Goal: Information Seeking & Learning: Learn about a topic

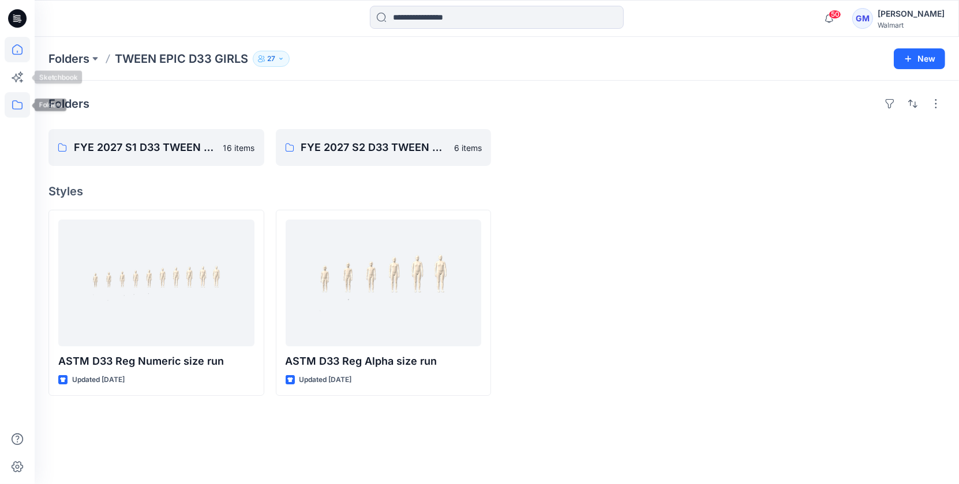
click at [20, 49] on icon at bounding box center [17, 49] width 25 height 25
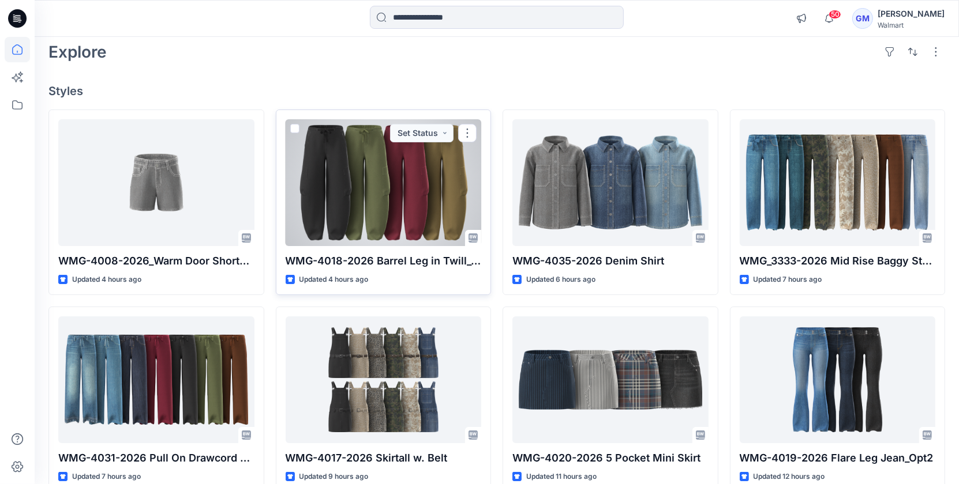
scroll to position [55, 0]
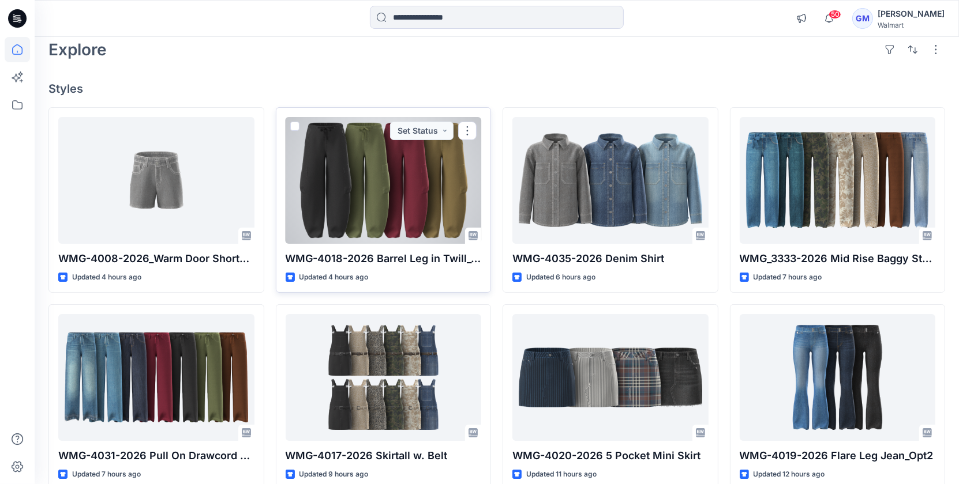
click at [382, 194] on div at bounding box center [384, 180] width 196 height 127
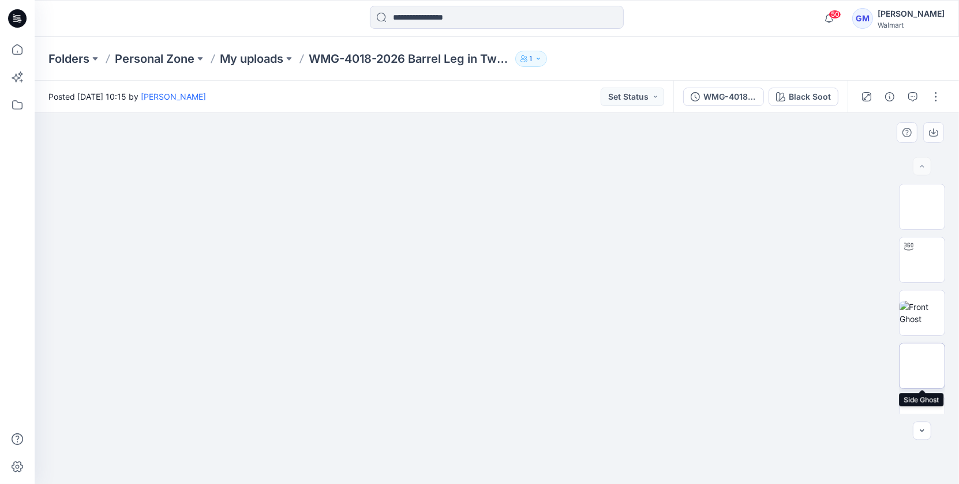
click at [922, 366] on img at bounding box center [922, 366] width 0 height 0
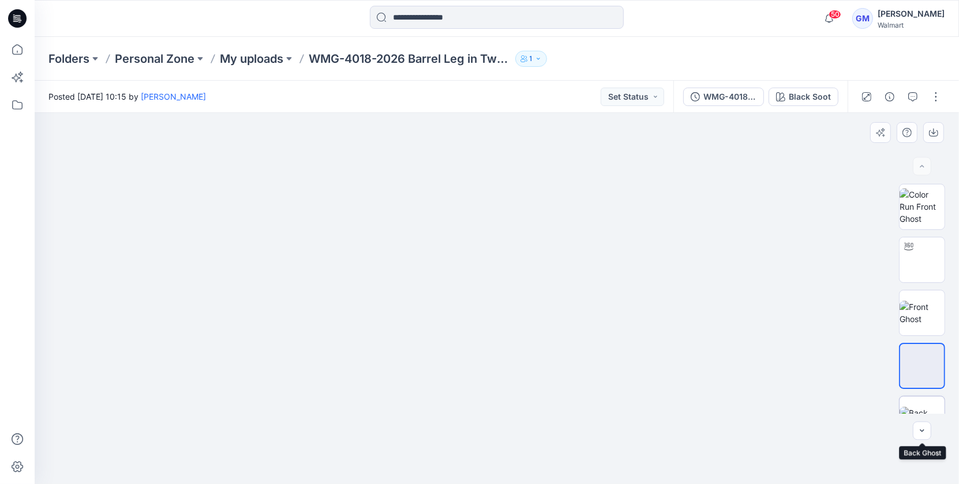
click at [914, 407] on img at bounding box center [921, 419] width 45 height 24
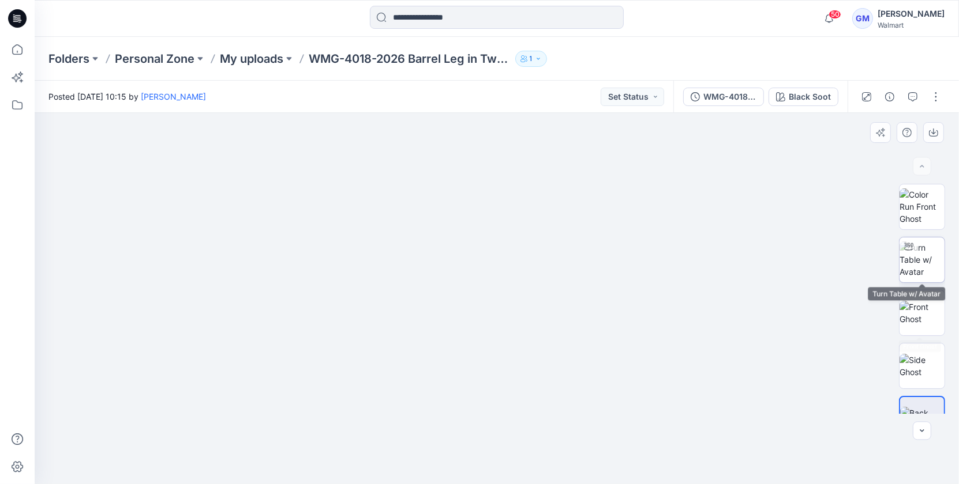
click at [910, 262] on img at bounding box center [921, 260] width 45 height 36
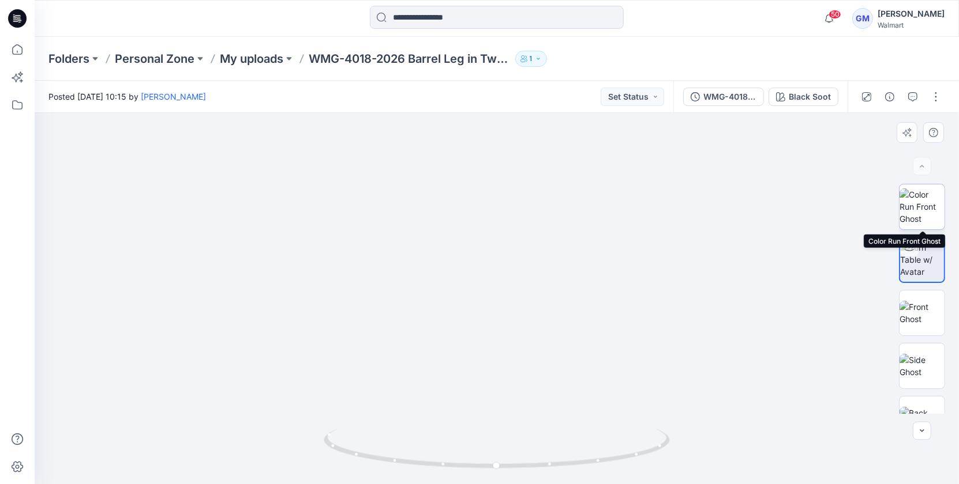
click at [932, 193] on img at bounding box center [921, 207] width 45 height 36
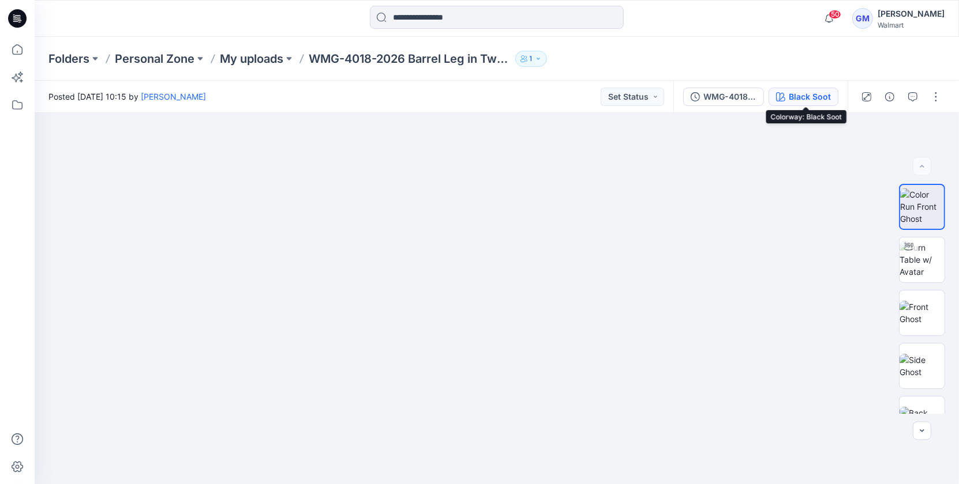
click at [792, 97] on div "Black Soot" at bounding box center [809, 97] width 42 height 13
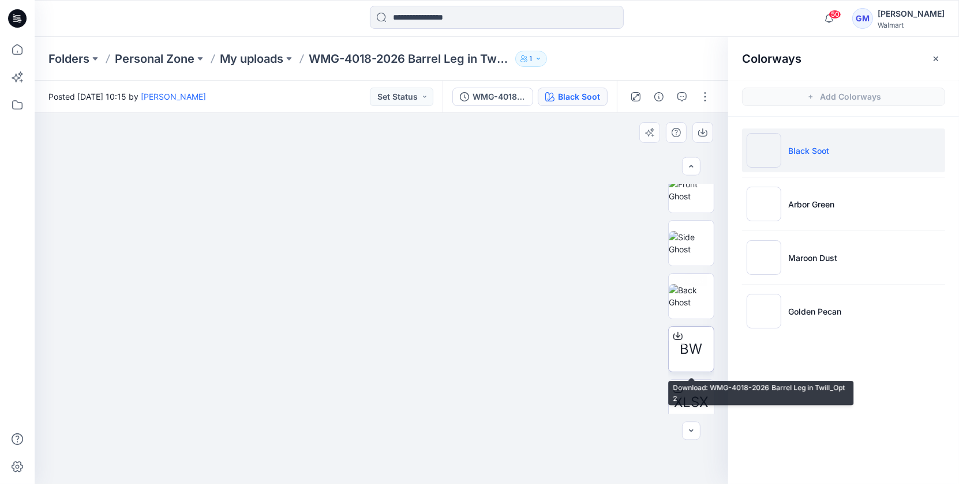
scroll to position [125, 0]
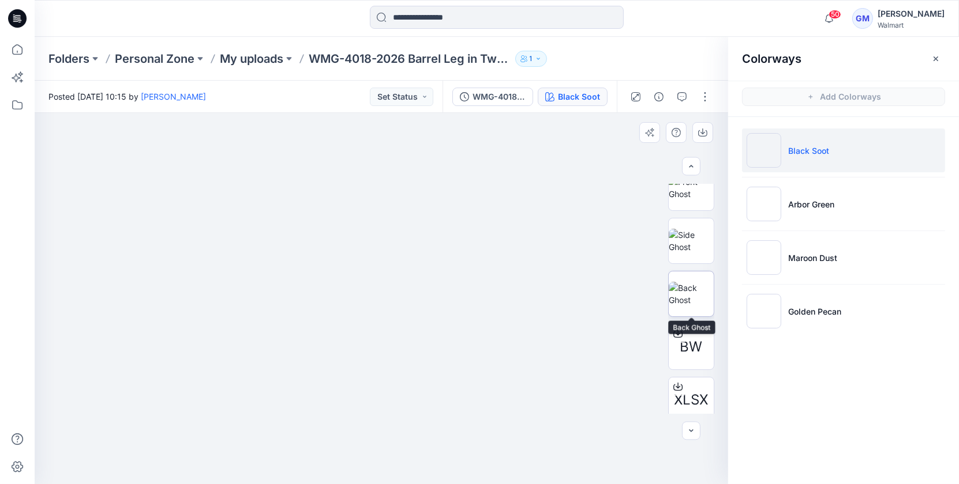
click at [687, 306] on img at bounding box center [690, 294] width 45 height 24
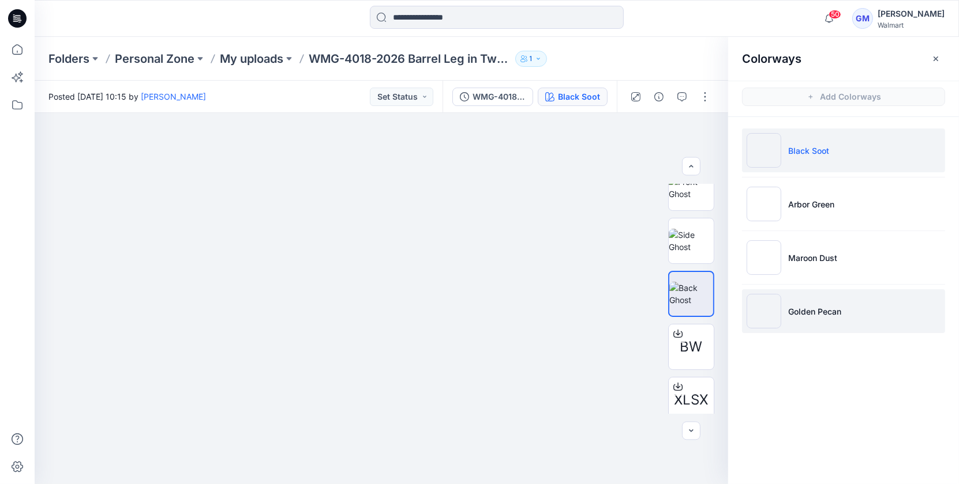
click at [775, 319] on img at bounding box center [763, 311] width 35 height 35
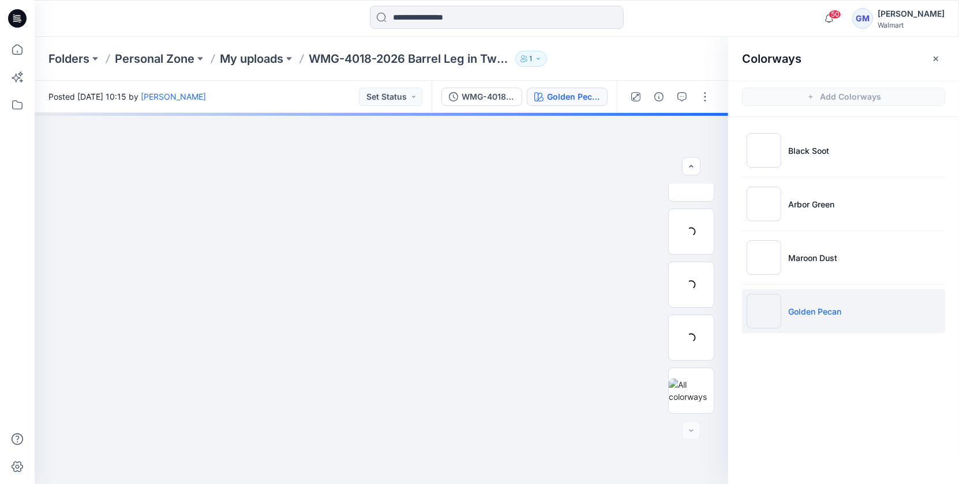
scroll to position [81, 0]
click at [820, 311] on p "Golden Pecan" at bounding box center [814, 312] width 53 height 12
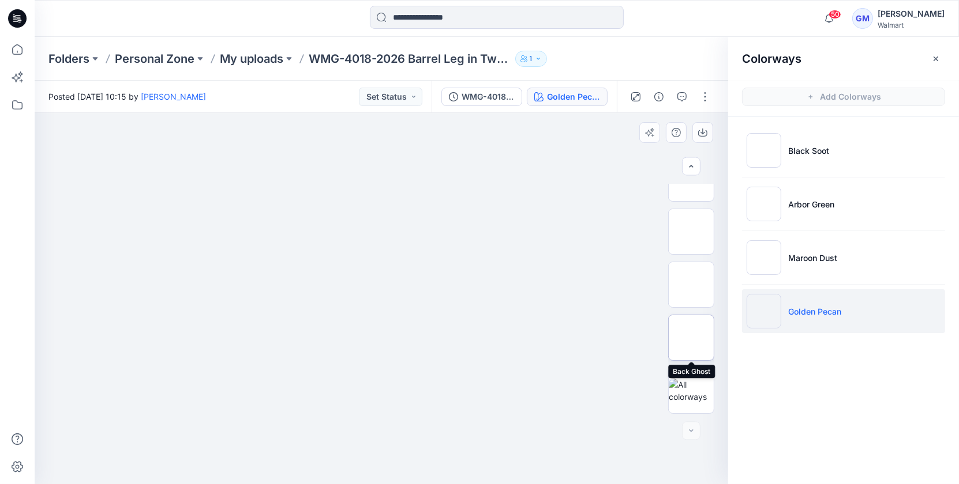
click at [691, 338] on img at bounding box center [691, 338] width 0 height 0
click at [691, 285] on img at bounding box center [691, 285] width 0 height 0
click at [691, 179] on img at bounding box center [691, 179] width 0 height 0
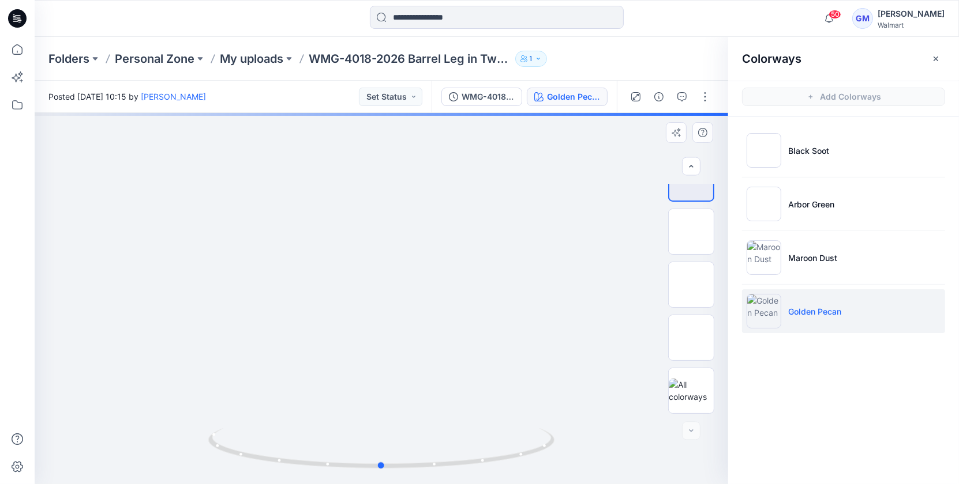
click at [384, 392] on div at bounding box center [381, 298] width 693 height 371
click at [390, 393] on div at bounding box center [381, 298] width 693 height 371
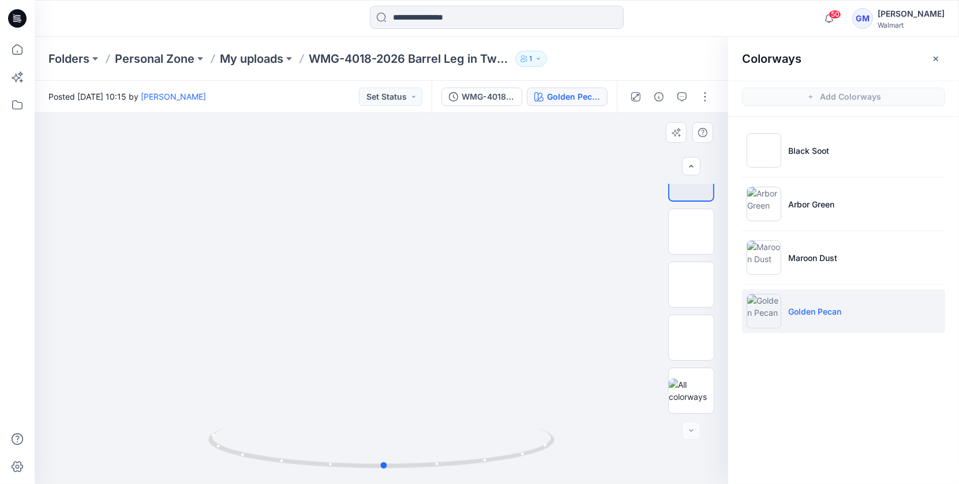
drag, startPoint x: 438, startPoint y: 369, endPoint x: 427, endPoint y: 280, distance: 89.5
click at [441, 253] on div at bounding box center [381, 298] width 693 height 371
click at [378, 416] on div at bounding box center [381, 298] width 693 height 371
click at [384, 455] on icon at bounding box center [384, 452] width 7 height 7
click at [383, 455] on icon at bounding box center [384, 452] width 7 height 7
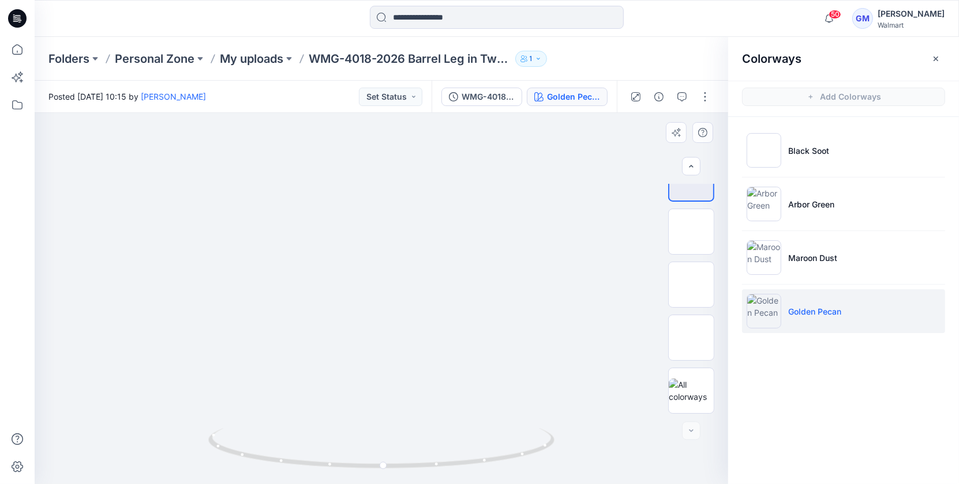
drag, startPoint x: 413, startPoint y: 354, endPoint x: 410, endPoint y: 219, distance: 135.6
click at [383, 456] on div at bounding box center [383, 452] width 13 height 13
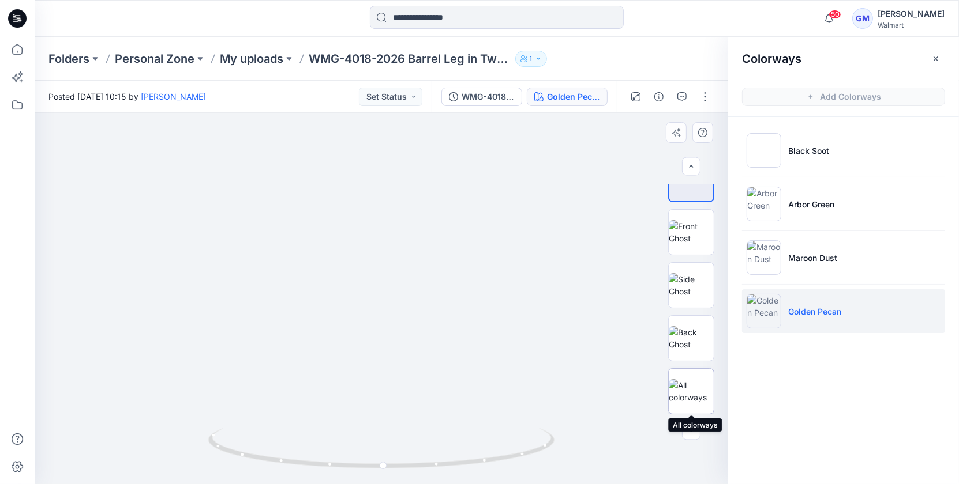
click at [674, 387] on img at bounding box center [690, 392] width 45 height 24
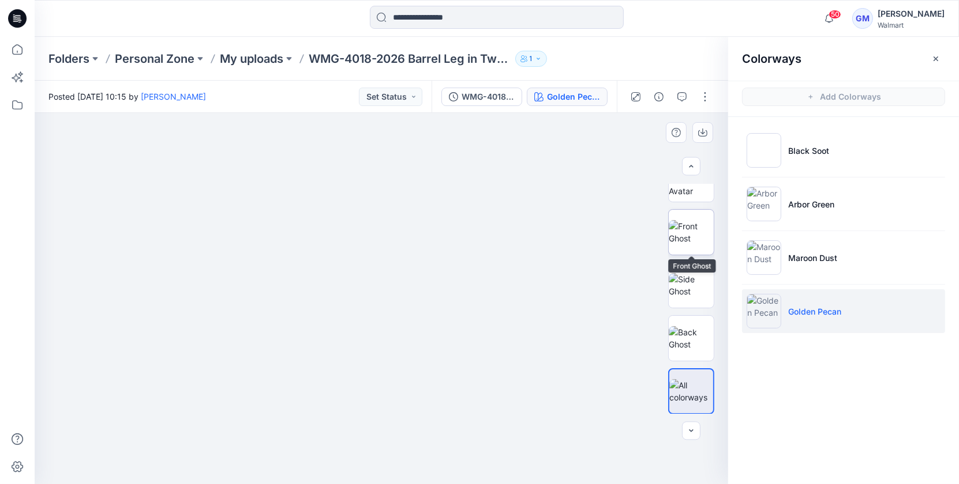
click at [696, 232] on img at bounding box center [690, 232] width 45 height 24
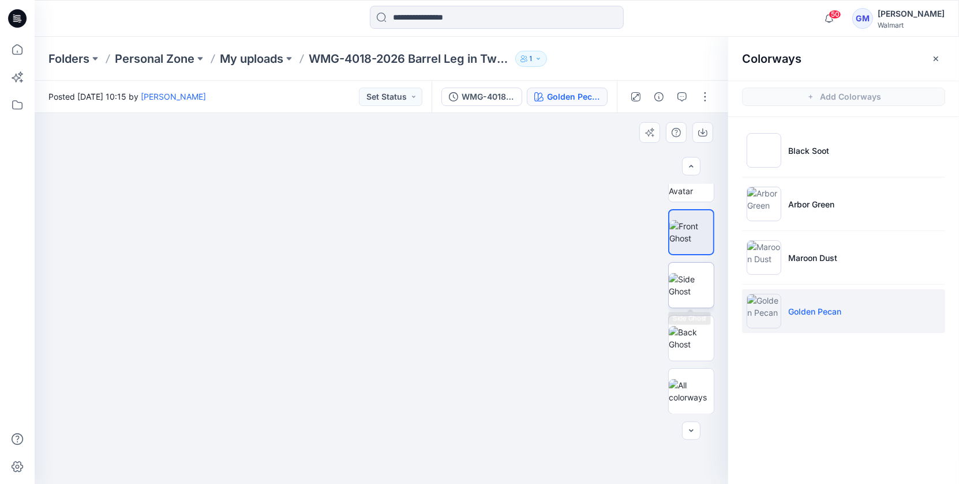
click at [679, 289] on img at bounding box center [690, 285] width 45 height 24
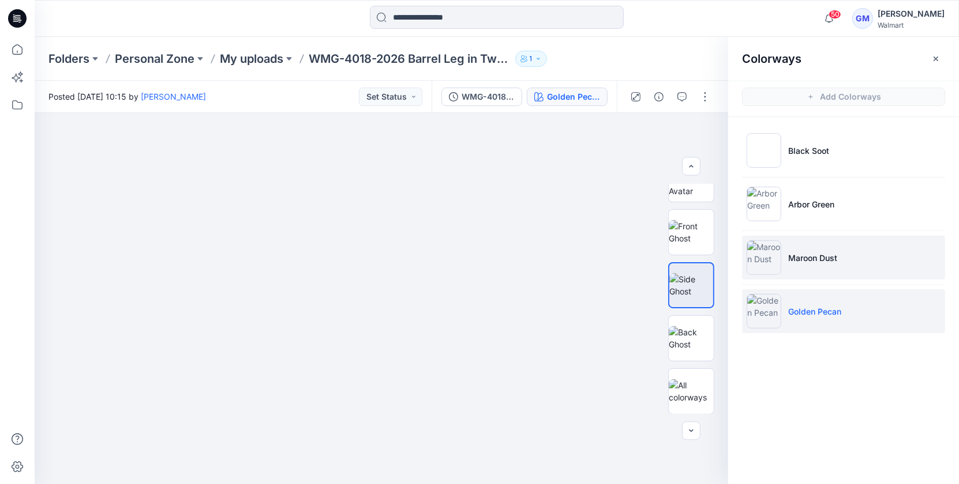
click at [757, 264] on img at bounding box center [763, 258] width 35 height 35
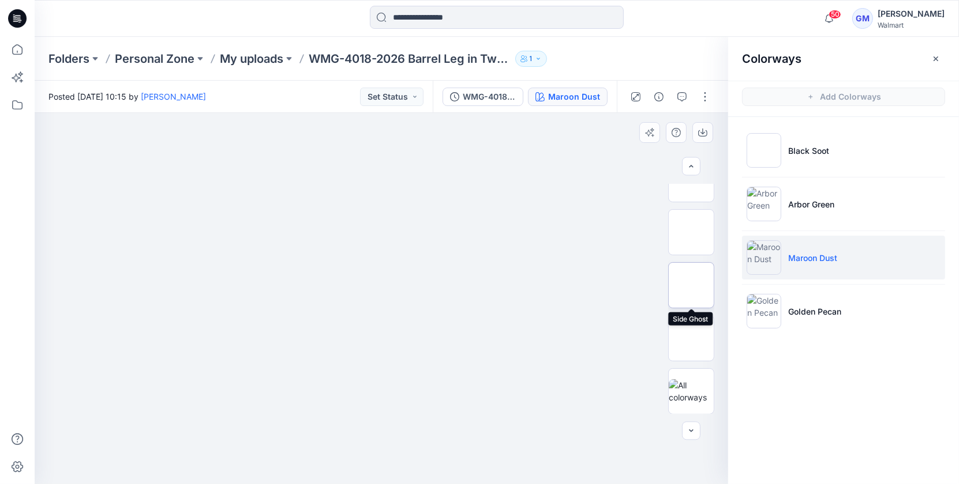
click at [691, 286] on img at bounding box center [691, 286] width 0 height 0
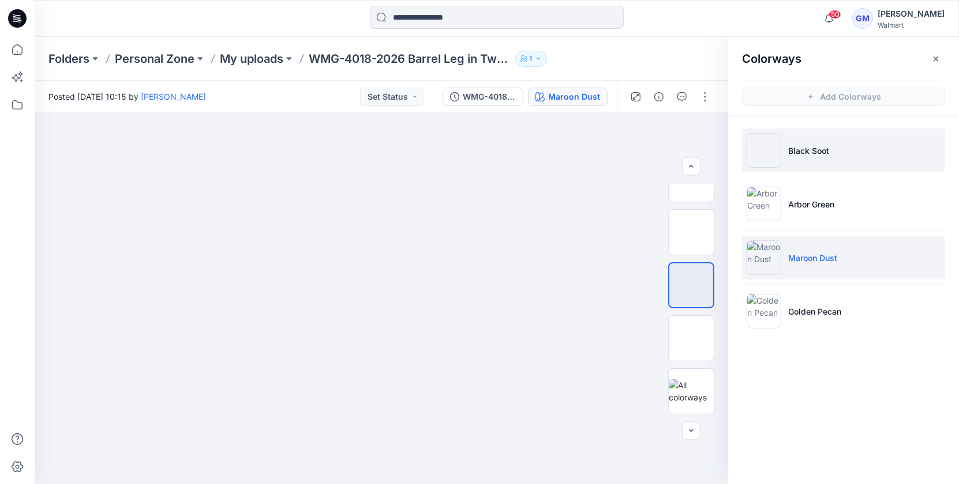
click at [792, 152] on p "Black Soot" at bounding box center [808, 151] width 41 height 12
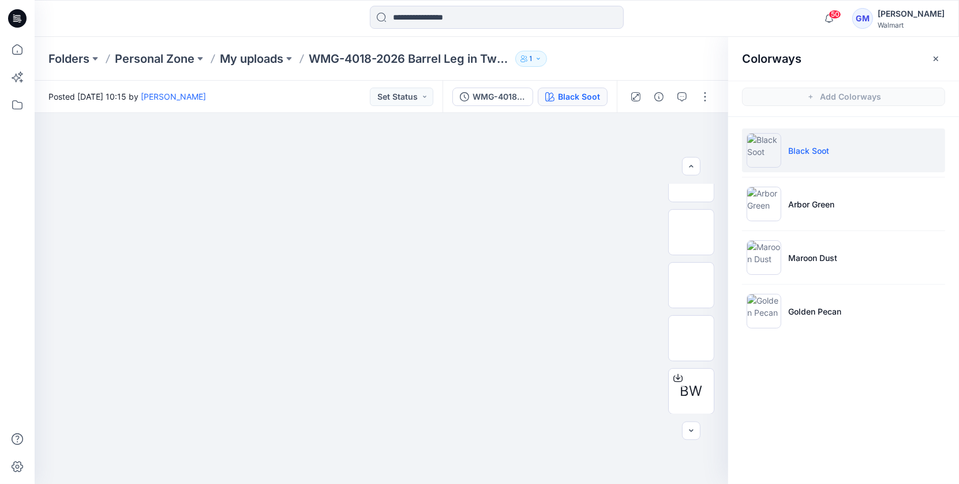
scroll to position [187, 0]
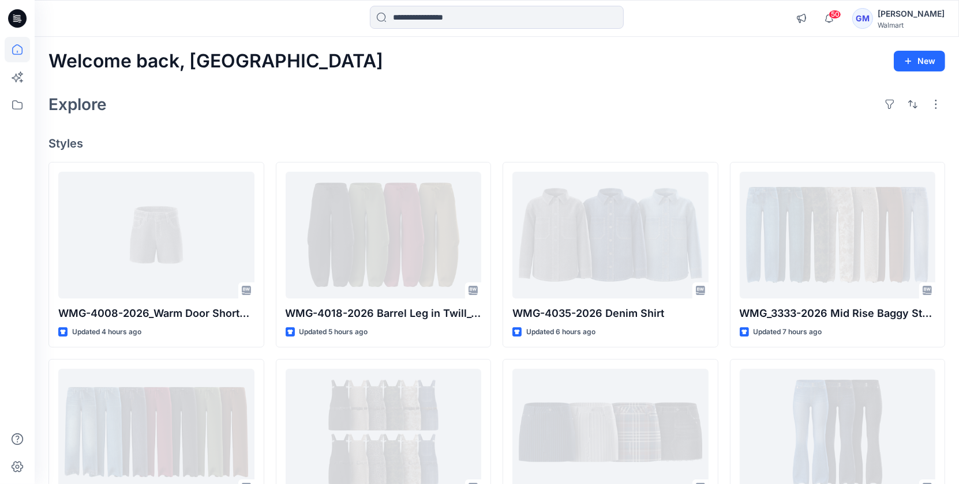
scroll to position [55, 0]
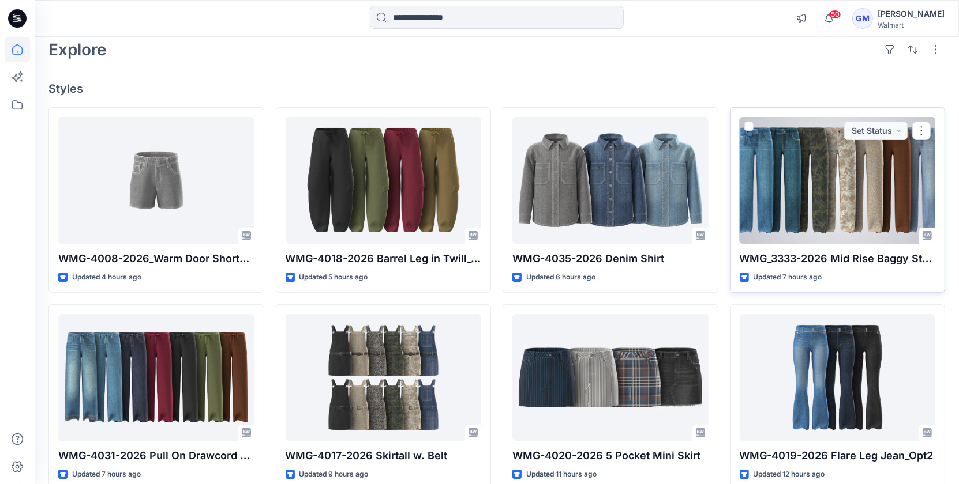
click at [809, 170] on div at bounding box center [837, 180] width 196 height 127
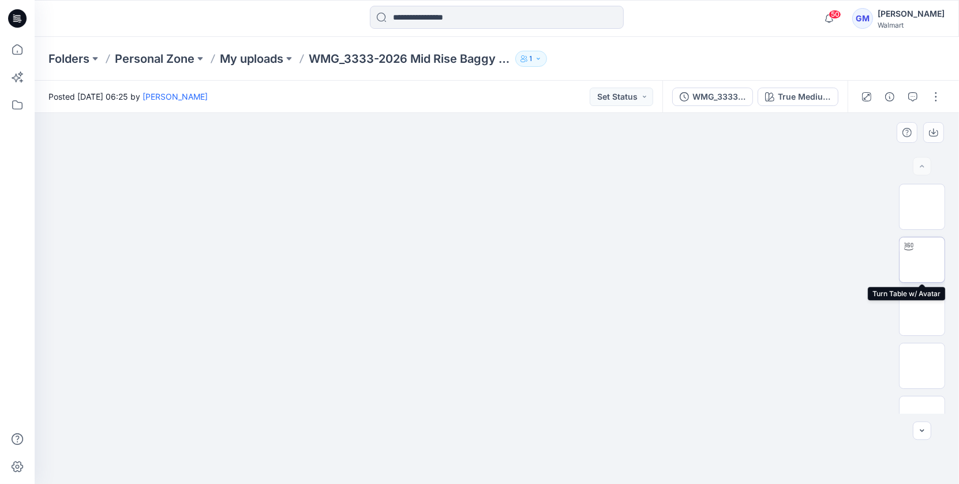
click at [914, 252] on div at bounding box center [908, 247] width 18 height 18
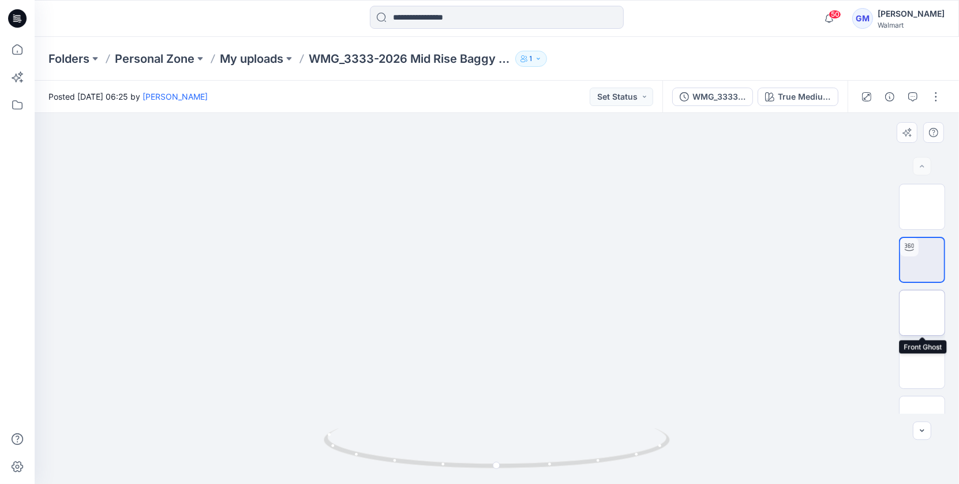
click at [922, 313] on img at bounding box center [922, 313] width 0 height 0
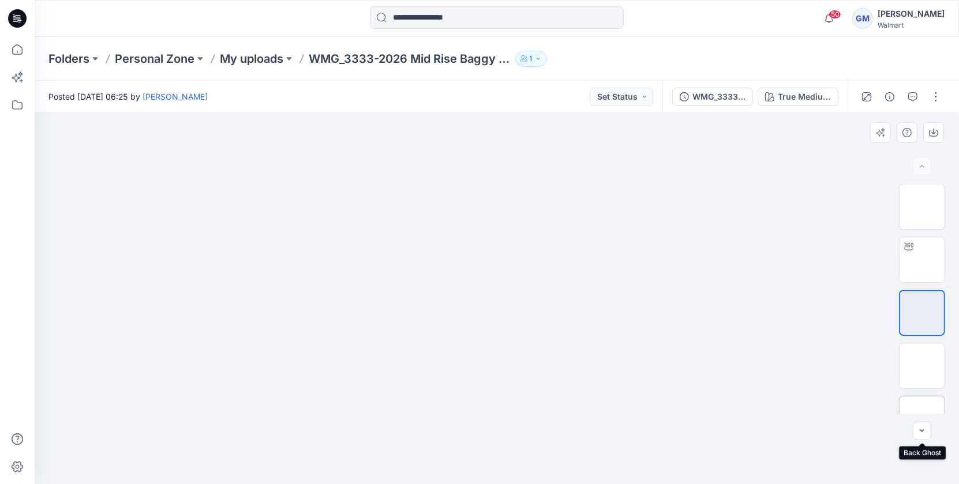
click at [922, 419] on img at bounding box center [922, 419] width 0 height 0
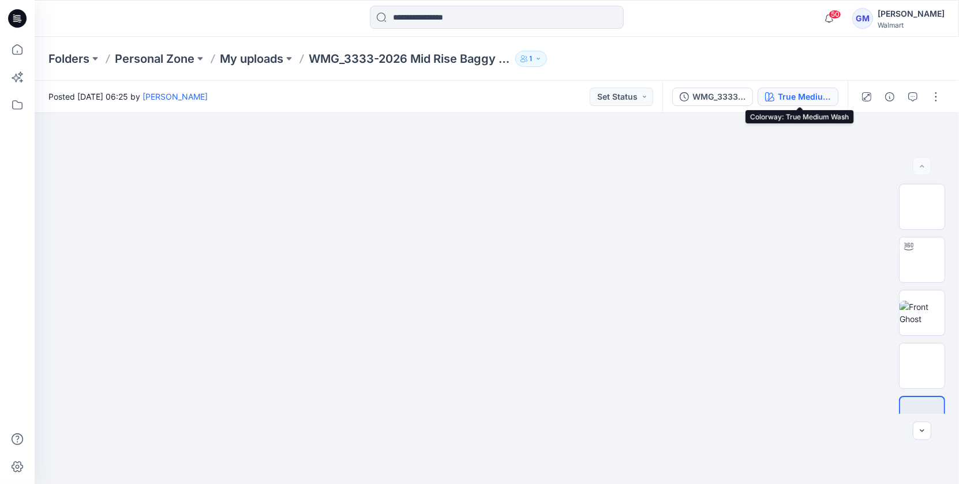
click at [795, 97] on div "True Medium Wash" at bounding box center [804, 97] width 53 height 13
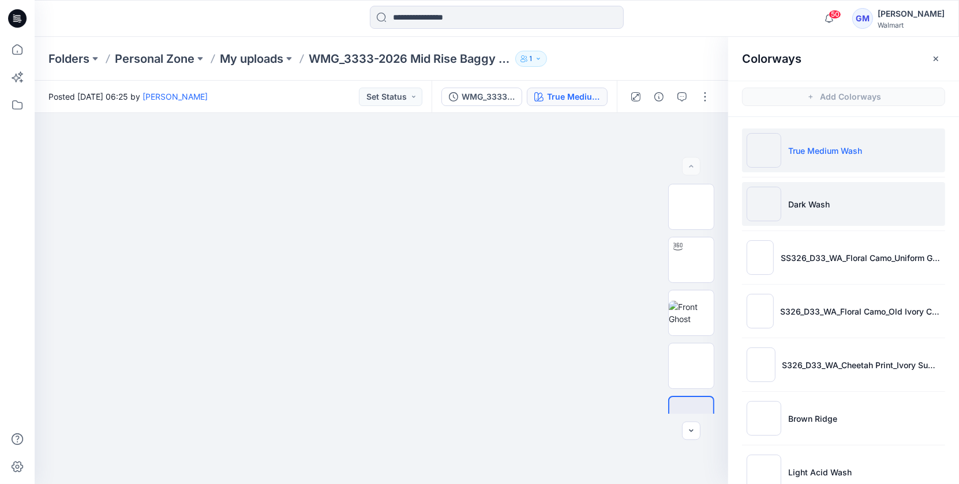
click at [807, 198] on p "Dark Wash" at bounding box center [809, 204] width 42 height 12
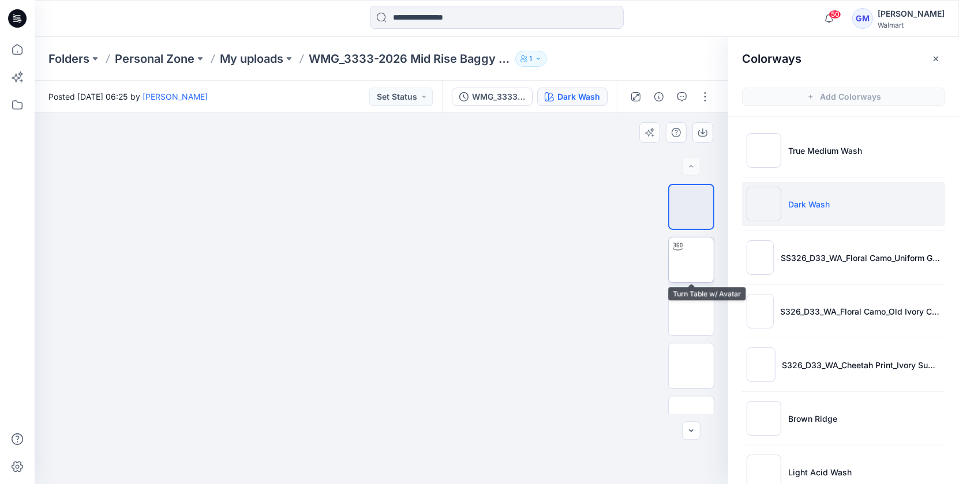
click at [691, 260] on img at bounding box center [691, 260] width 0 height 0
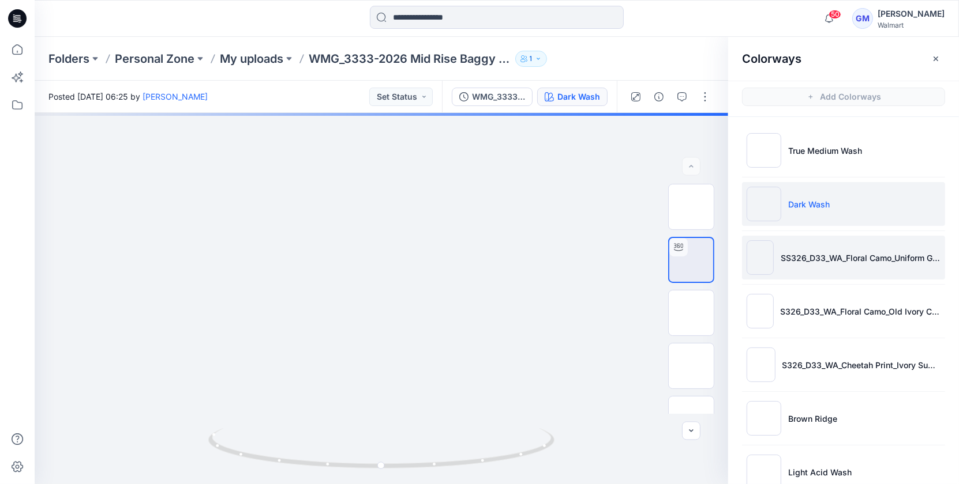
click at [829, 246] on li "SS326_D33_WA_Floral Camo_Uniform Green_G2948E" at bounding box center [843, 258] width 203 height 44
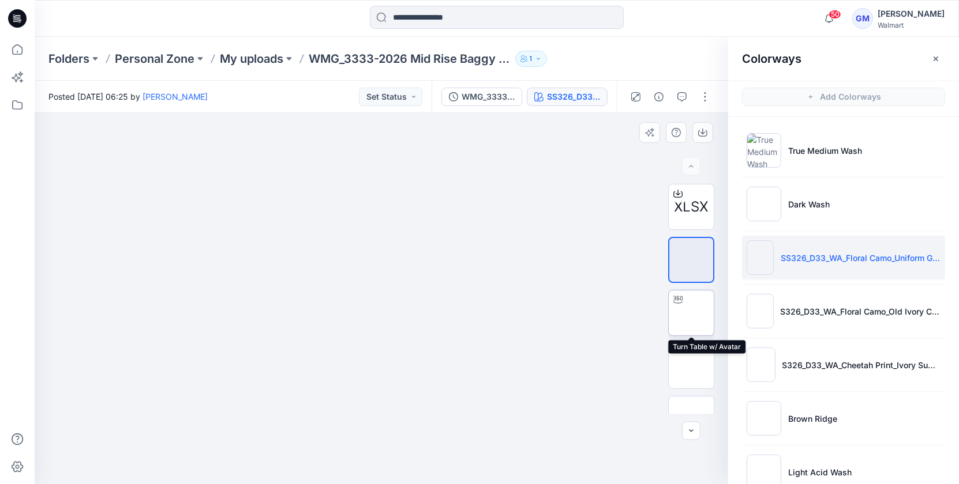
click at [691, 313] on img at bounding box center [691, 313] width 0 height 0
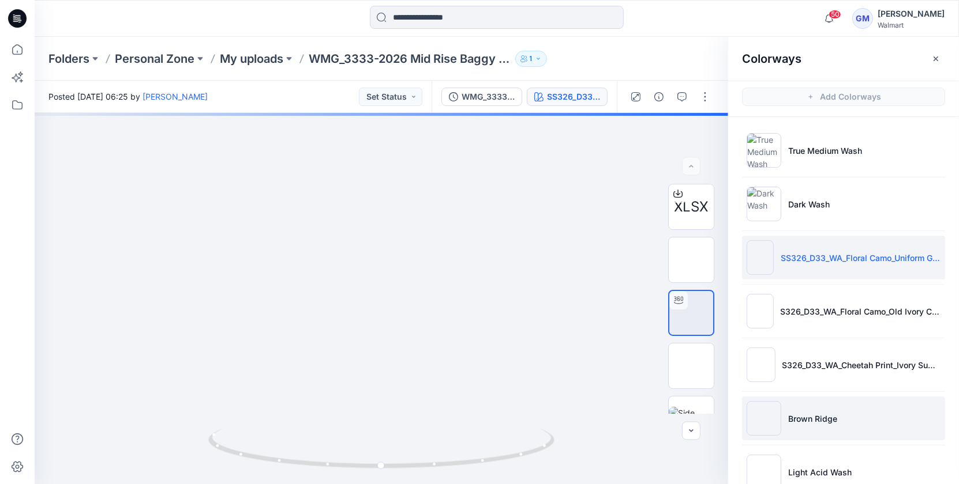
click at [761, 420] on img at bounding box center [763, 418] width 35 height 35
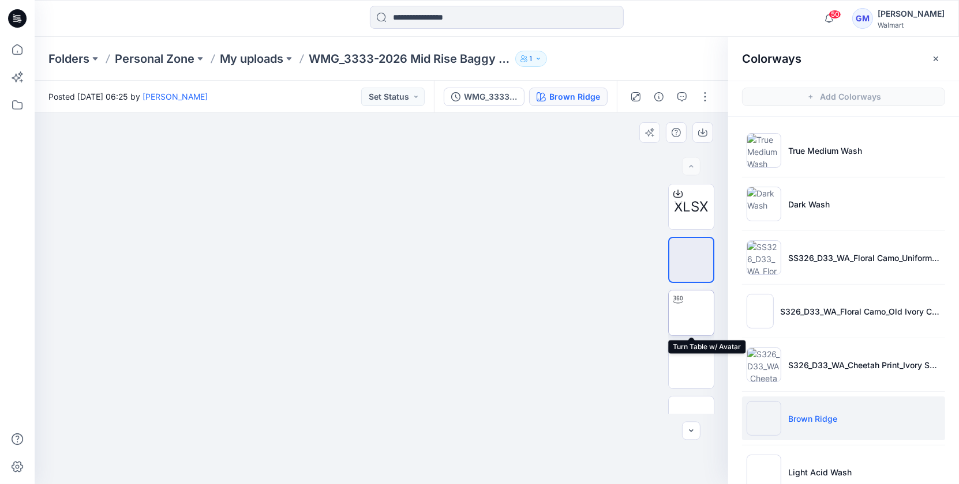
click at [691, 313] on img at bounding box center [691, 313] width 0 height 0
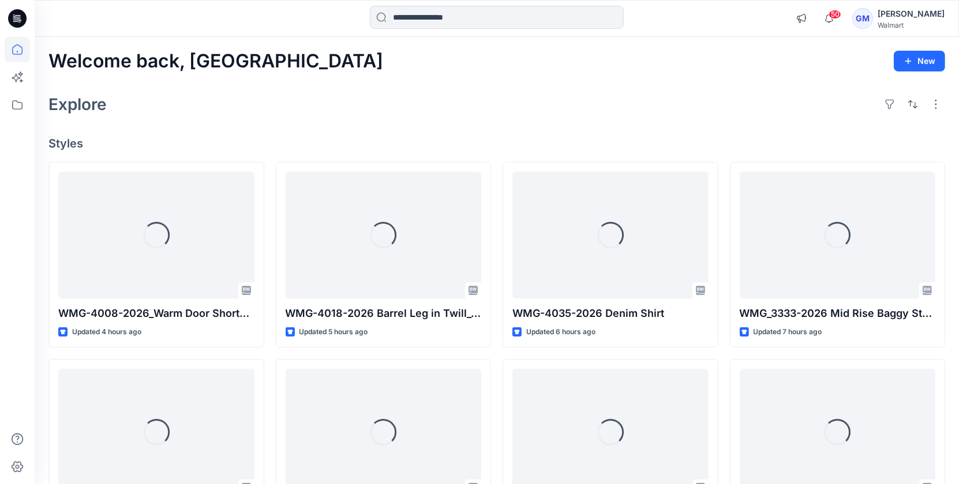
scroll to position [55, 0]
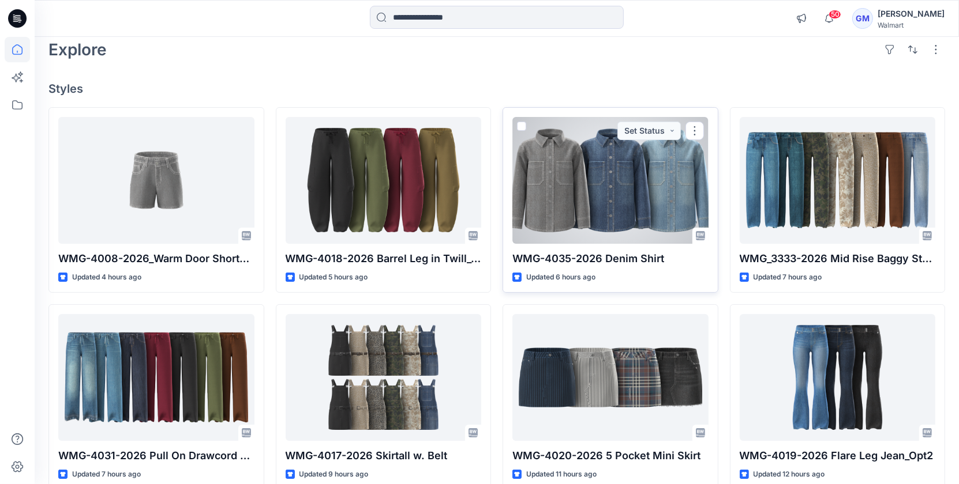
click at [611, 162] on div at bounding box center [610, 180] width 196 height 127
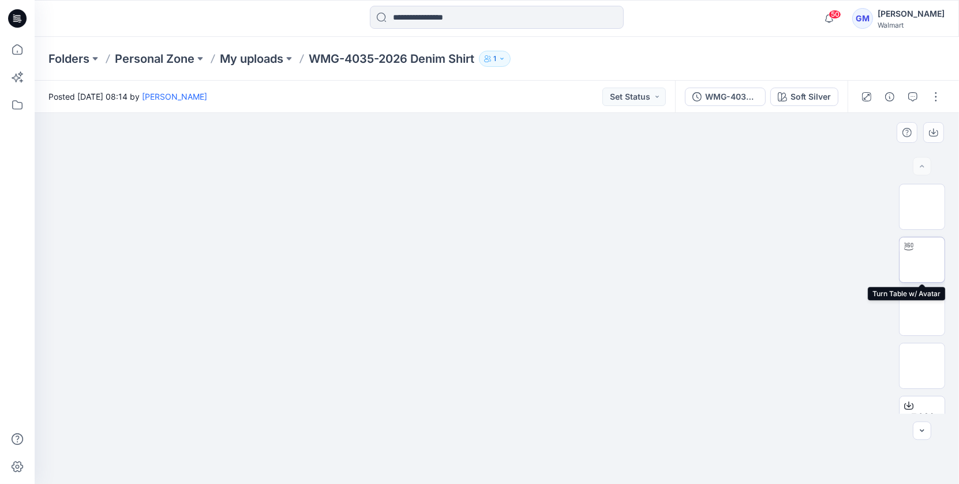
click at [922, 260] on img at bounding box center [922, 260] width 0 height 0
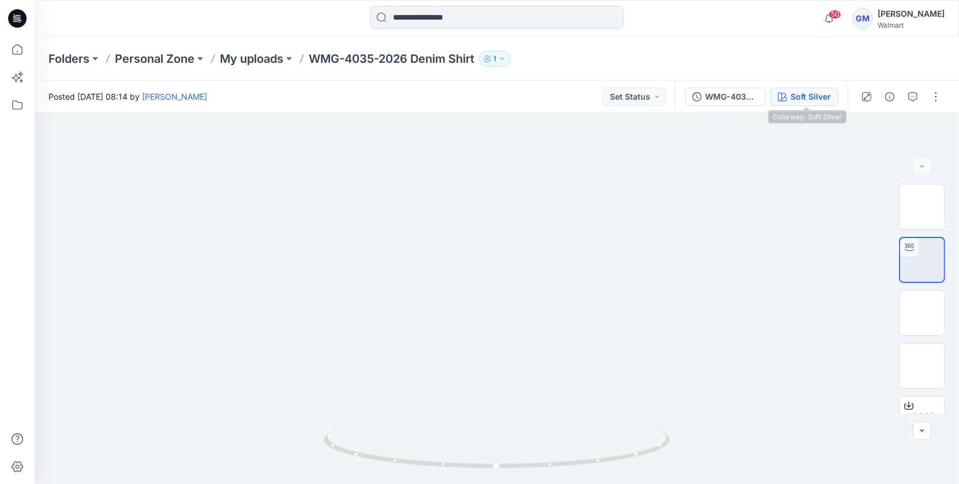
click at [800, 105] on button "Soft Silver" at bounding box center [804, 97] width 68 height 18
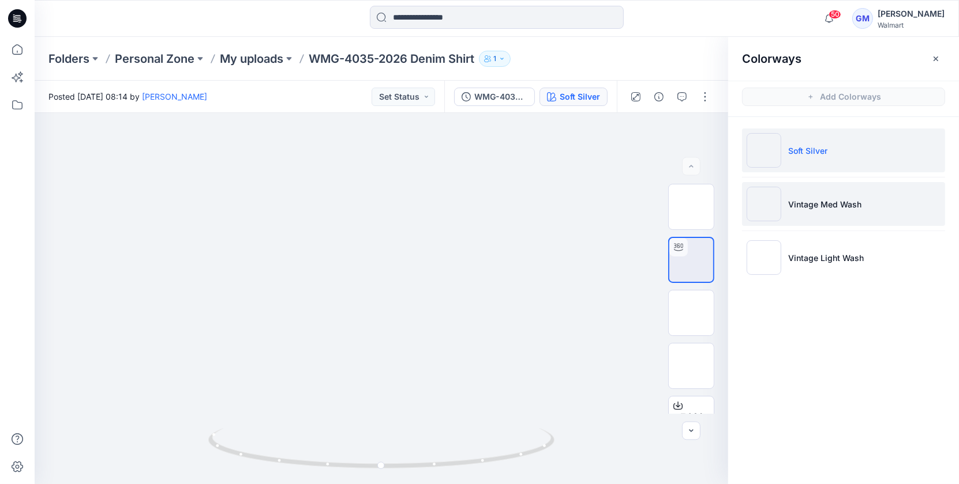
click at [812, 204] on p "Vintage Med Wash" at bounding box center [824, 204] width 73 height 12
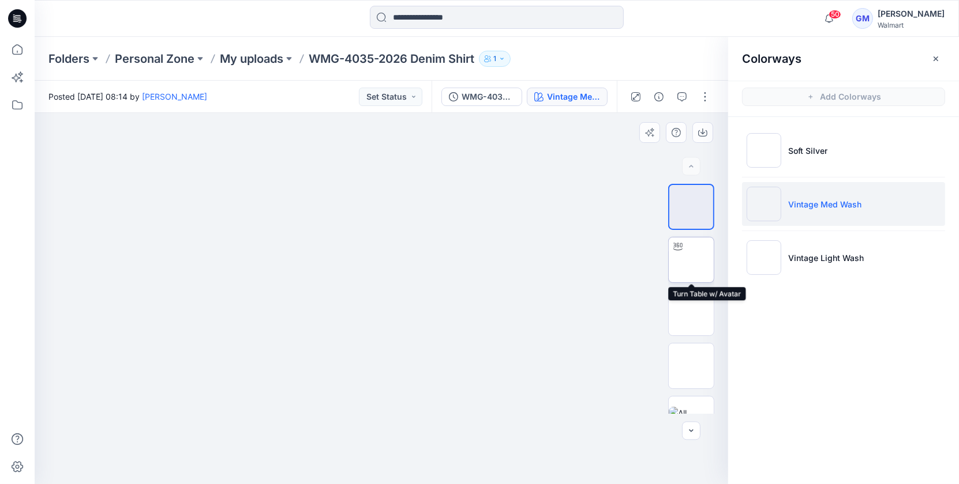
click at [691, 260] on img at bounding box center [691, 260] width 0 height 0
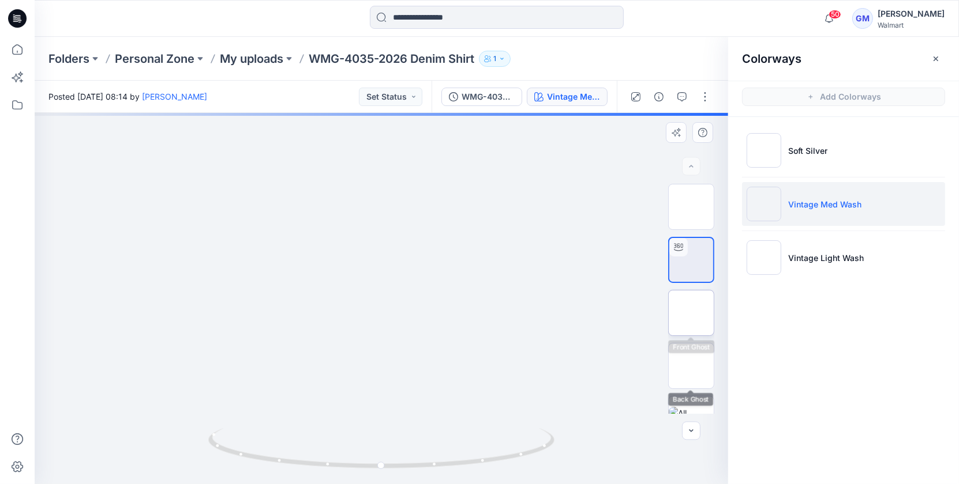
click at [691, 313] on img at bounding box center [691, 313] width 0 height 0
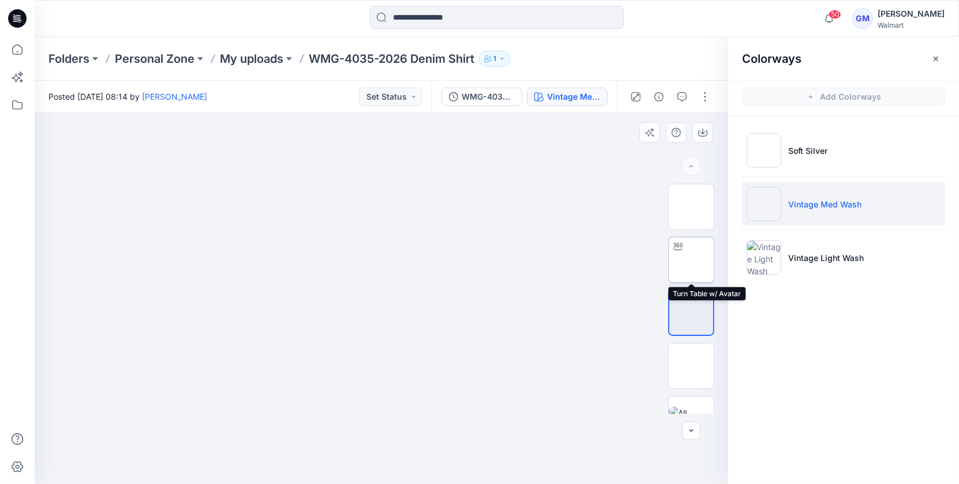
click at [691, 260] on img at bounding box center [691, 260] width 0 height 0
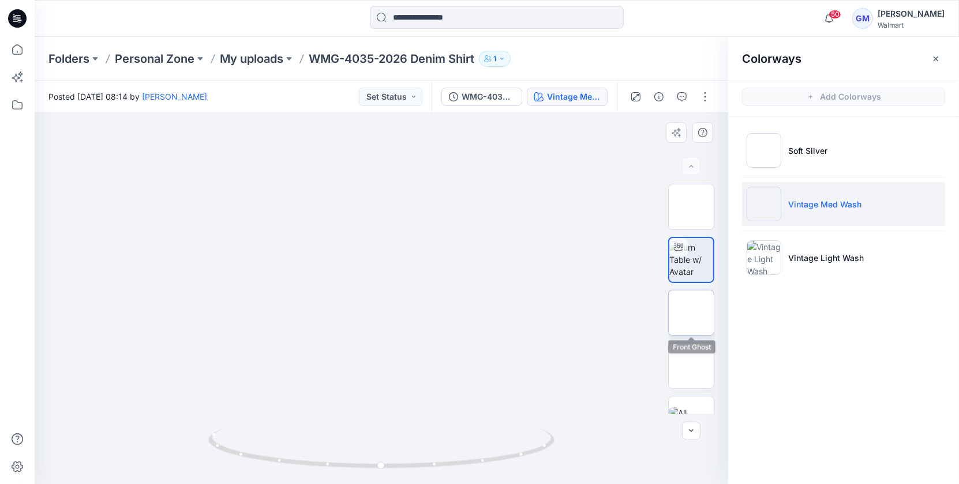
click at [691, 313] on img at bounding box center [691, 313] width 0 height 0
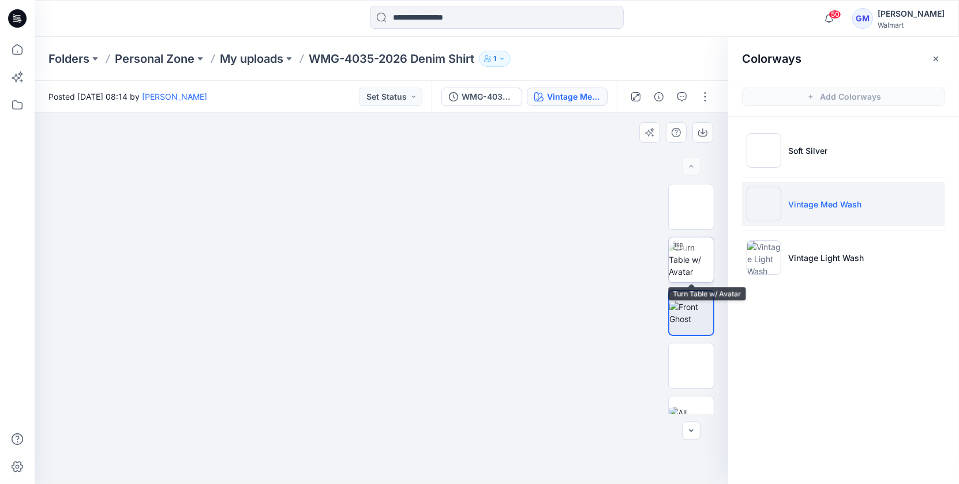
click at [689, 257] on img at bounding box center [690, 260] width 45 height 36
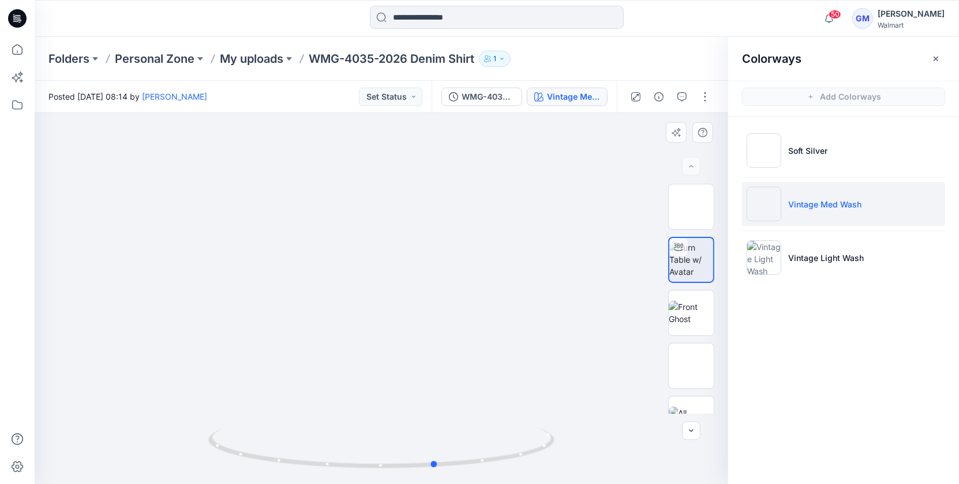
drag, startPoint x: 454, startPoint y: 327, endPoint x: 245, endPoint y: 305, distance: 210.5
click at [182, 306] on div at bounding box center [381, 298] width 693 height 371
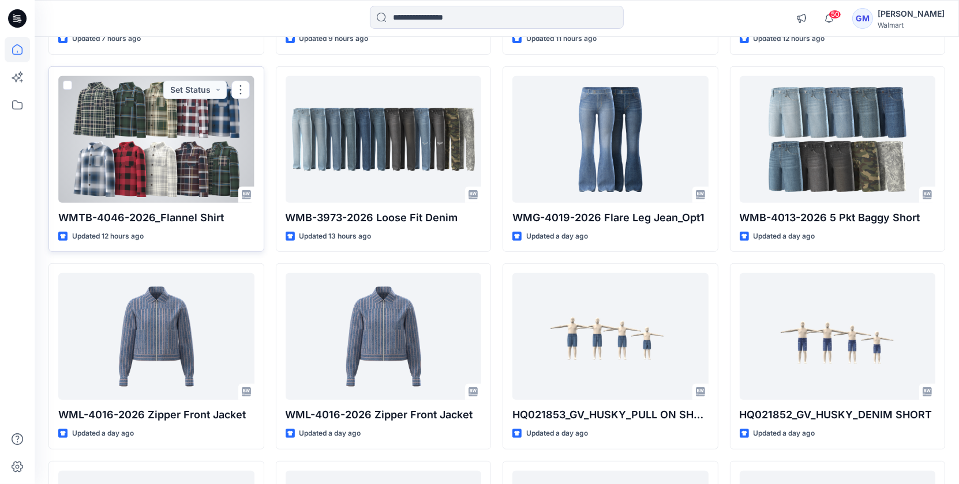
scroll to position [486, 0]
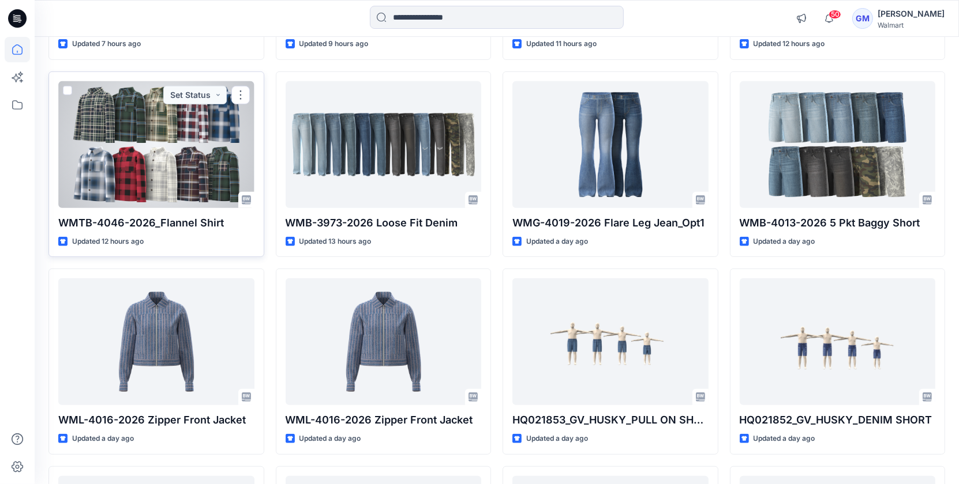
click at [129, 135] on div at bounding box center [156, 144] width 196 height 127
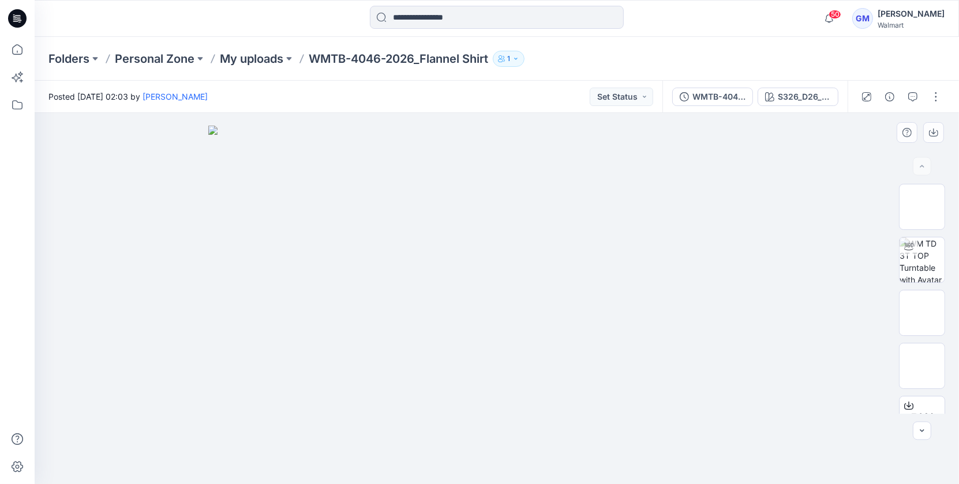
click at [714, 370] on img at bounding box center [496, 305] width 577 height 359
click at [789, 87] on div "WMTB-4046-2026_Flannel Shirt_Full Colorway S326_D26_WN_Flannel Plaid_ Blue Cove…" at bounding box center [754, 97] width 185 height 32
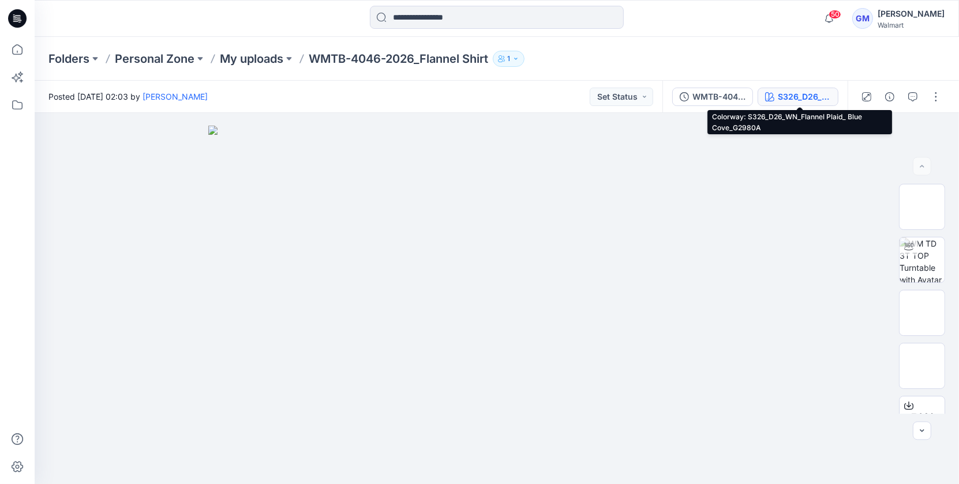
click at [788, 97] on div "S326_D26_WN_Flannel Plaid_ Blue Cove_G2980A" at bounding box center [804, 97] width 53 height 13
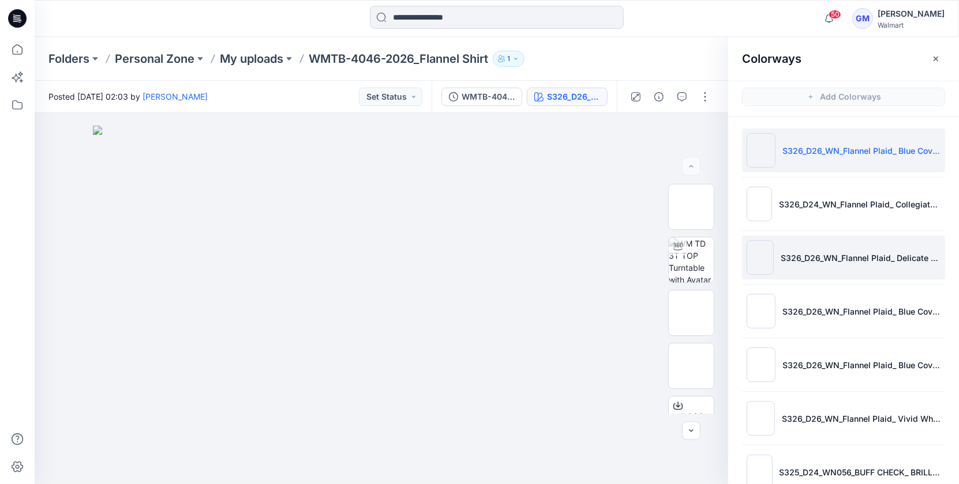
click at [744, 265] on li "S326_D26_WN_Flannel Plaid_ Delicate Ivory_G2968G" at bounding box center [843, 258] width 203 height 44
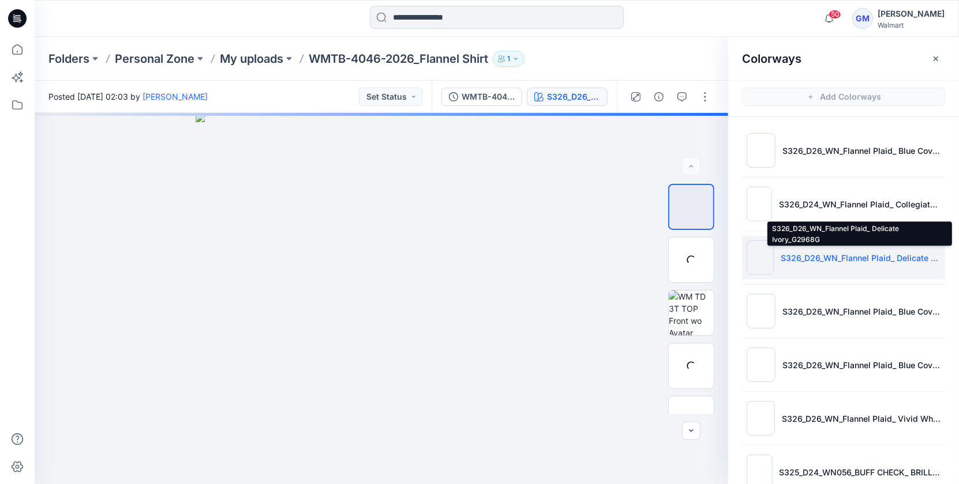
click at [800, 257] on p "S326_D26_WN_Flannel Plaid_ Delicate Ivory_G2968G" at bounding box center [860, 258] width 160 height 12
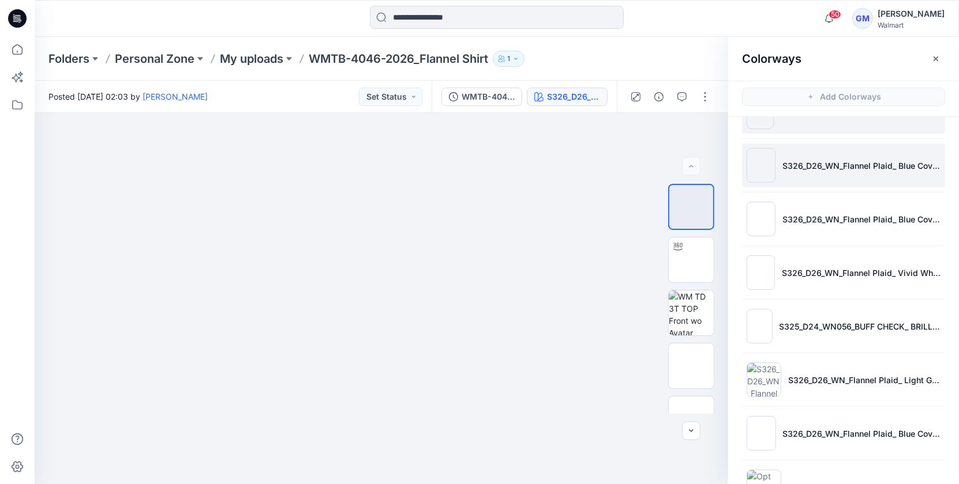
scroll to position [185, 0]
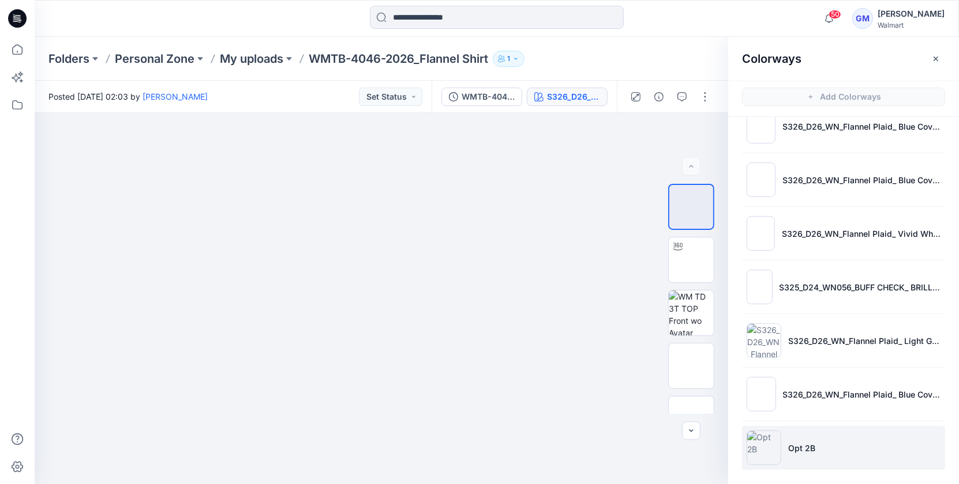
click at [776, 452] on img at bounding box center [763, 448] width 35 height 35
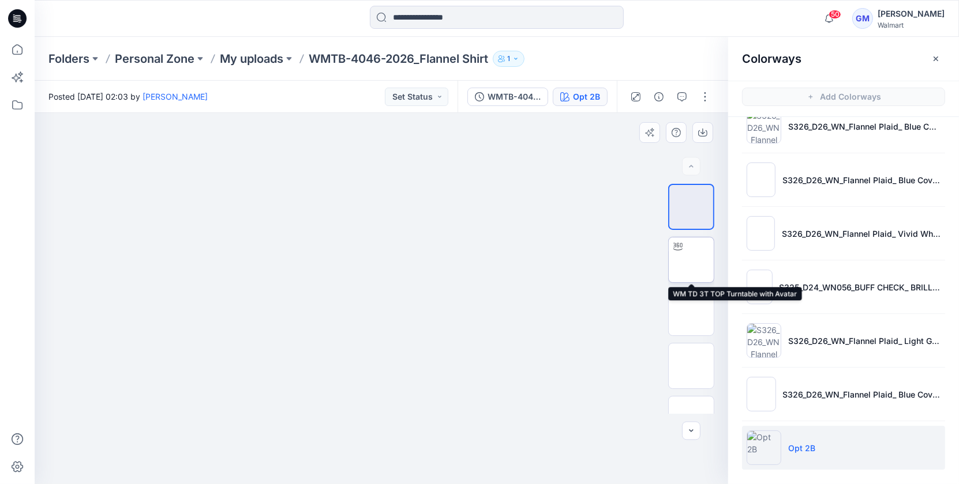
click at [691, 260] on img at bounding box center [691, 260] width 0 height 0
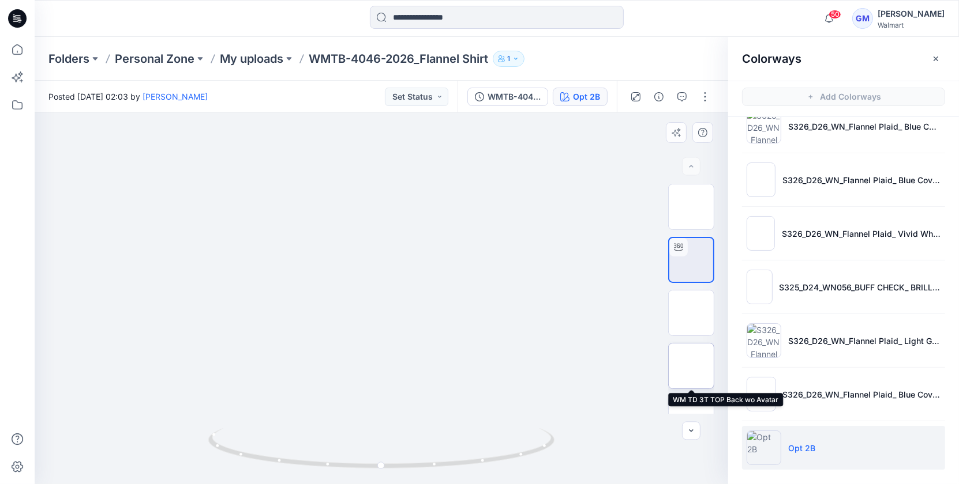
click at [691, 366] on img at bounding box center [691, 366] width 0 height 0
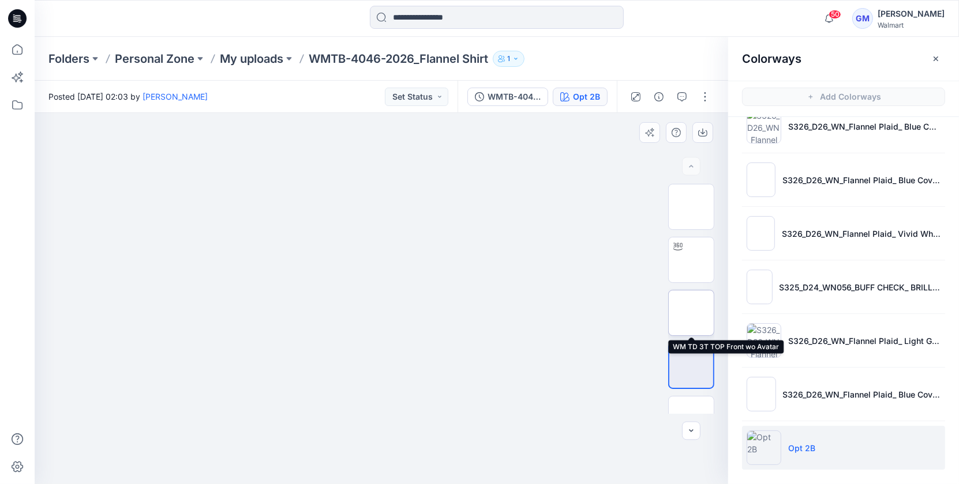
click at [691, 313] on img at bounding box center [691, 313] width 0 height 0
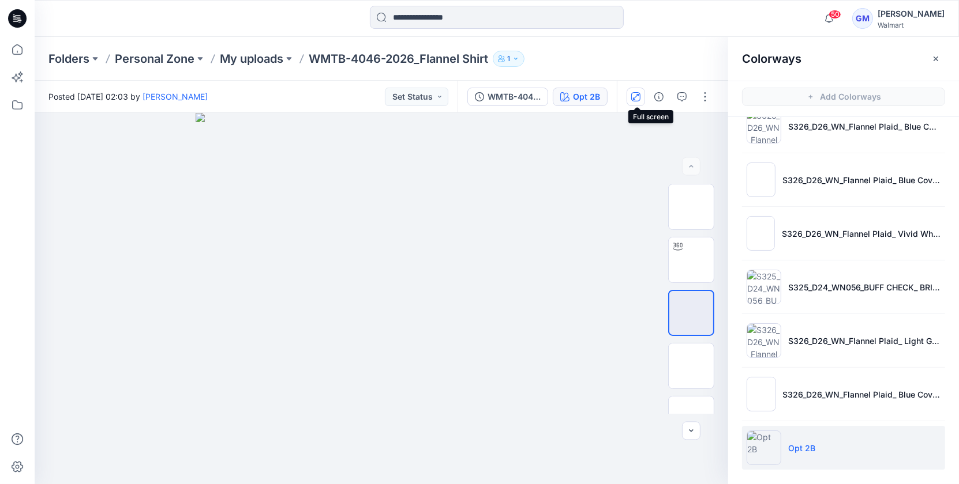
click at [637, 93] on icon "button" at bounding box center [635, 96] width 9 height 9
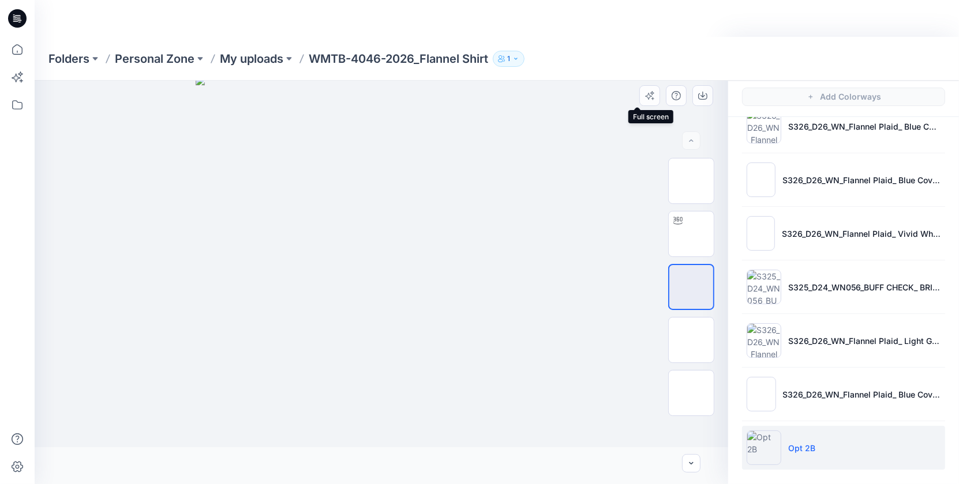
scroll to position [148, 0]
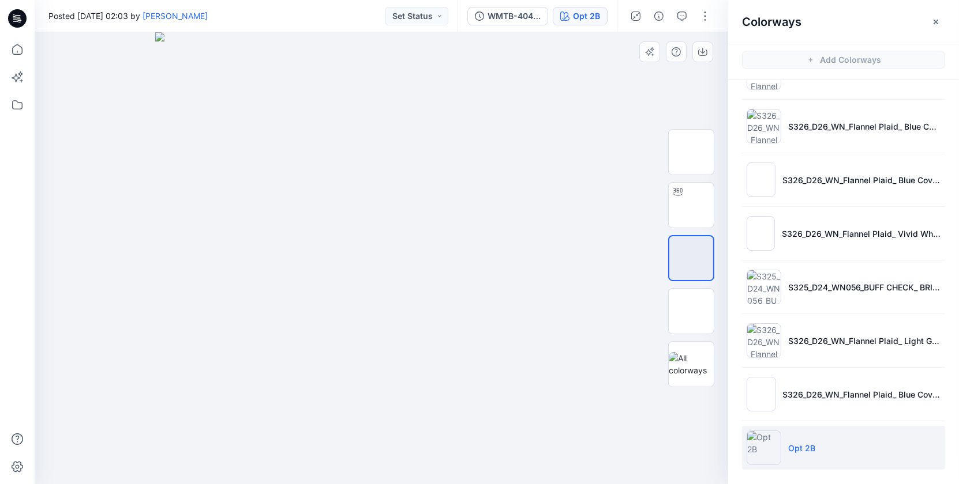
click at [410, 141] on img at bounding box center [381, 258] width 452 height 452
drag, startPoint x: 933, startPoint y: 18, endPoint x: 893, endPoint y: 35, distance: 42.9
click at [933, 18] on icon "button" at bounding box center [935, 21] width 9 height 9
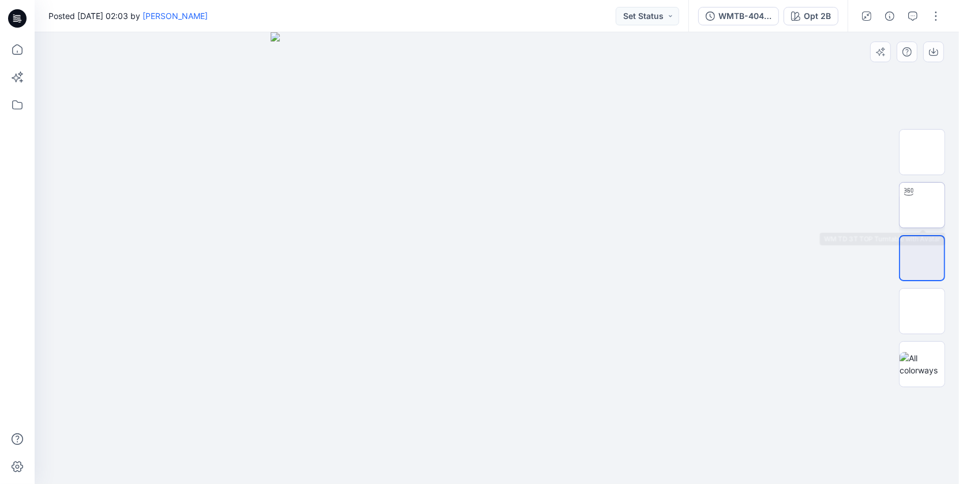
click at [922, 205] on img at bounding box center [922, 205] width 0 height 0
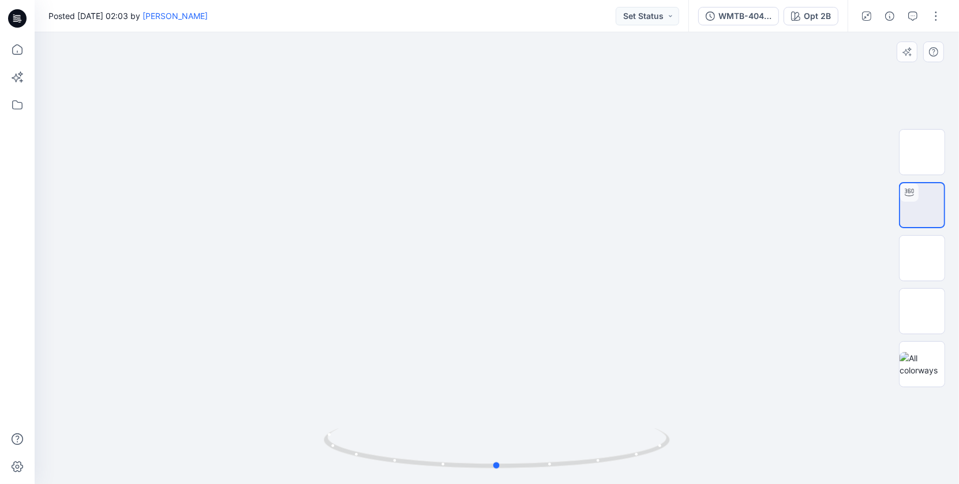
click at [523, 227] on div at bounding box center [497, 258] width 924 height 452
drag, startPoint x: 498, startPoint y: 215, endPoint x: 504, endPoint y: 238, distance: 23.2
click at [504, 238] on div at bounding box center [497, 258] width 924 height 452
click at [500, 457] on div at bounding box center [502, 452] width 13 height 13
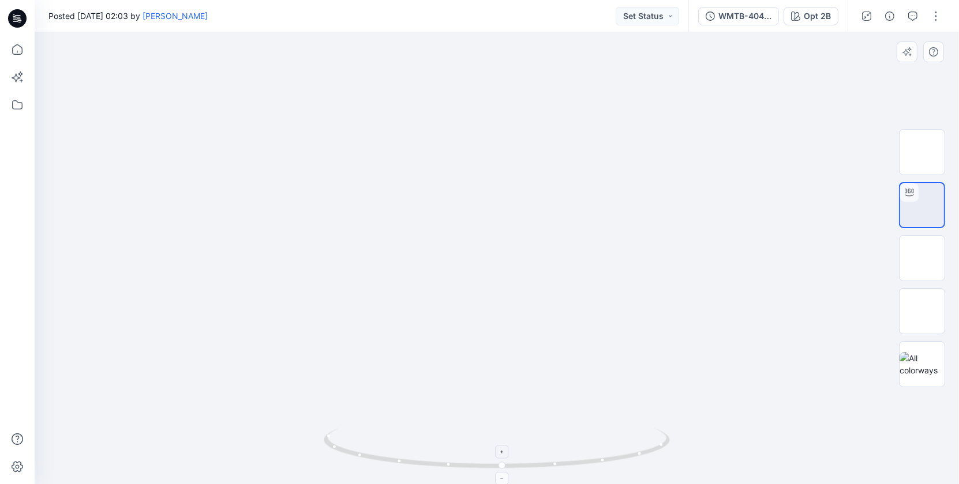
click at [500, 457] on div at bounding box center [502, 452] width 13 height 13
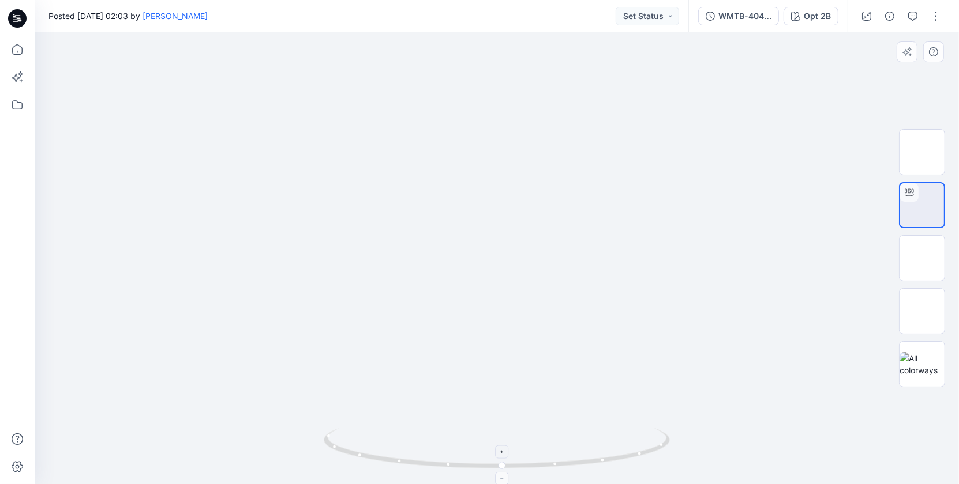
click at [500, 457] on div at bounding box center [502, 452] width 13 height 13
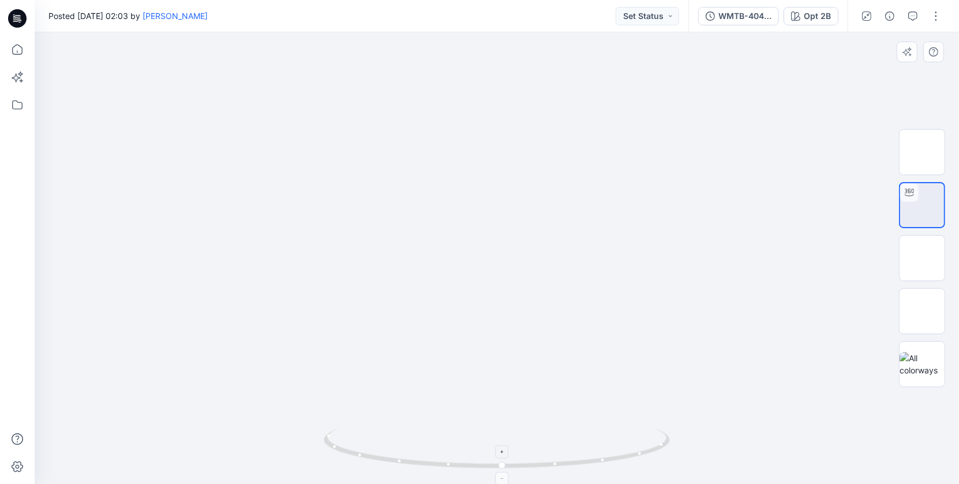
click at [500, 457] on div at bounding box center [502, 452] width 13 height 13
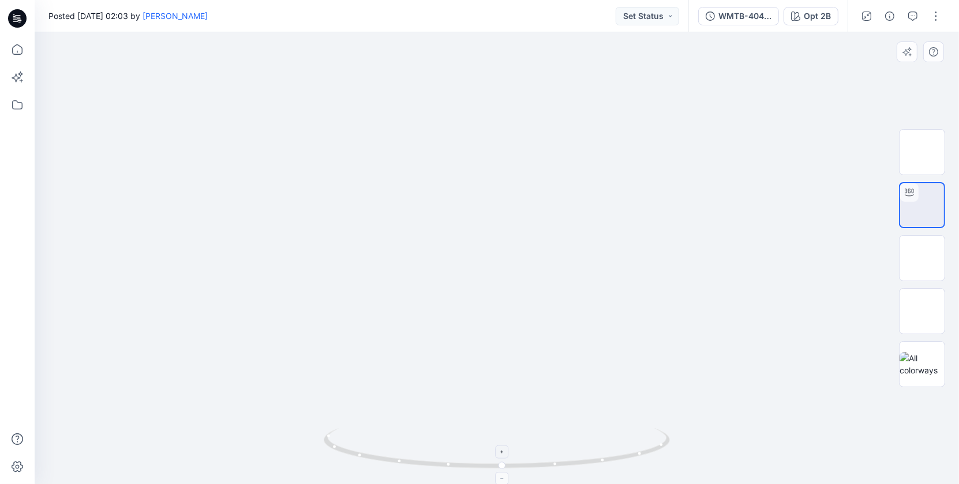
click at [500, 457] on div at bounding box center [502, 452] width 13 height 13
click at [500, 457] on foreignobject at bounding box center [502, 452] width 13 height 13
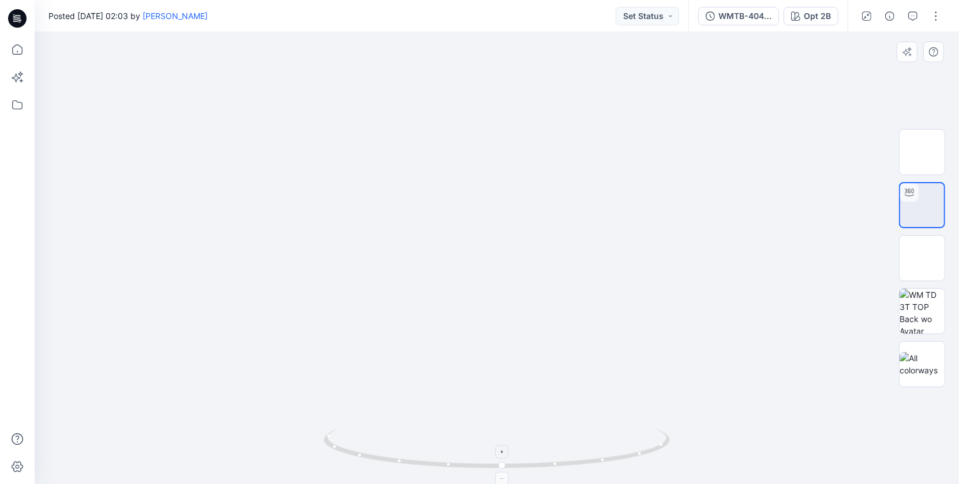
click at [500, 457] on foreignobject at bounding box center [502, 452] width 13 height 13
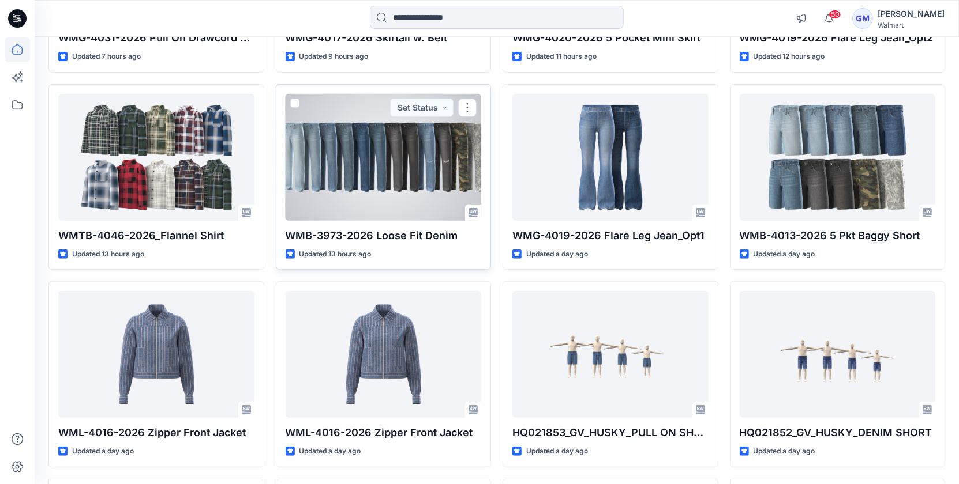
scroll to position [475, 0]
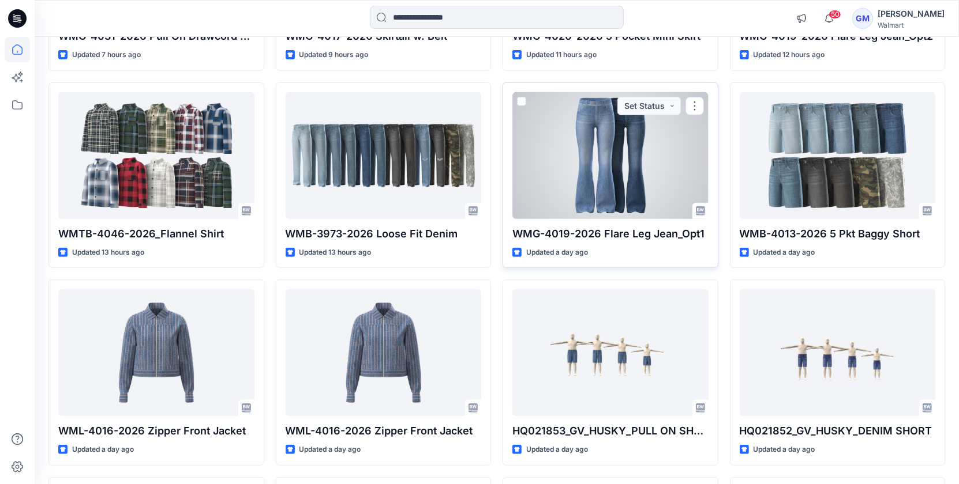
click at [645, 175] on div at bounding box center [610, 155] width 196 height 127
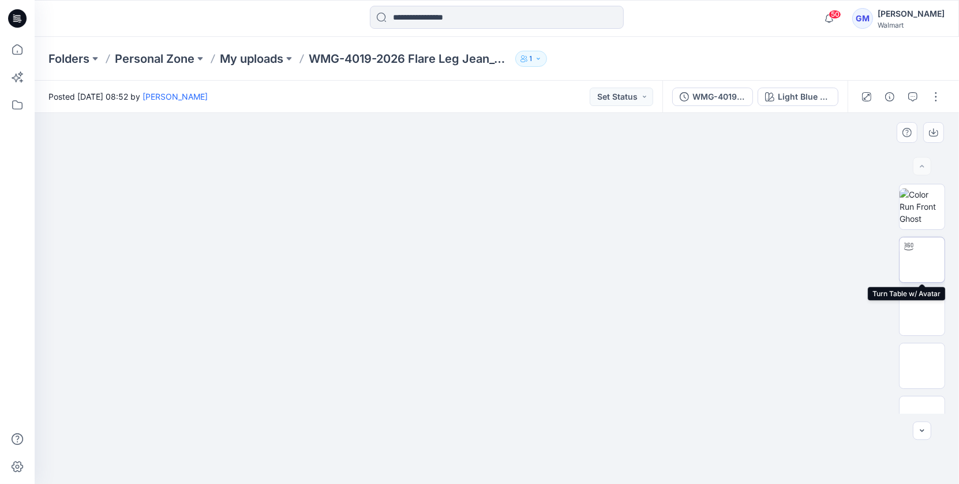
click at [922, 260] on img at bounding box center [922, 260] width 0 height 0
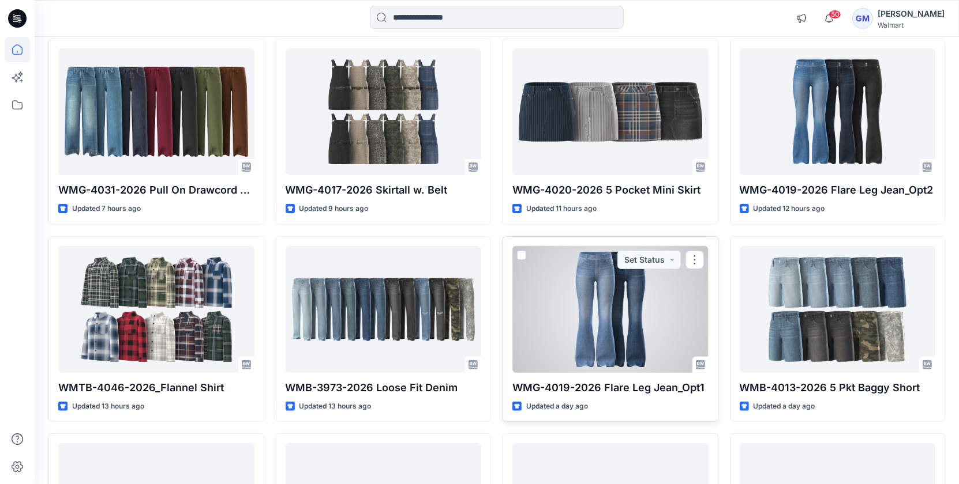
scroll to position [289, 0]
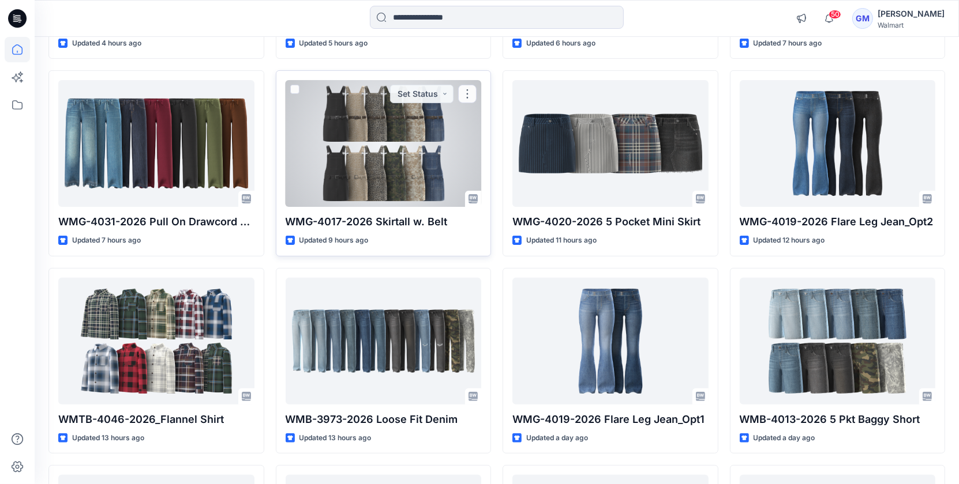
click at [365, 129] on div at bounding box center [384, 143] width 196 height 127
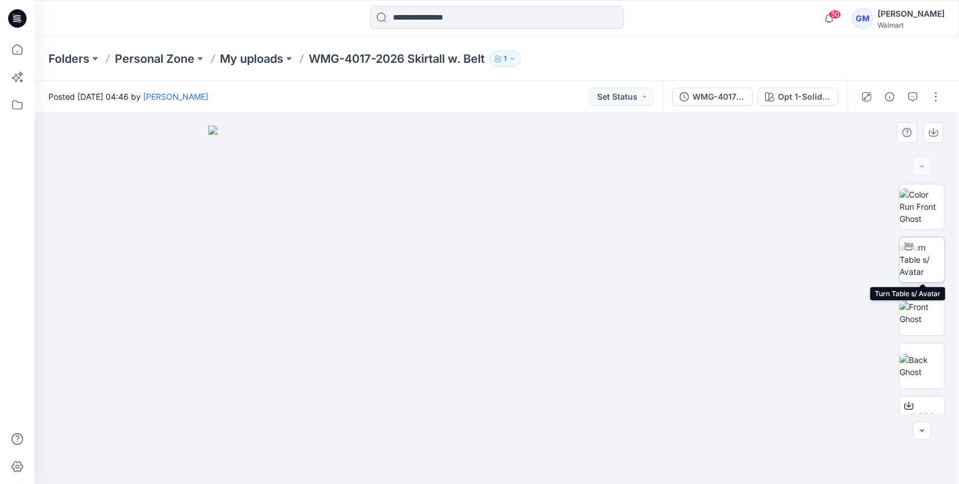
click at [927, 252] on img at bounding box center [921, 260] width 45 height 36
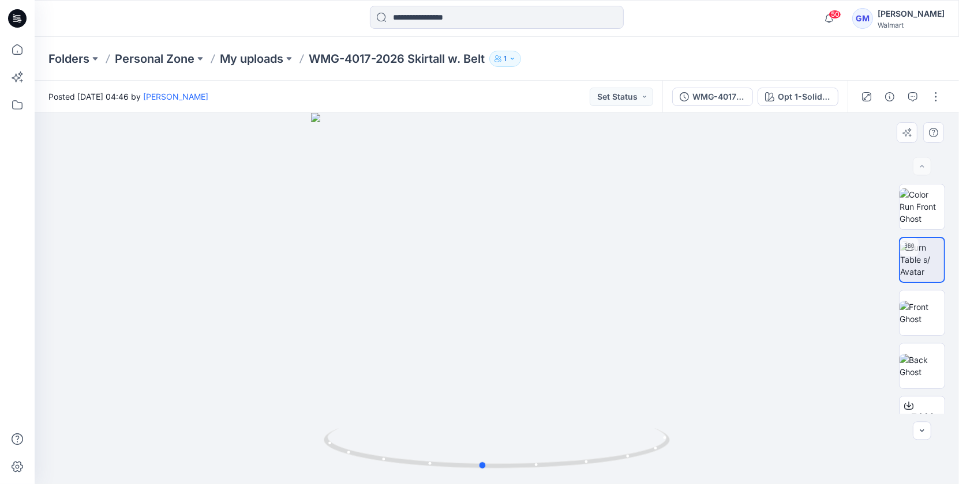
drag, startPoint x: 546, startPoint y: 313, endPoint x: 536, endPoint y: 315, distance: 9.4
click at [531, 315] on div at bounding box center [497, 298] width 924 height 371
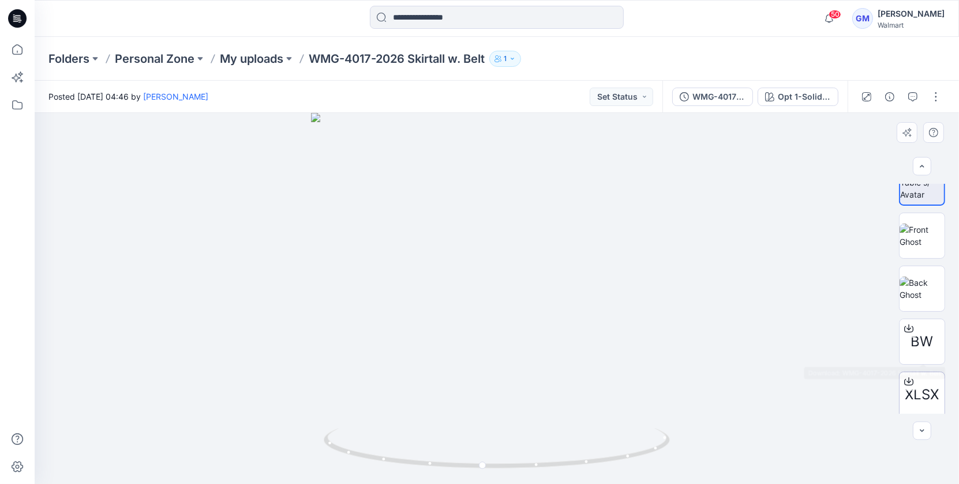
scroll to position [81, 0]
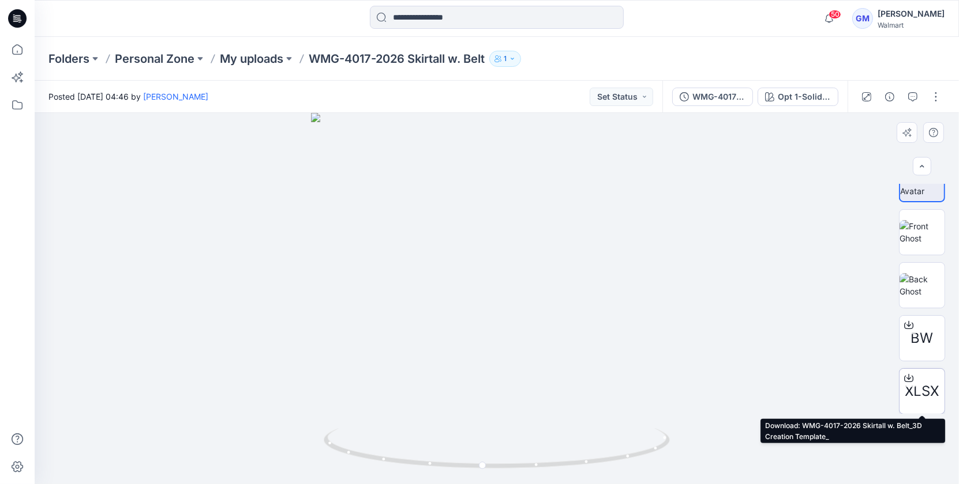
click at [906, 385] on div at bounding box center [908, 378] width 18 height 18
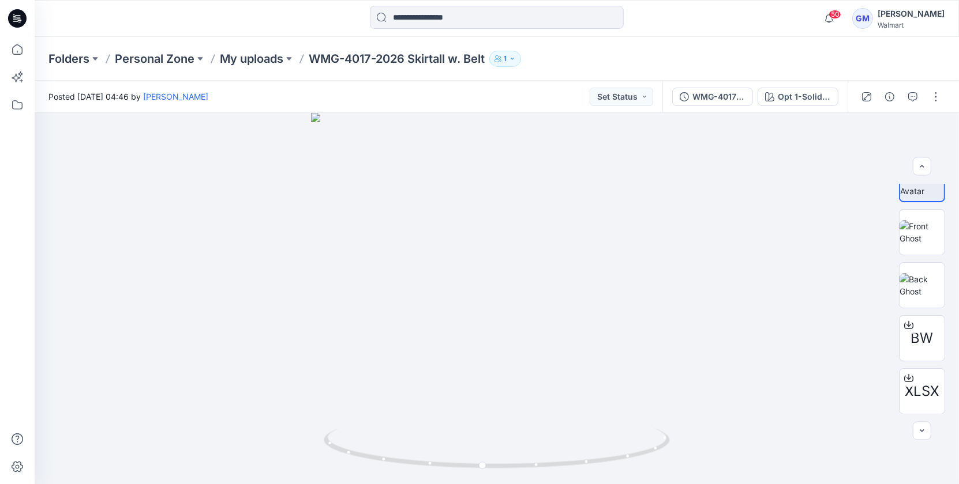
click at [911, 382] on div at bounding box center [908, 378] width 18 height 18
click at [0, 0] on div "50 Notifications HQ021853_GV_HUSKY_PULL ON SHORT Style has been moved to UP FYE…" at bounding box center [479, 242] width 959 height 484
drag, startPoint x: 504, startPoint y: 335, endPoint x: 445, endPoint y: 333, distance: 58.9
click at [445, 333] on div at bounding box center [497, 298] width 924 height 371
drag, startPoint x: 464, startPoint y: 318, endPoint x: 428, endPoint y: 314, distance: 36.0
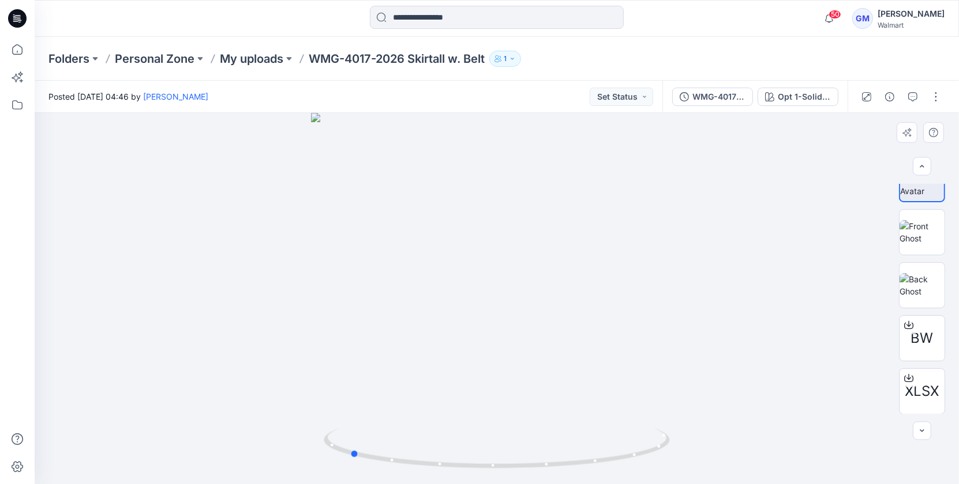
click at [428, 314] on div at bounding box center [497, 298] width 924 height 371
drag, startPoint x: 443, startPoint y: 327, endPoint x: 417, endPoint y: 324, distance: 26.1
click at [417, 324] on div at bounding box center [497, 298] width 924 height 371
click at [817, 102] on div "Opt 1-Solid Black Soot" at bounding box center [804, 97] width 53 height 13
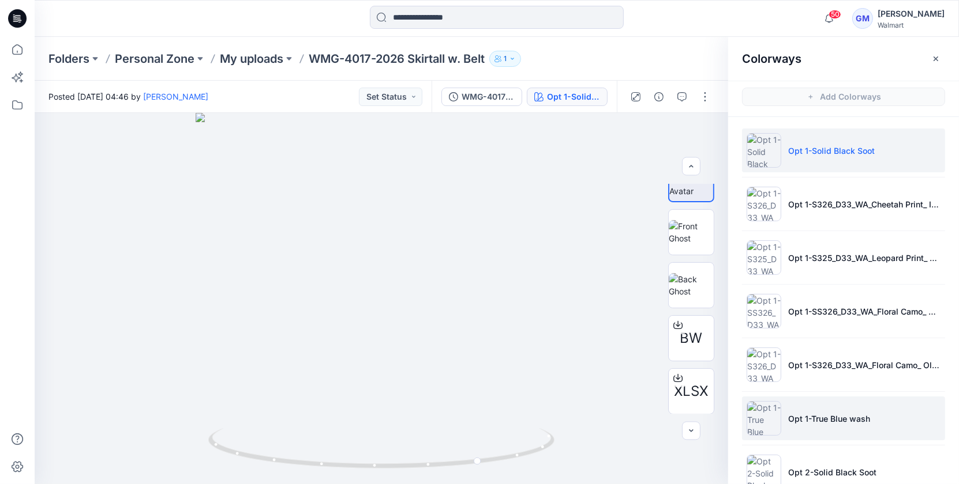
click at [769, 425] on img at bounding box center [763, 418] width 35 height 35
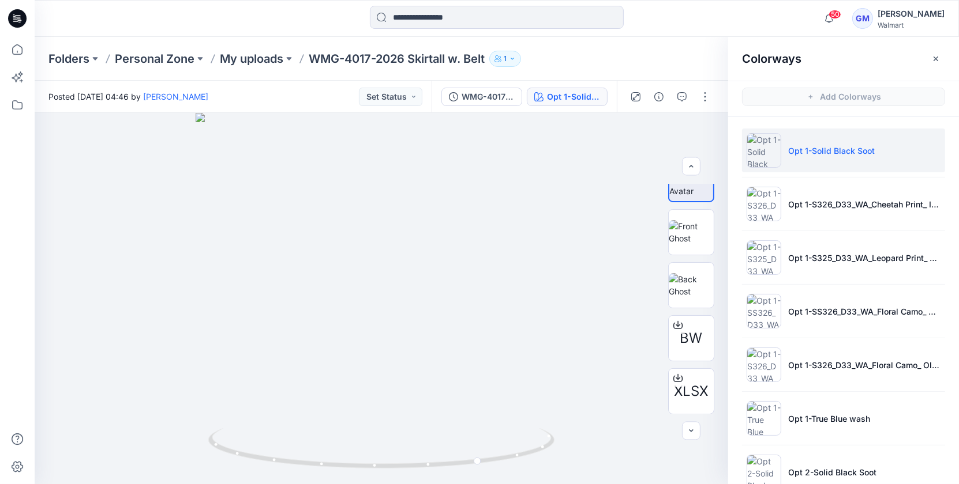
scroll to position [28, 0]
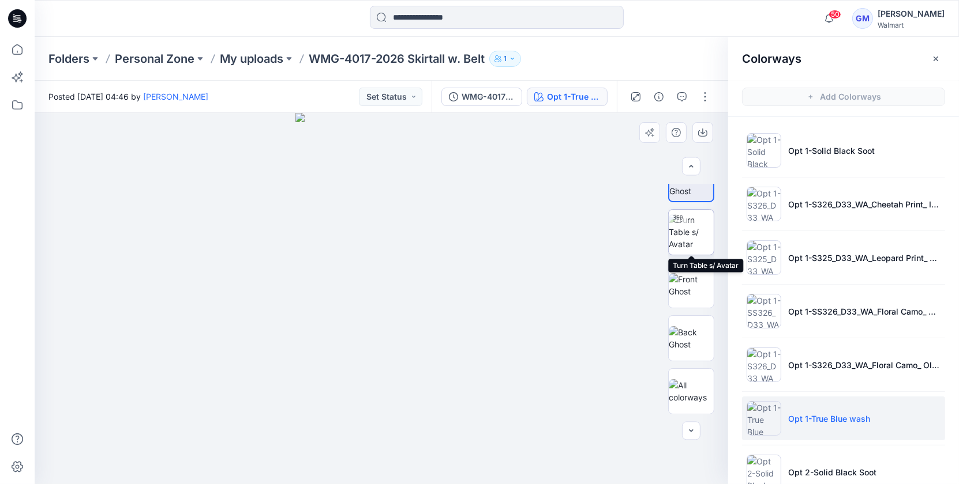
click at [673, 225] on div at bounding box center [677, 219] width 18 height 18
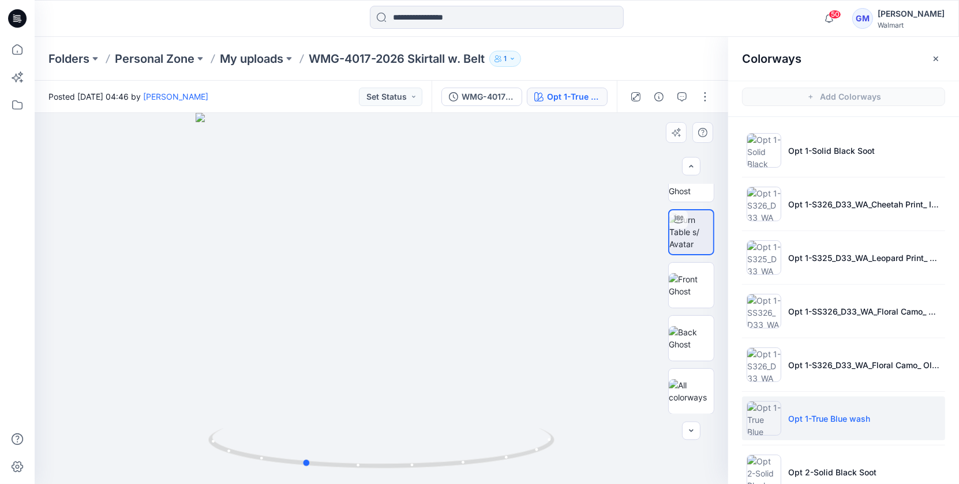
drag, startPoint x: 340, startPoint y: 383, endPoint x: 310, endPoint y: 384, distance: 30.6
click at [307, 383] on div at bounding box center [381, 298] width 693 height 371
drag, startPoint x: 398, startPoint y: 380, endPoint x: 314, endPoint y: 388, distance: 84.0
click at [314, 388] on div at bounding box center [381, 298] width 693 height 371
drag, startPoint x: 430, startPoint y: 390, endPoint x: 262, endPoint y: 388, distance: 167.3
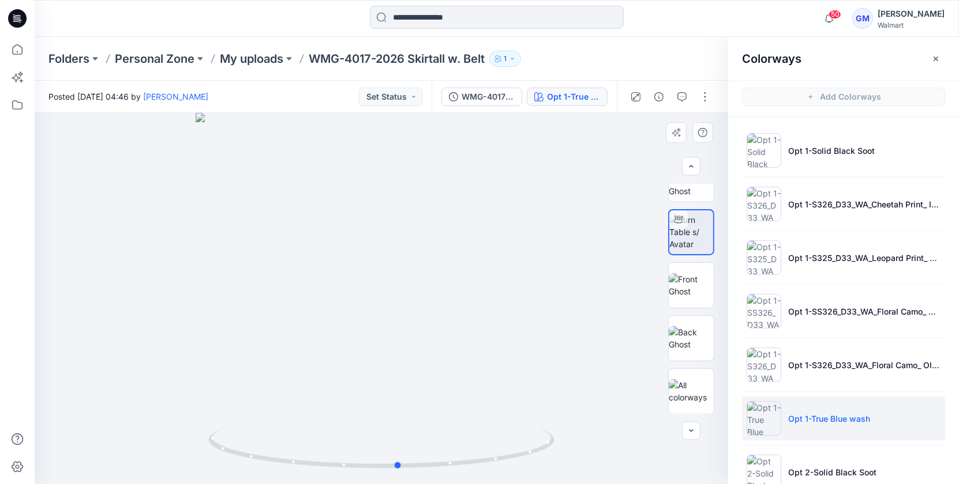
click at [262, 388] on div at bounding box center [381, 298] width 693 height 371
drag, startPoint x: 346, startPoint y: 400, endPoint x: 362, endPoint y: 393, distance: 17.0
click at [372, 396] on div at bounding box center [381, 298] width 693 height 371
click at [19, 105] on icon at bounding box center [17, 104] width 25 height 25
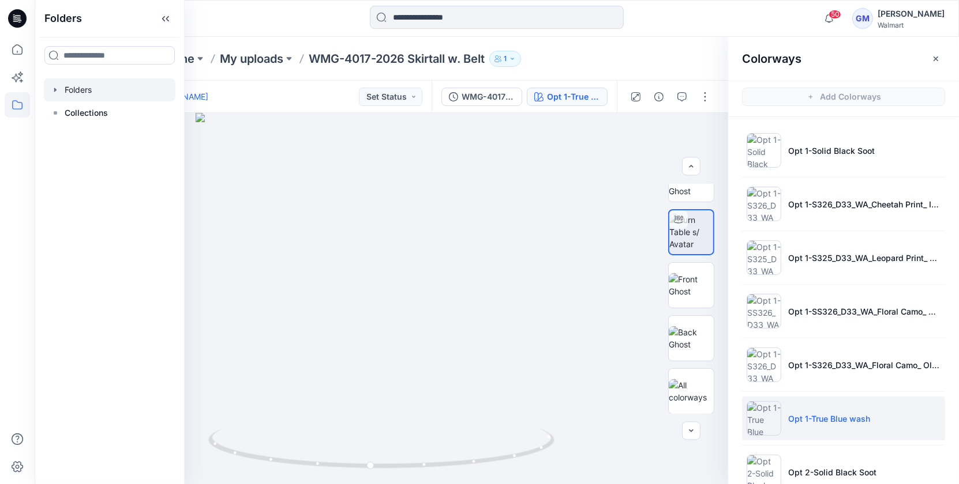
click at [72, 88] on div at bounding box center [110, 89] width 132 height 23
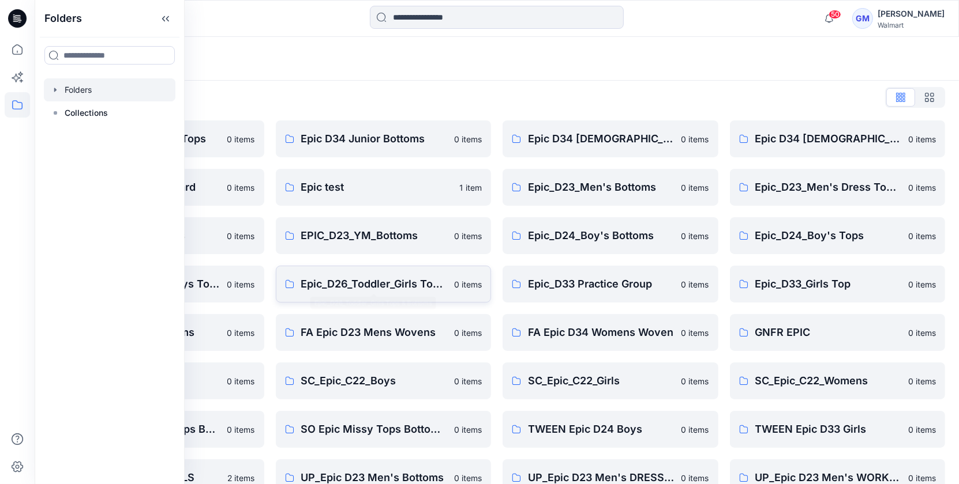
scroll to position [275, 0]
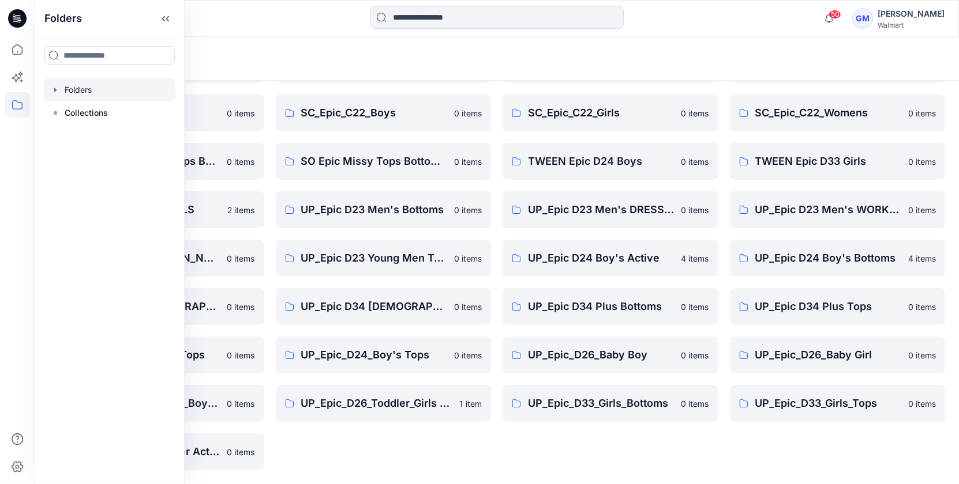
click at [358, 449] on div "Epic D34 Junior Bottoms 0 items Epic test 1 item EPIC_D23_YM_Bottoms 0 items Ep…" at bounding box center [384, 161] width 216 height 618
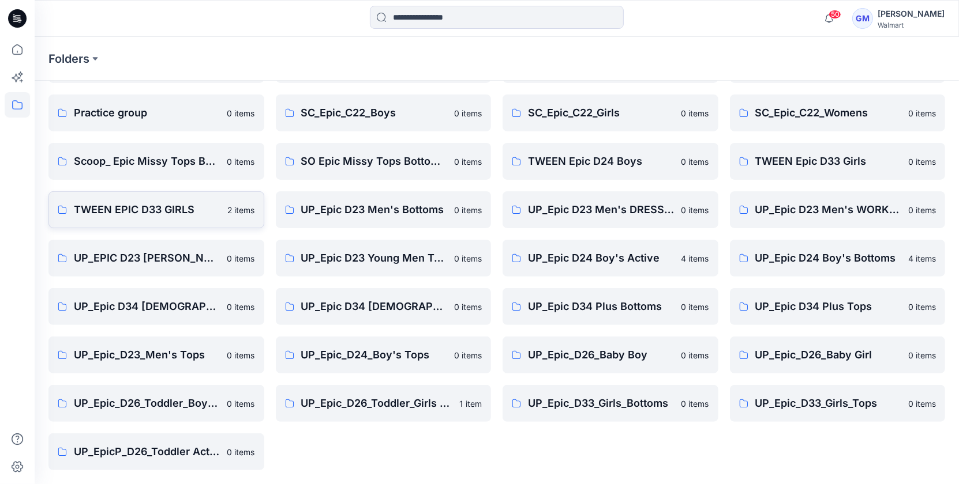
click at [137, 209] on p "TWEEN EPIC D33 GIRLS" at bounding box center [147, 210] width 147 height 16
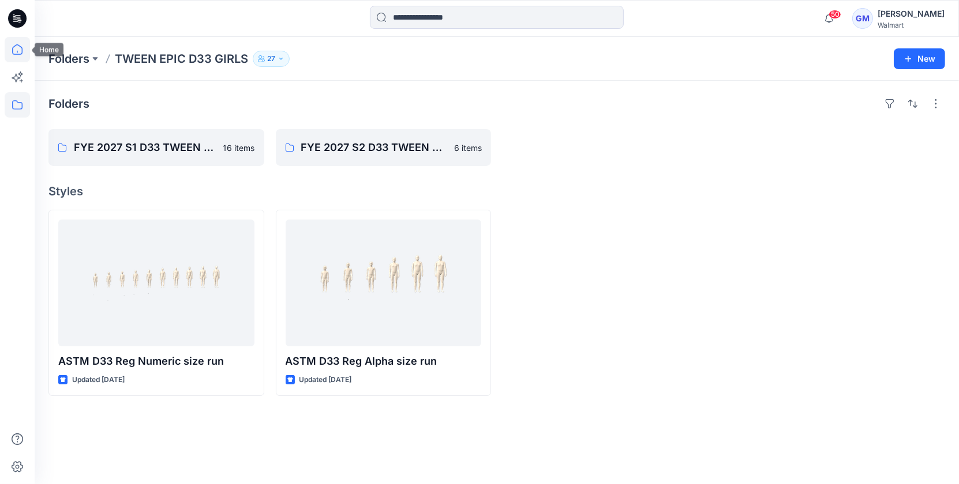
click at [18, 57] on icon at bounding box center [17, 49] width 25 height 25
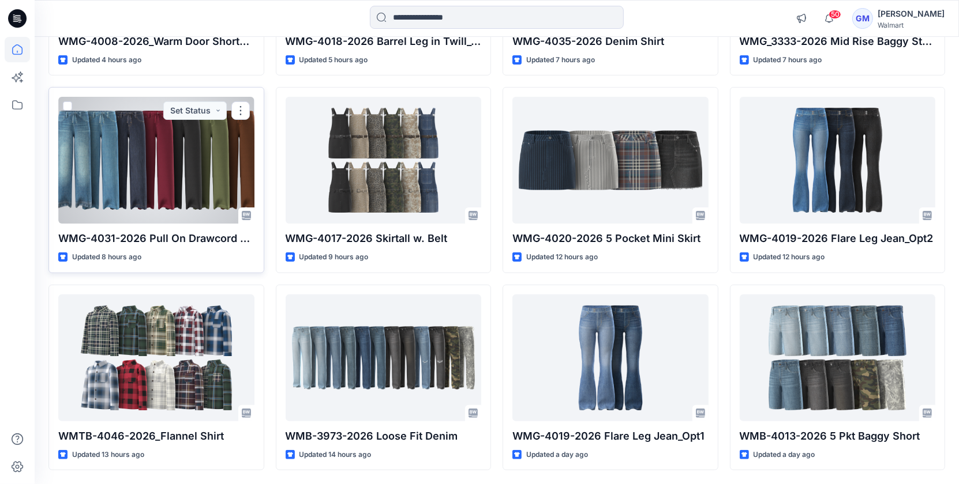
scroll to position [286, 0]
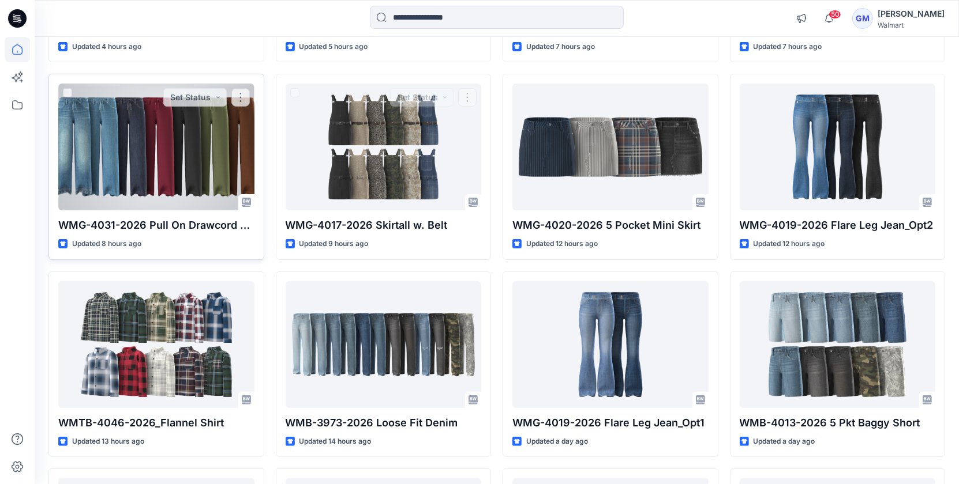
click at [128, 133] on div at bounding box center [156, 147] width 196 height 127
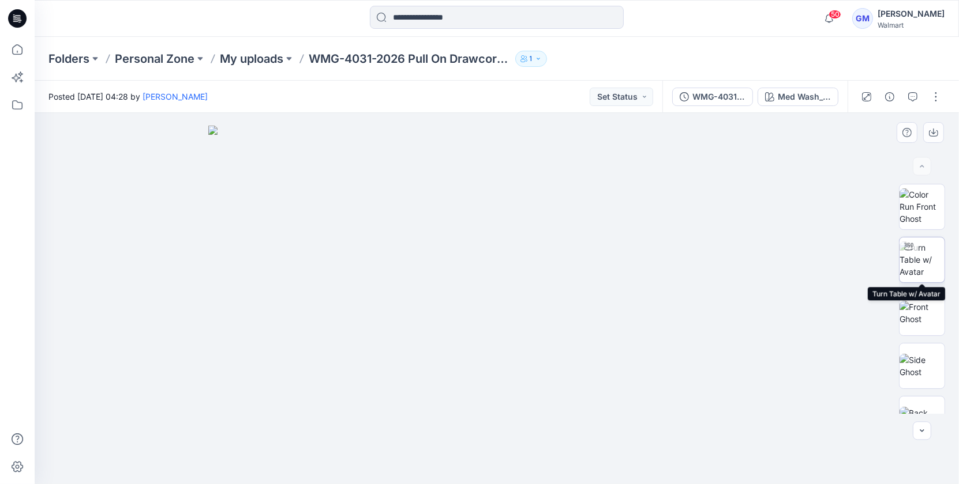
click at [918, 262] on img at bounding box center [921, 260] width 45 height 36
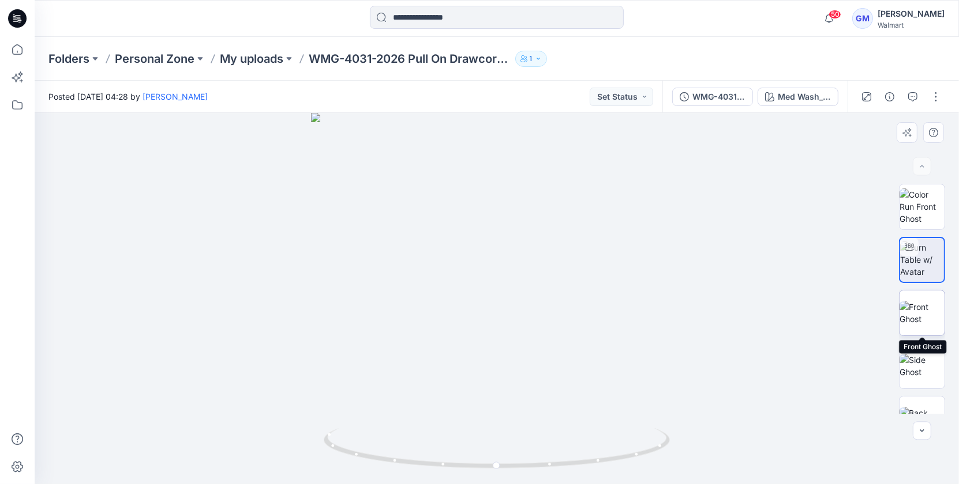
click at [911, 319] on img at bounding box center [921, 313] width 45 height 24
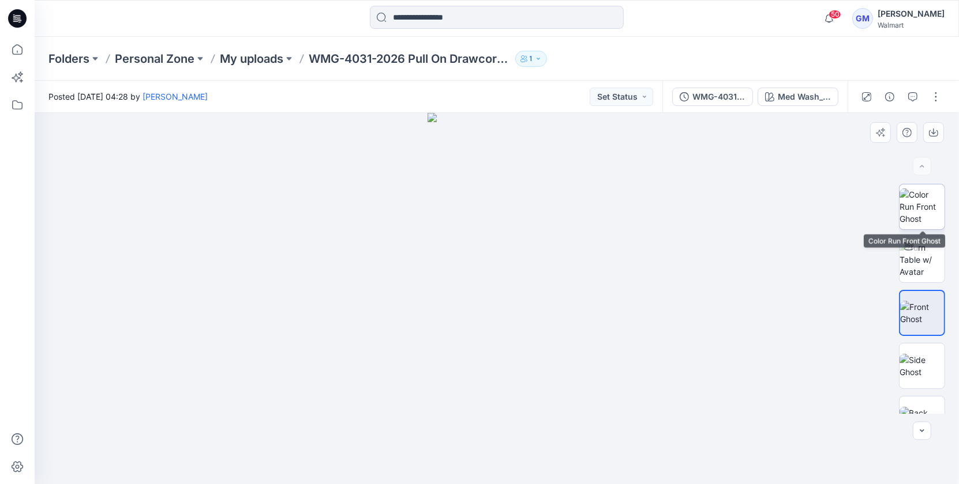
click at [933, 212] on img at bounding box center [921, 207] width 45 height 36
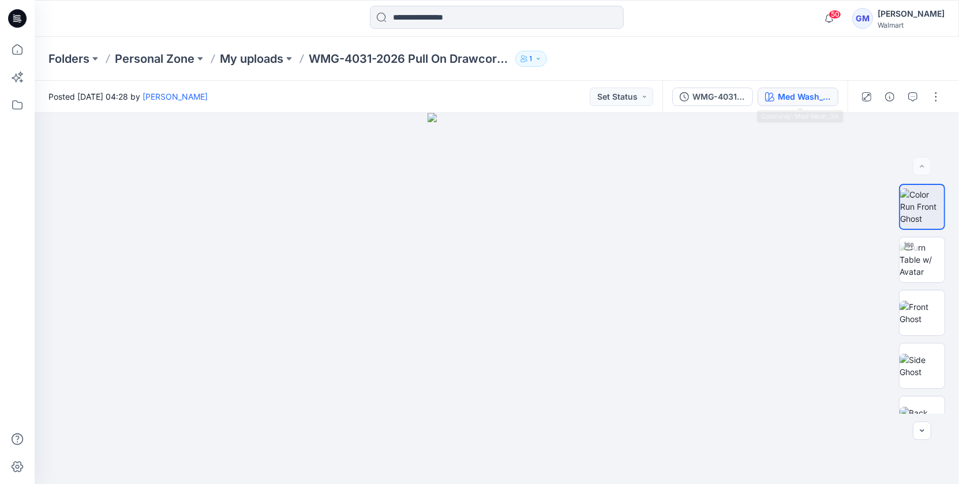
click at [822, 96] on div "Med Wash_3A" at bounding box center [804, 97] width 53 height 13
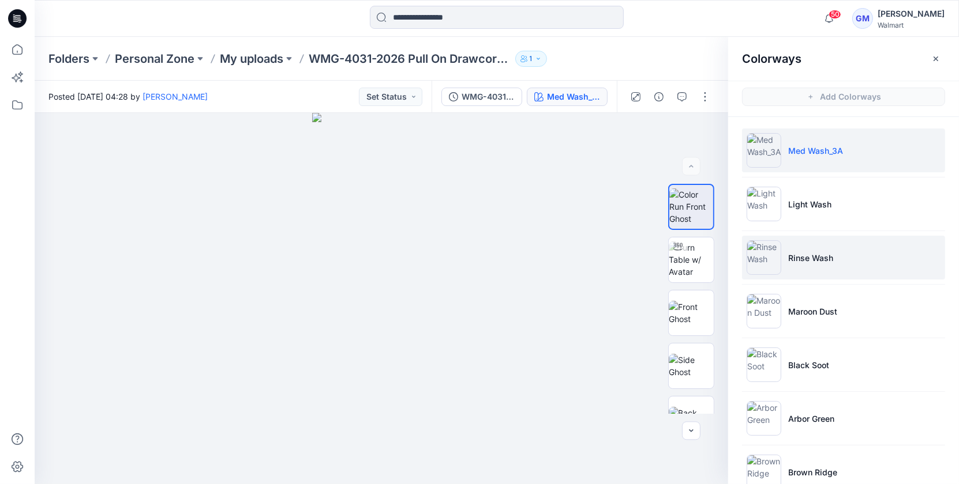
click at [791, 272] on li "Rinse Wash" at bounding box center [843, 258] width 203 height 44
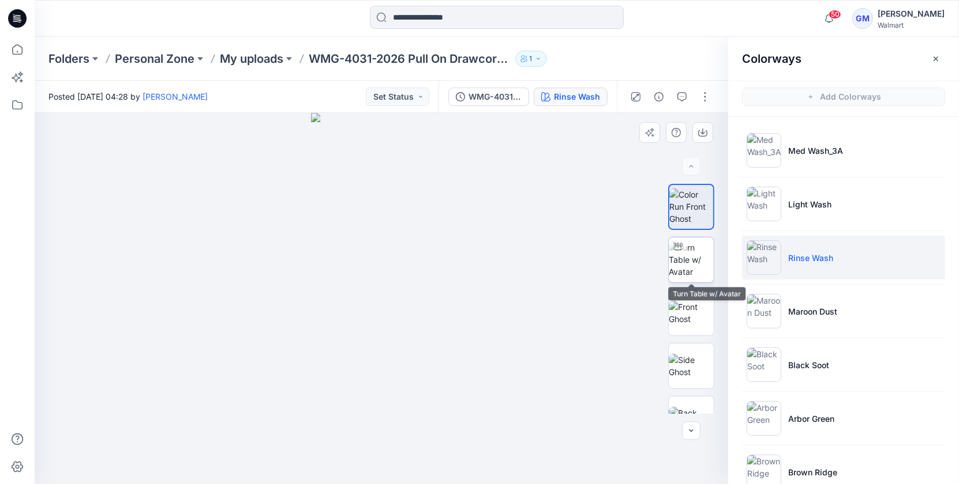
click at [674, 266] on img at bounding box center [690, 260] width 45 height 36
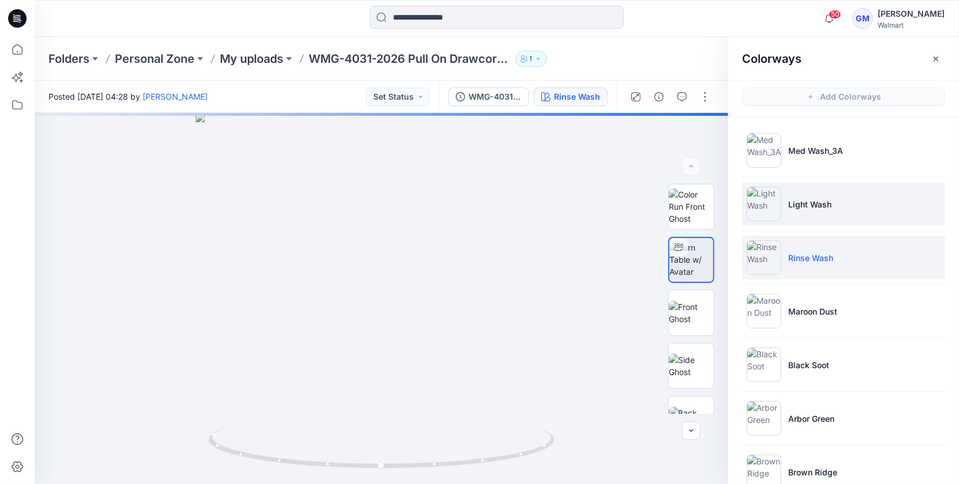
click at [776, 183] on li "Light Wash" at bounding box center [843, 204] width 203 height 44
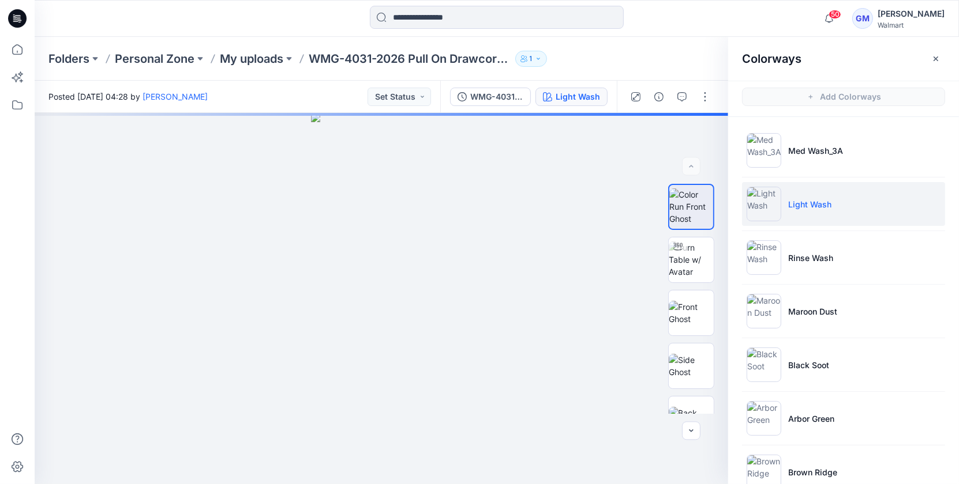
click at [812, 217] on li "Light Wash" at bounding box center [843, 204] width 203 height 44
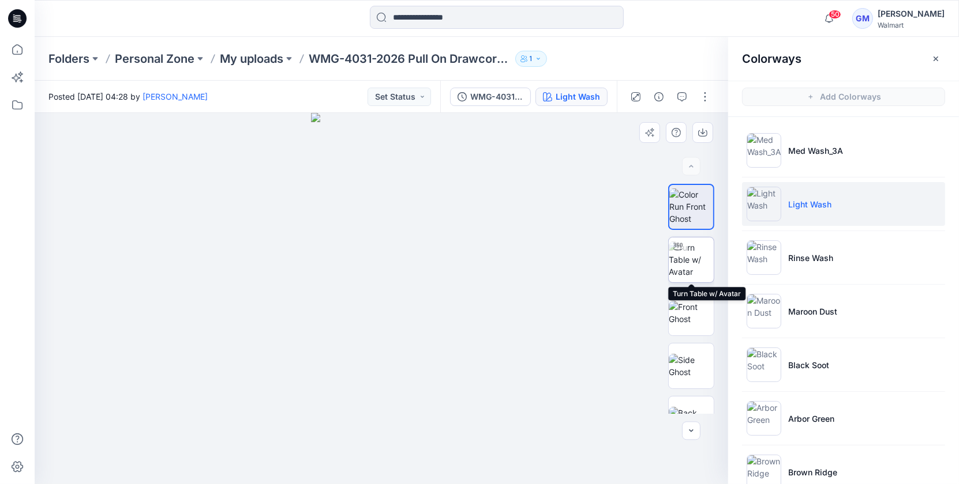
click at [691, 258] on img at bounding box center [690, 260] width 45 height 36
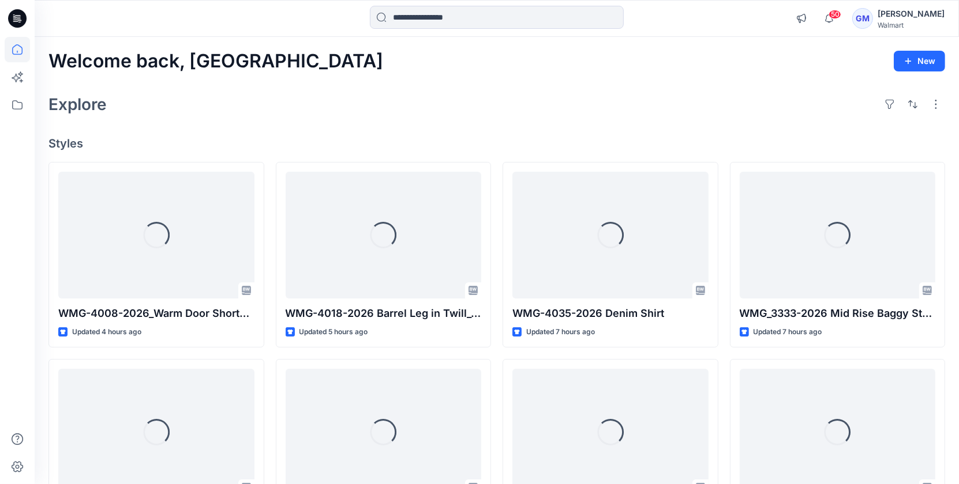
scroll to position [286, 0]
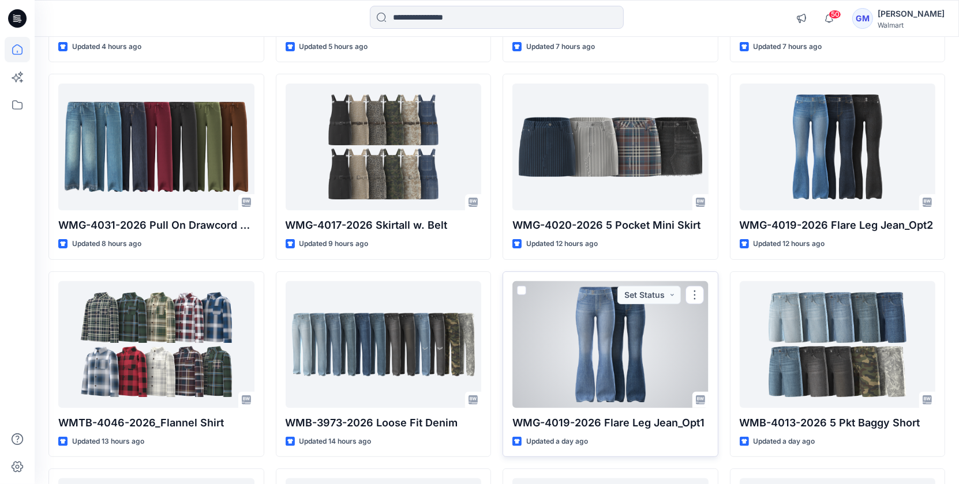
click at [591, 324] on div at bounding box center [610, 344] width 196 height 127
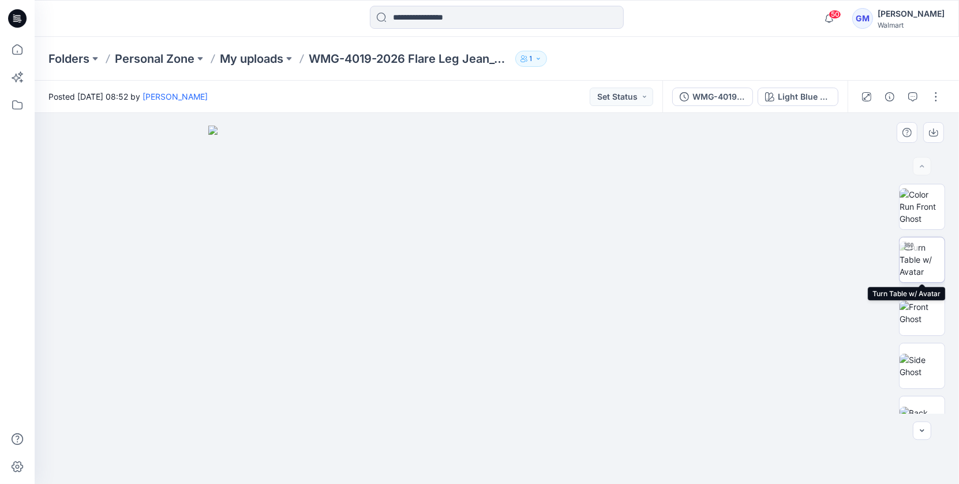
click at [915, 258] on img at bounding box center [921, 260] width 45 height 36
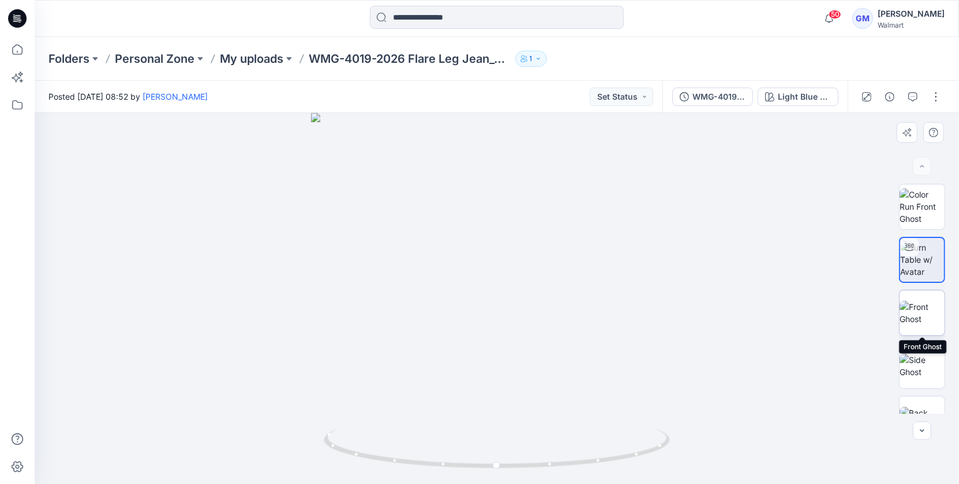
click at [912, 313] on img at bounding box center [921, 313] width 45 height 24
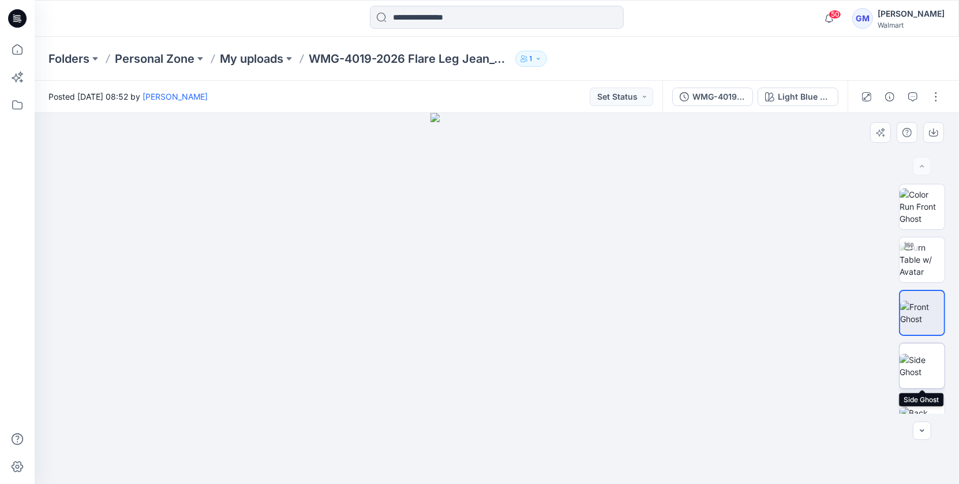
click at [926, 372] on img at bounding box center [921, 366] width 45 height 24
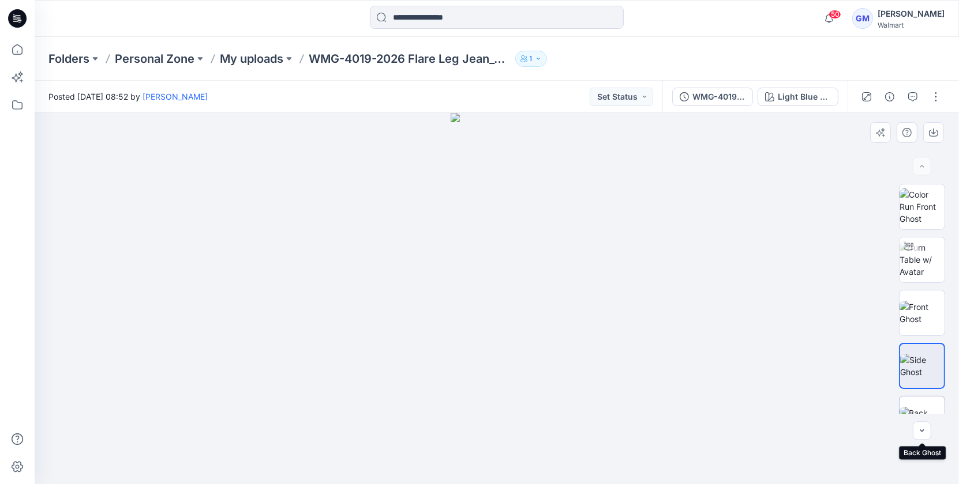
click at [923, 407] on img at bounding box center [921, 419] width 45 height 24
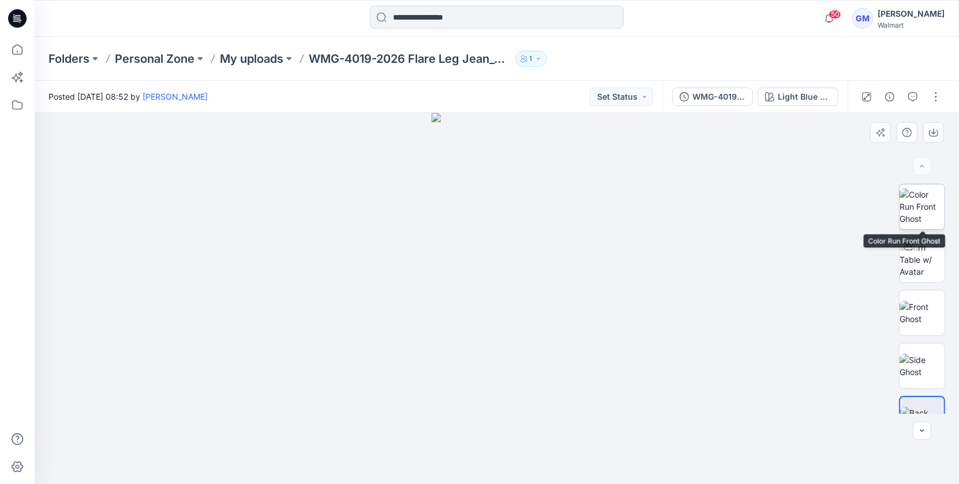
click at [909, 209] on img at bounding box center [921, 207] width 45 height 36
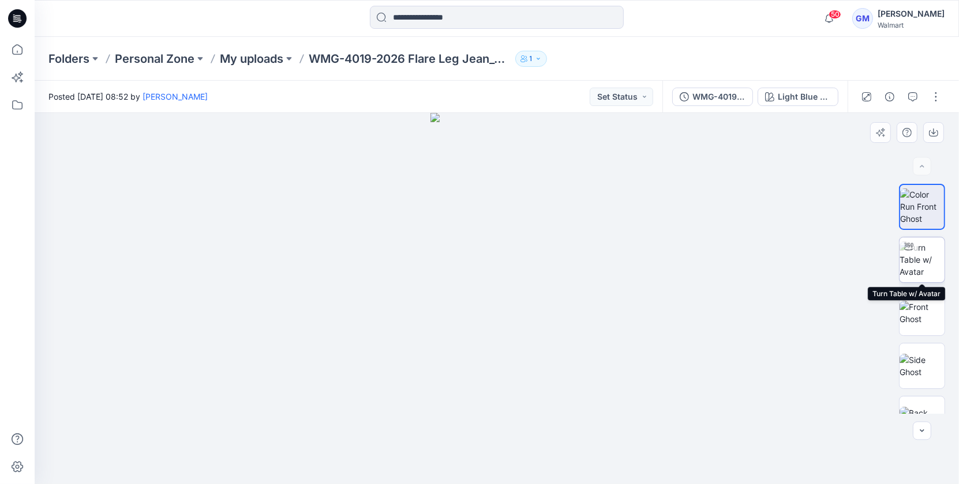
click at [910, 264] on img at bounding box center [921, 260] width 45 height 36
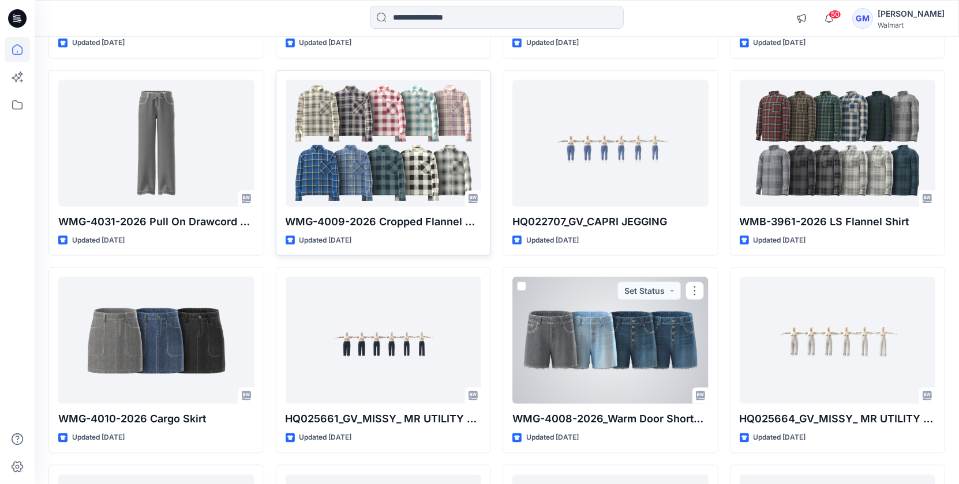
scroll to position [1673, 0]
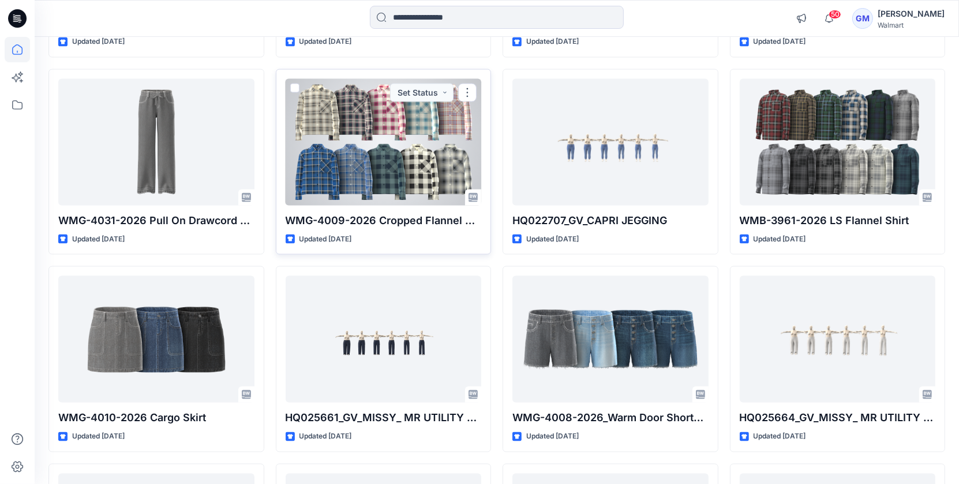
click at [388, 181] on div at bounding box center [384, 142] width 196 height 127
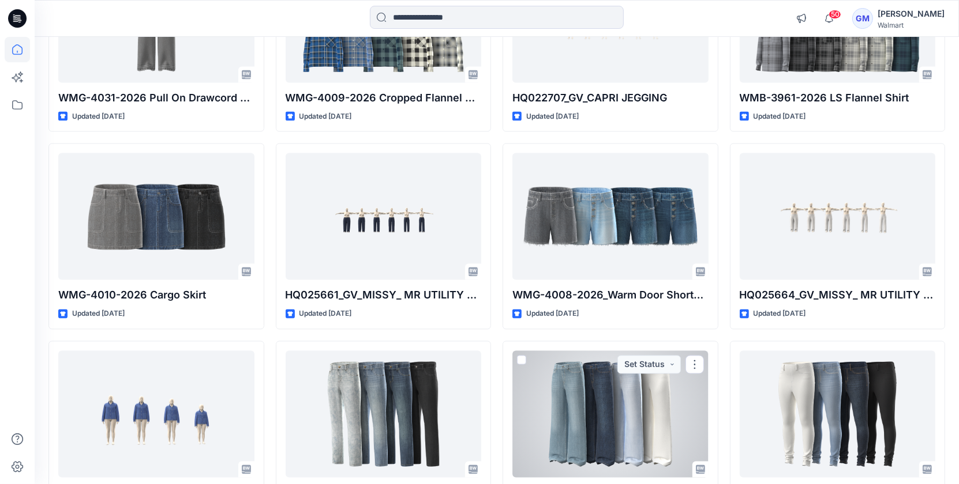
scroll to position [1774, 0]
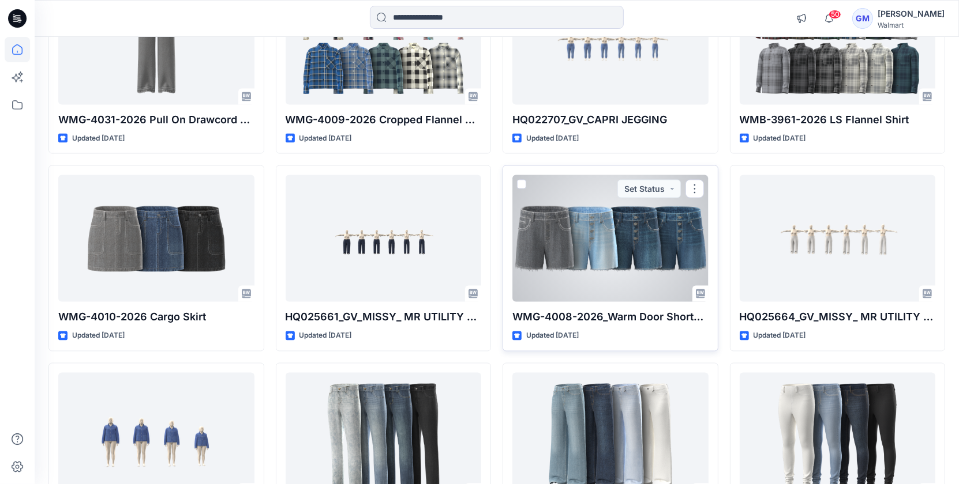
click at [640, 236] on div at bounding box center [610, 238] width 196 height 127
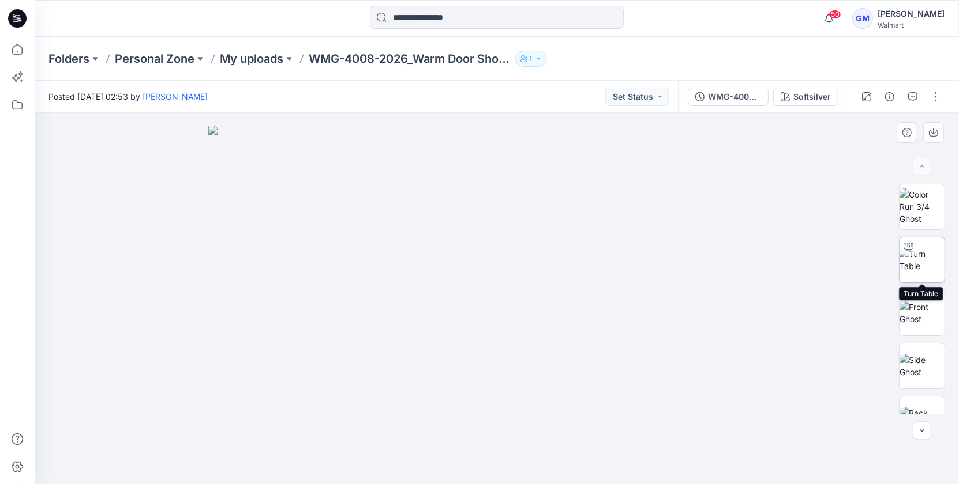
click at [932, 257] on img at bounding box center [921, 260] width 45 height 24
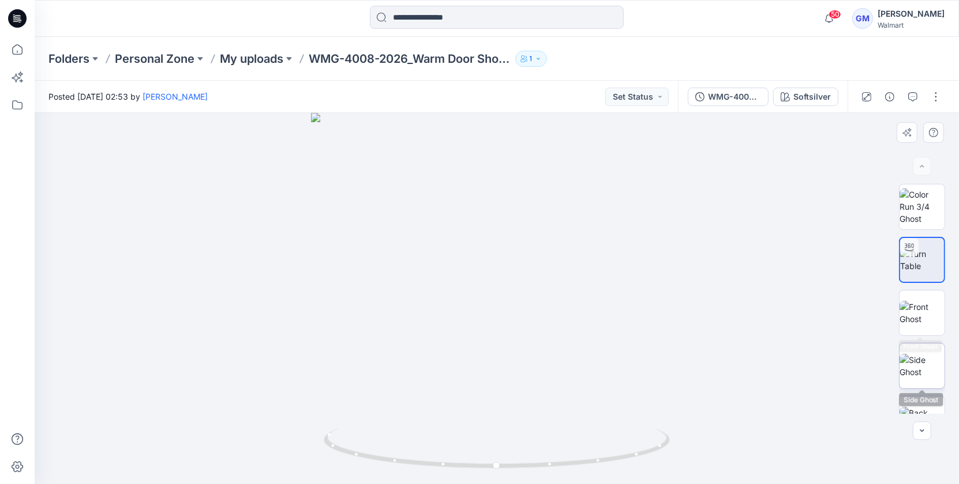
click at [910, 363] on img at bounding box center [921, 366] width 45 height 24
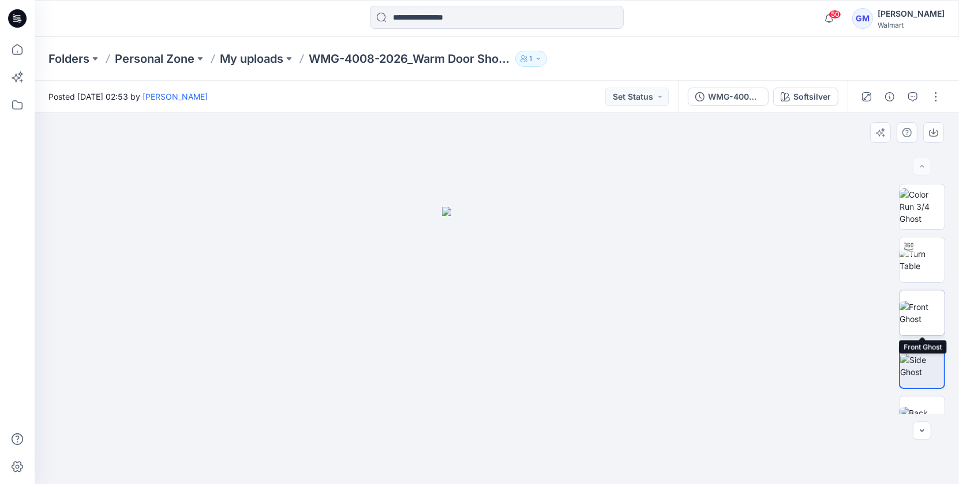
click at [914, 324] on img at bounding box center [921, 313] width 45 height 24
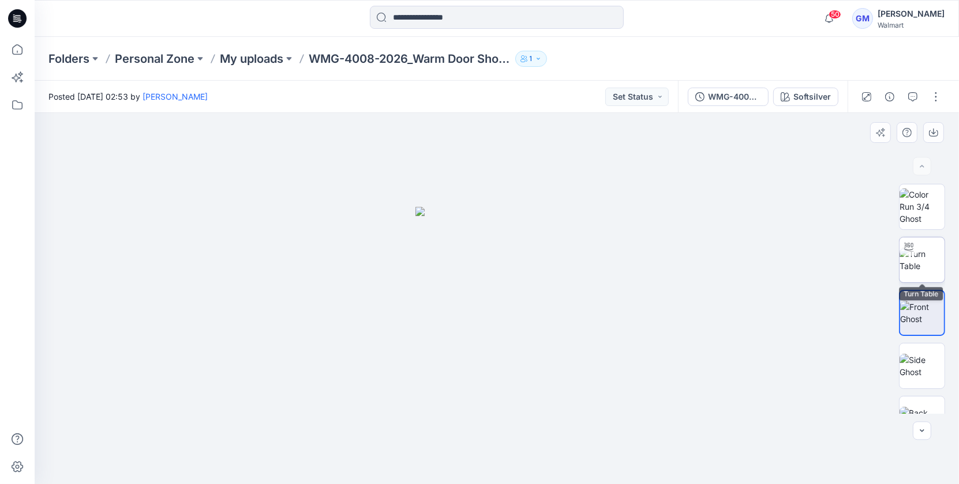
click at [915, 258] on img at bounding box center [921, 260] width 45 height 24
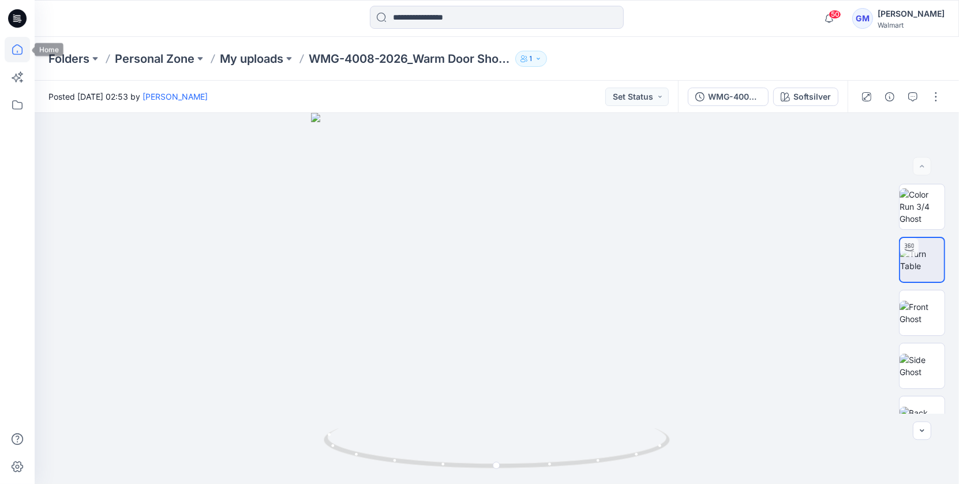
click at [17, 47] on icon at bounding box center [17, 49] width 25 height 25
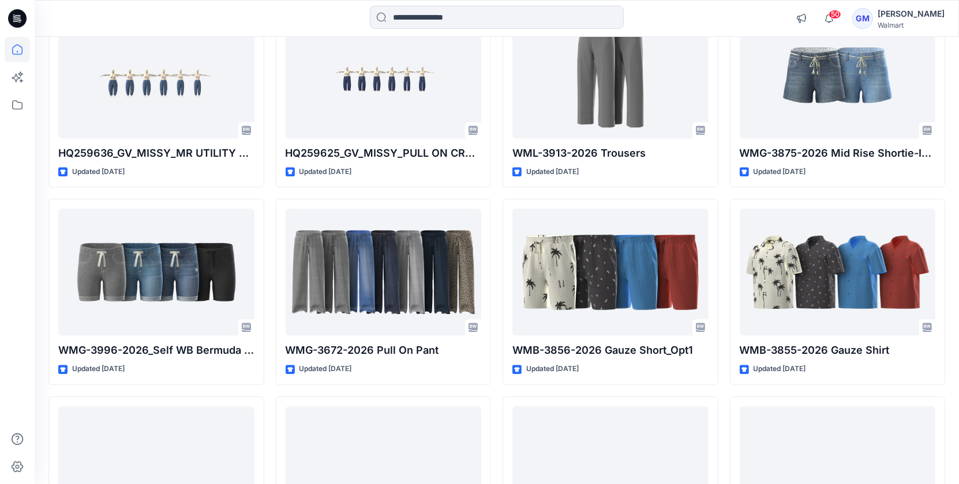
scroll to position [3144, 0]
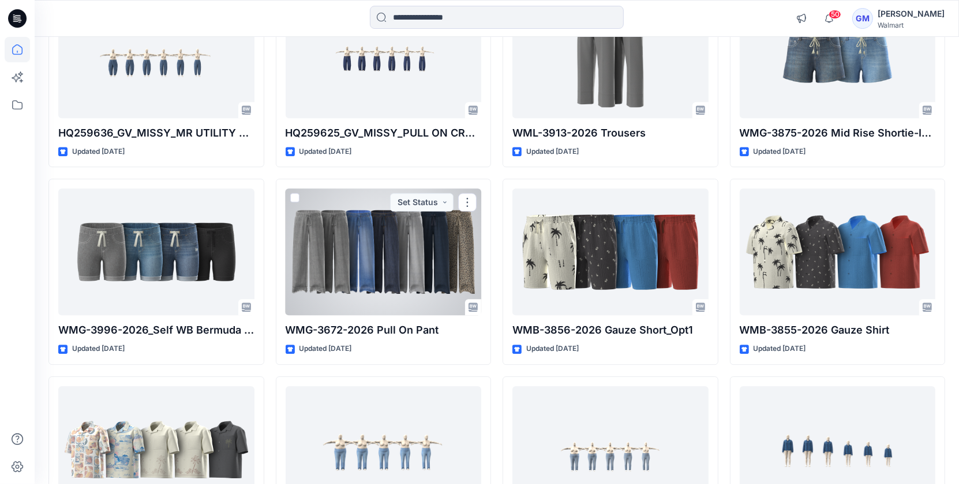
click at [425, 237] on div at bounding box center [384, 252] width 196 height 127
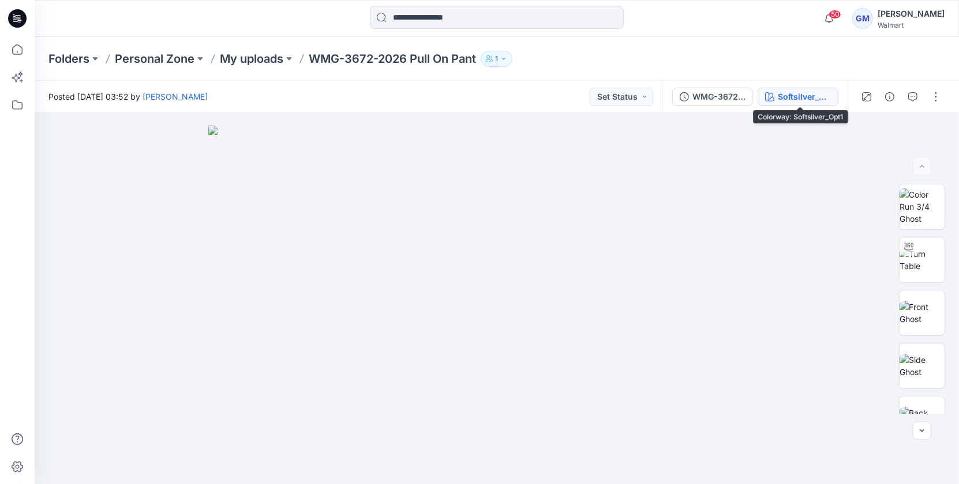
click at [801, 89] on button "Softsilver_Opt1" at bounding box center [797, 97] width 81 height 18
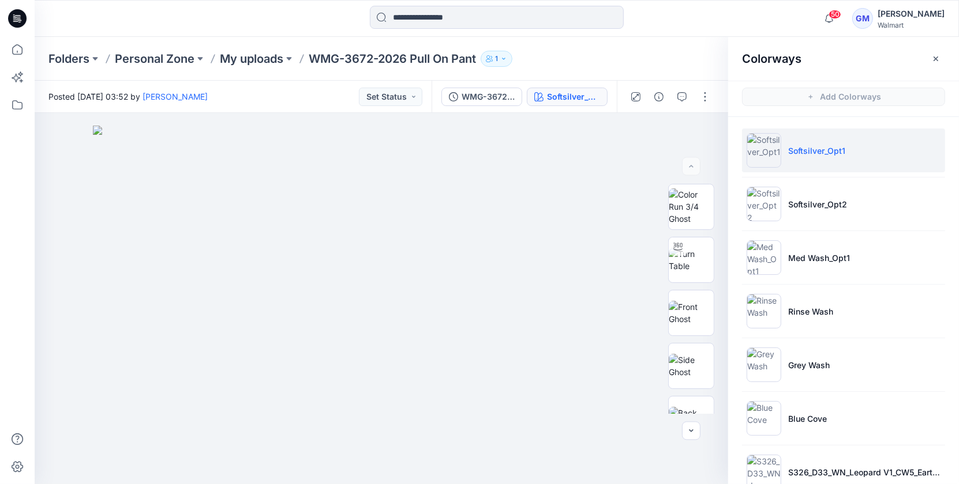
scroll to position [25, 0]
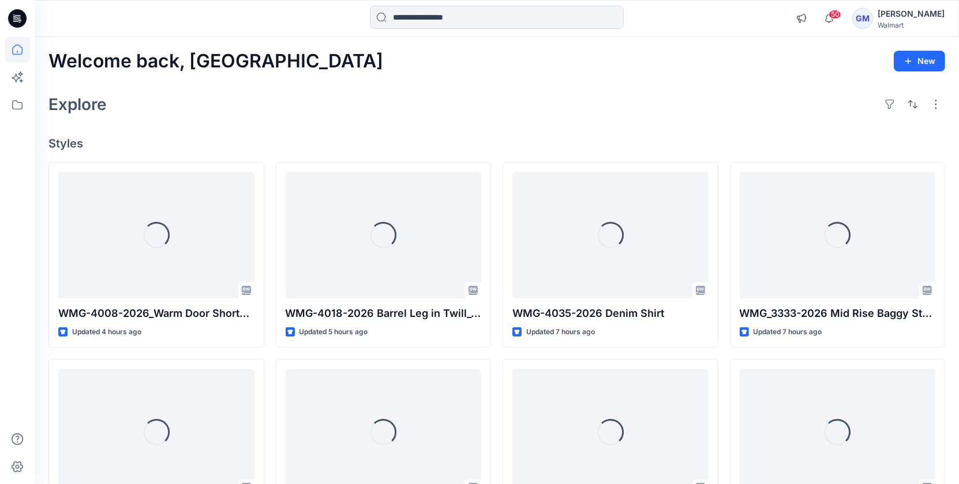
scroll to position [3144, 0]
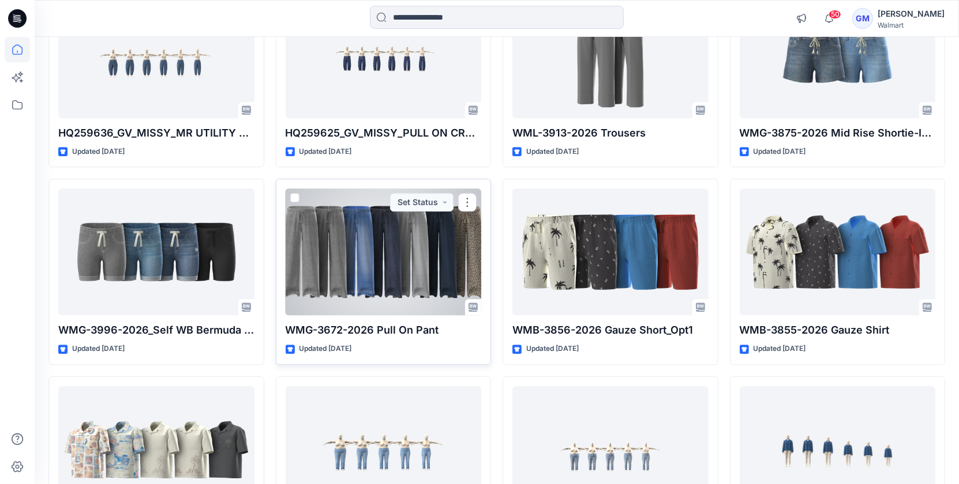
click at [390, 275] on div at bounding box center [384, 252] width 196 height 127
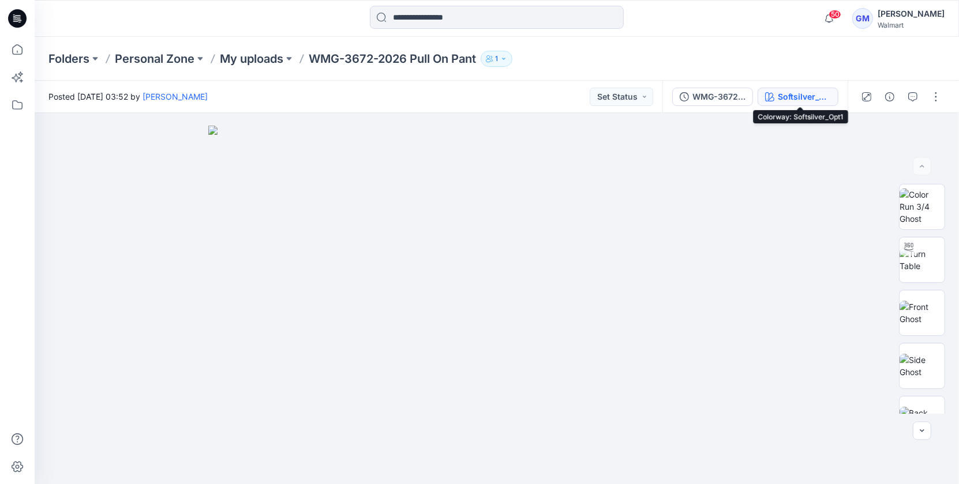
click at [784, 95] on div "Softsilver_Opt1" at bounding box center [804, 97] width 53 height 13
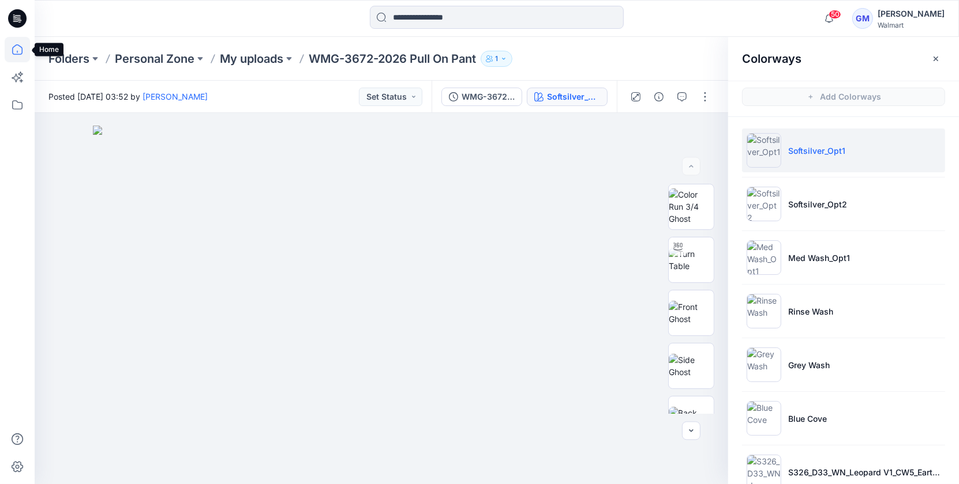
click at [18, 45] on icon at bounding box center [17, 49] width 10 height 10
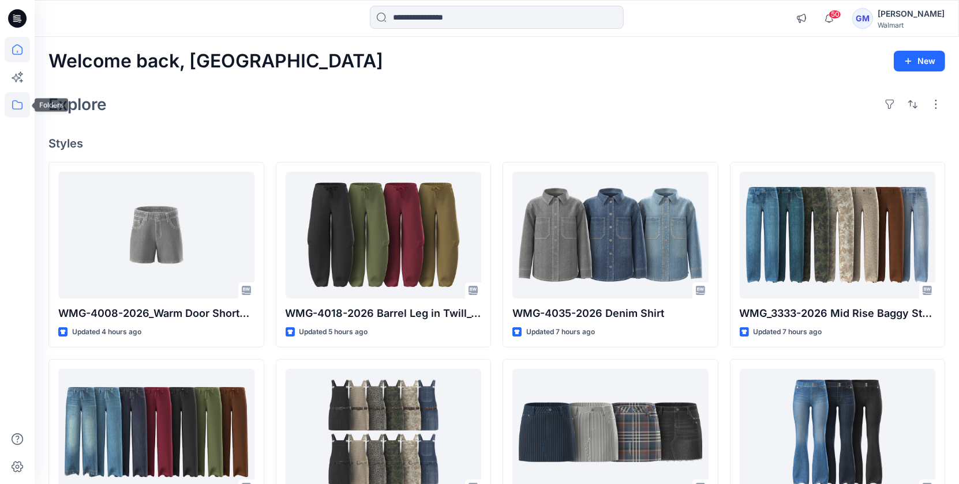
click at [20, 101] on icon at bounding box center [17, 104] width 25 height 25
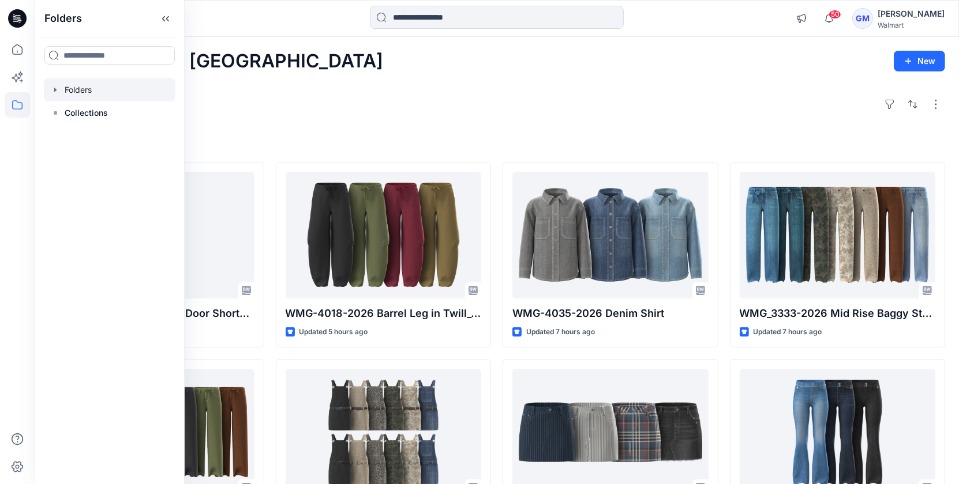
click at [92, 94] on div at bounding box center [110, 89] width 132 height 23
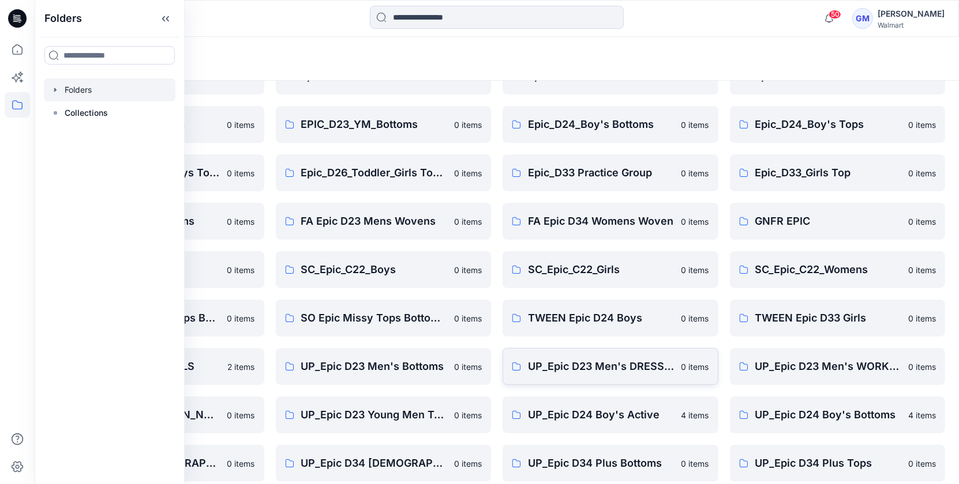
scroll to position [275, 0]
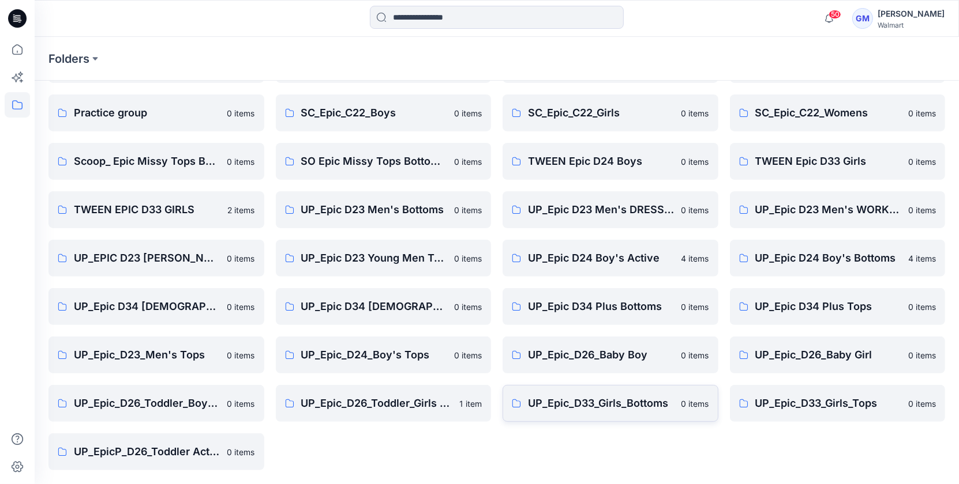
click at [572, 408] on p "UP_Epic_D33_Girls_Bottoms" at bounding box center [601, 404] width 147 height 16
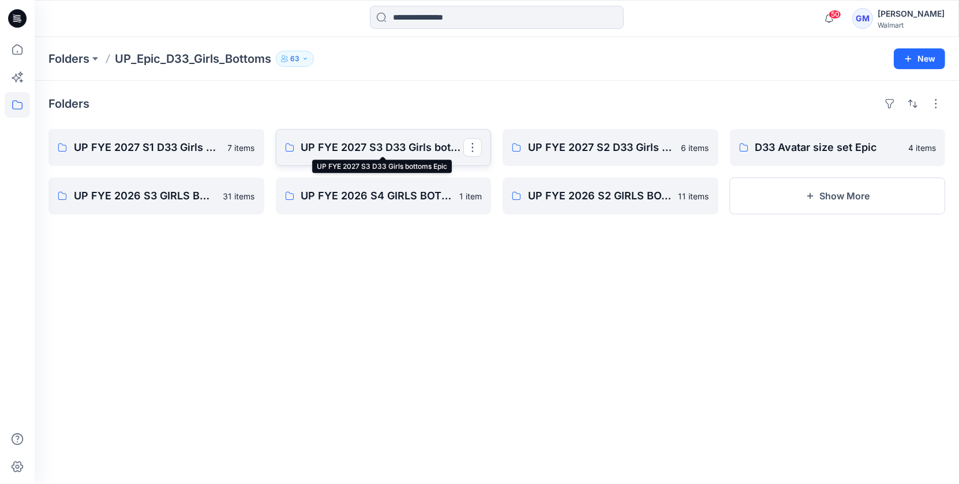
click at [341, 147] on p "UP FYE 2027 S3 D33 Girls bottoms Epic" at bounding box center [382, 148] width 163 height 16
click at [19, 50] on icon at bounding box center [17, 49] width 25 height 25
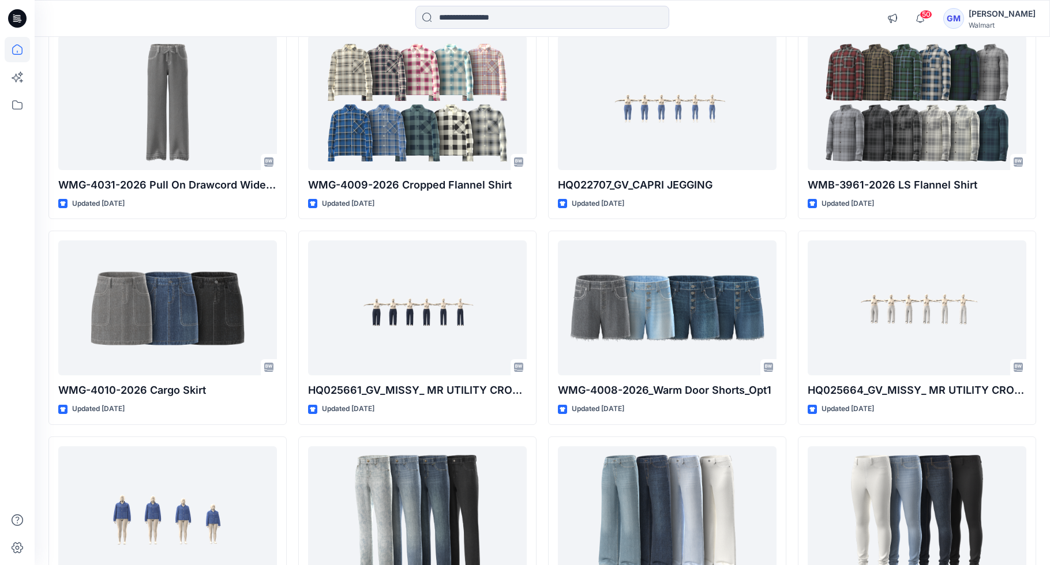
scroll to position [1855, 0]
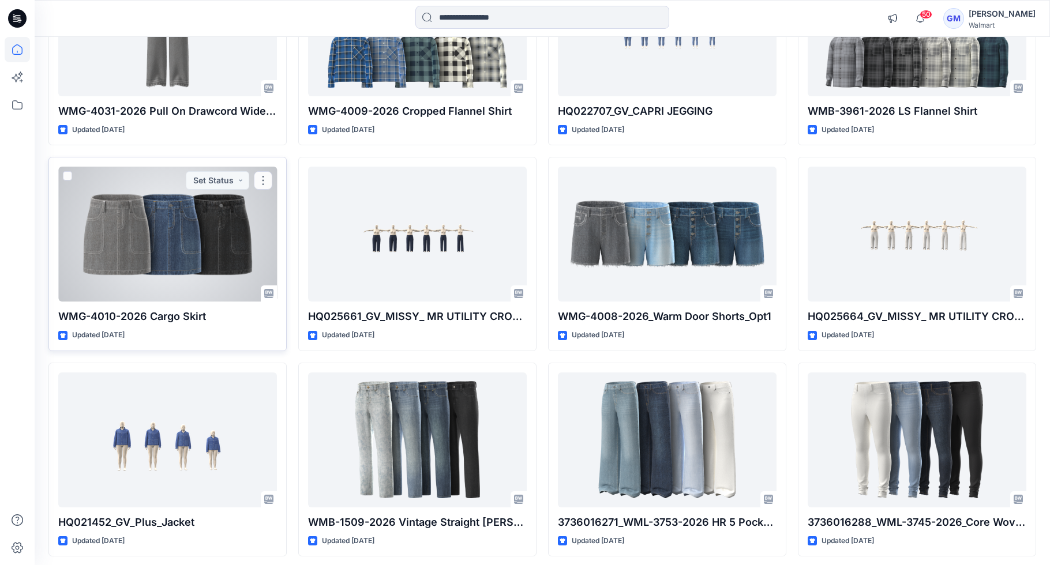
click at [160, 221] on div at bounding box center [167, 234] width 219 height 135
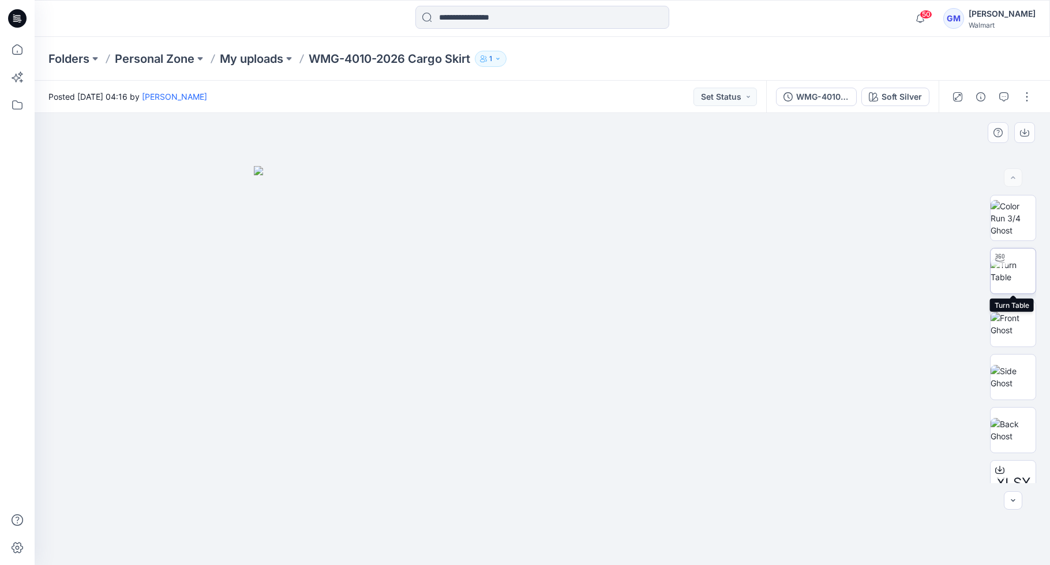
click at [958, 275] on img at bounding box center [1012, 271] width 45 height 24
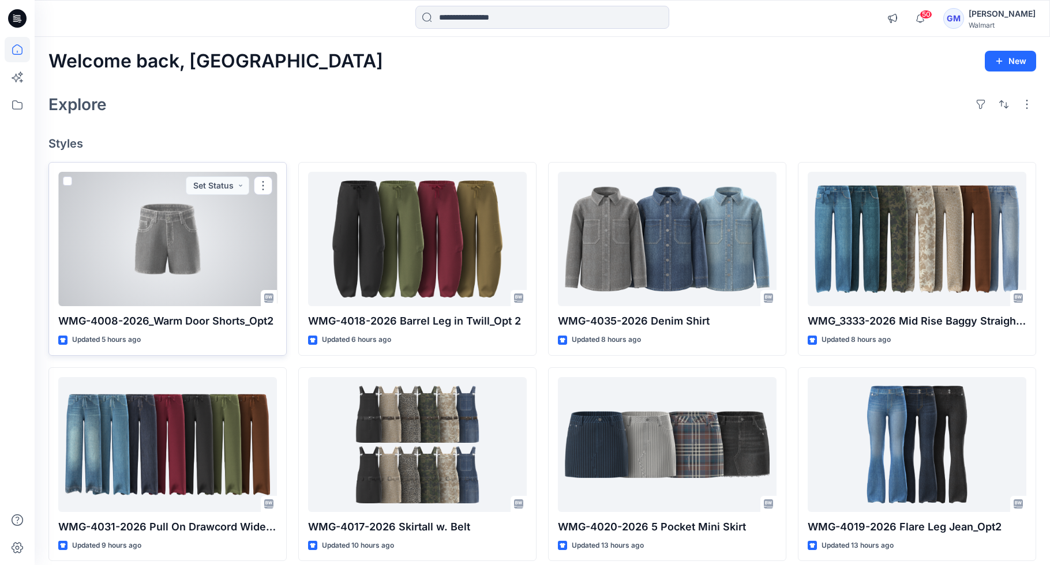
click at [144, 243] on div at bounding box center [167, 239] width 219 height 135
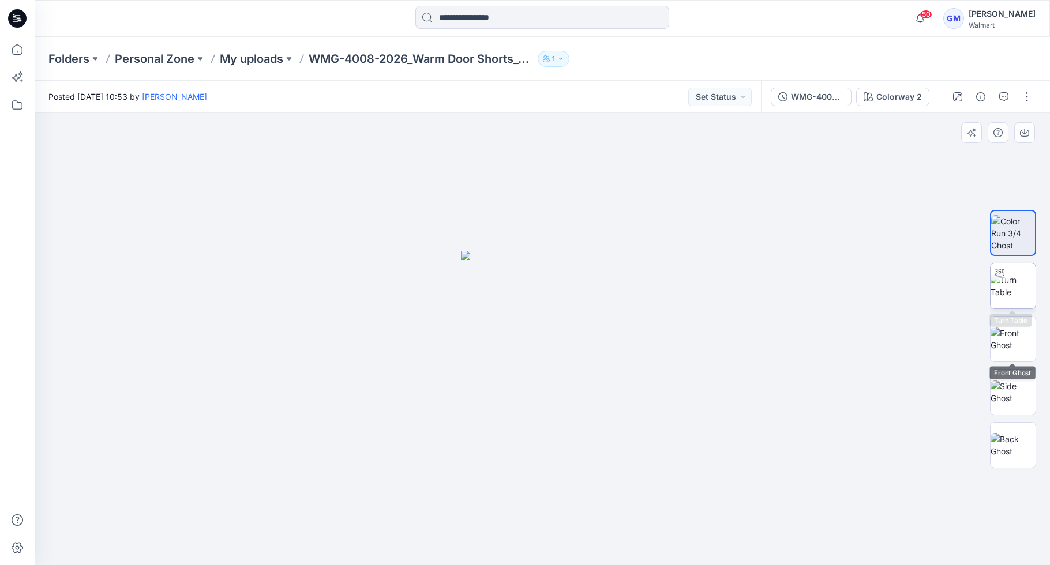
click at [958, 285] on img at bounding box center [1012, 286] width 45 height 24
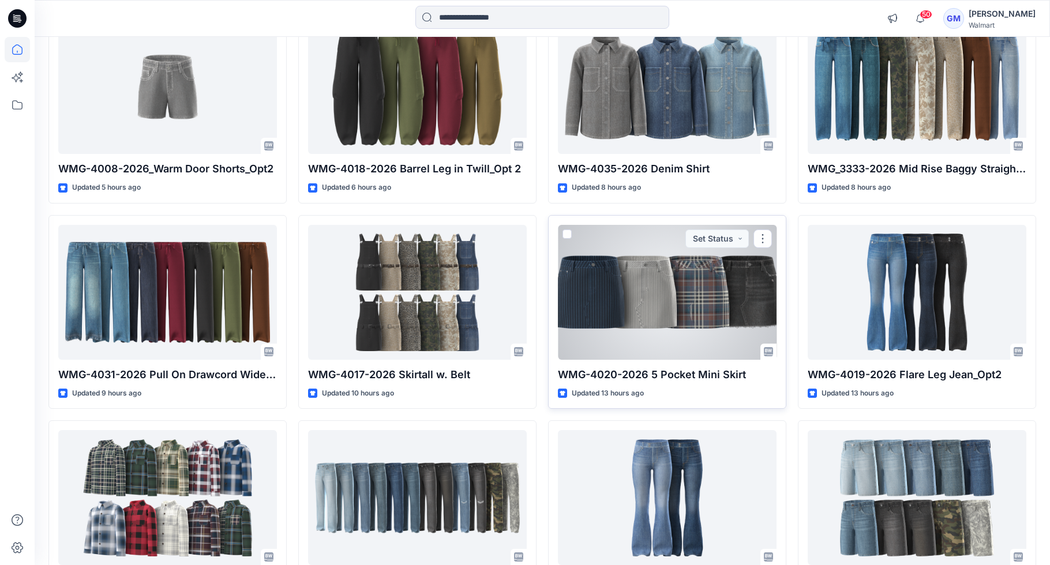
scroll to position [273, 0]
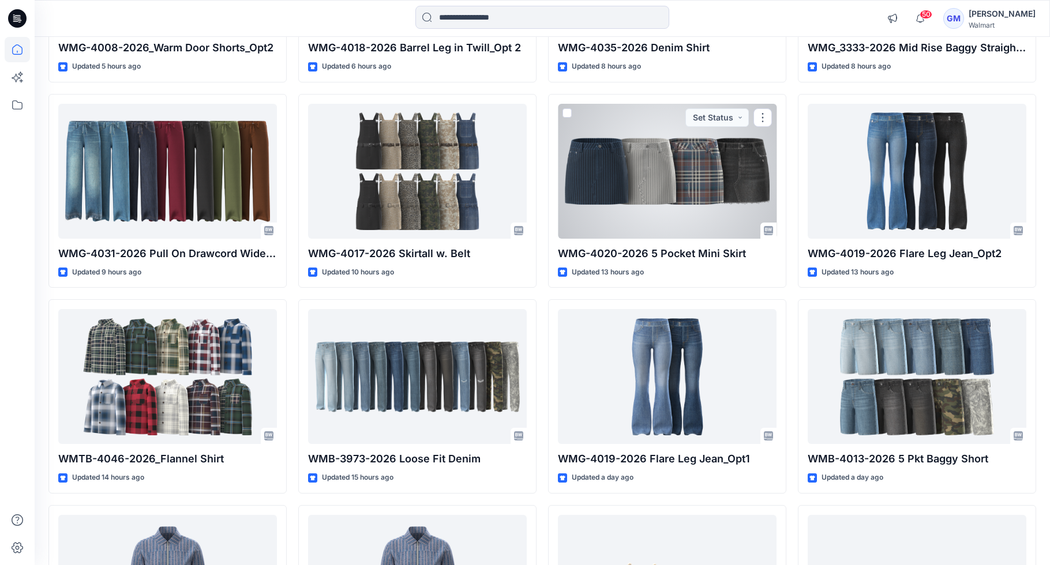
click at [585, 215] on div at bounding box center [667, 171] width 219 height 135
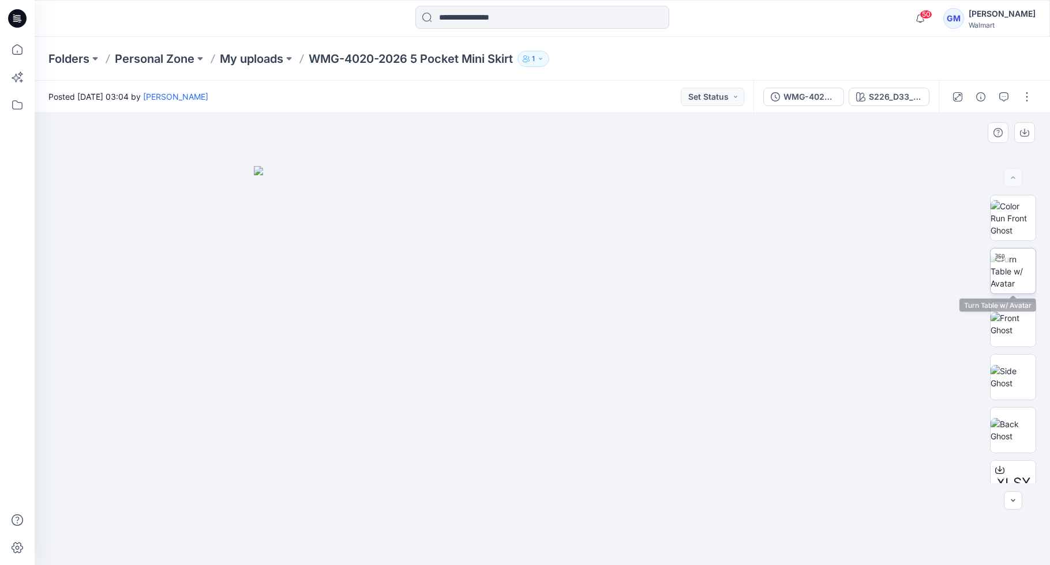
click at [958, 283] on img at bounding box center [1012, 271] width 45 height 36
click at [17, 51] on icon at bounding box center [17, 52] width 1 height 2
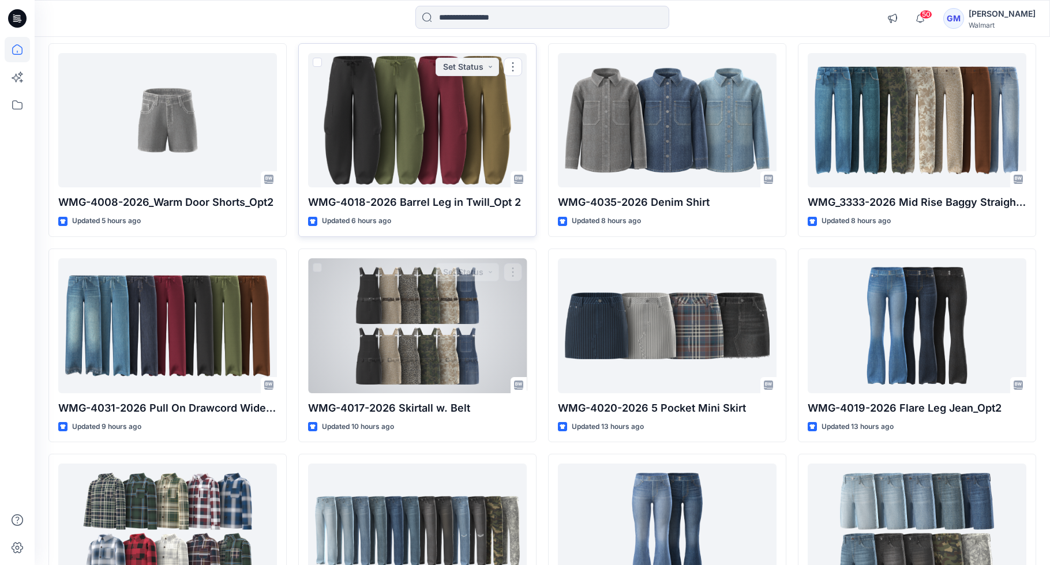
scroll to position [210, 0]
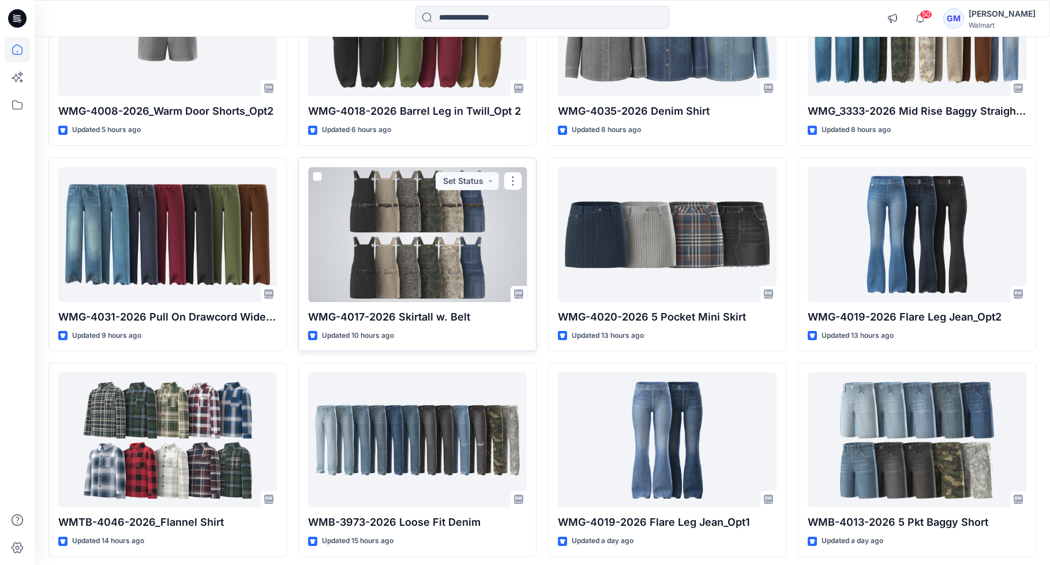
click at [396, 266] on div at bounding box center [417, 234] width 219 height 135
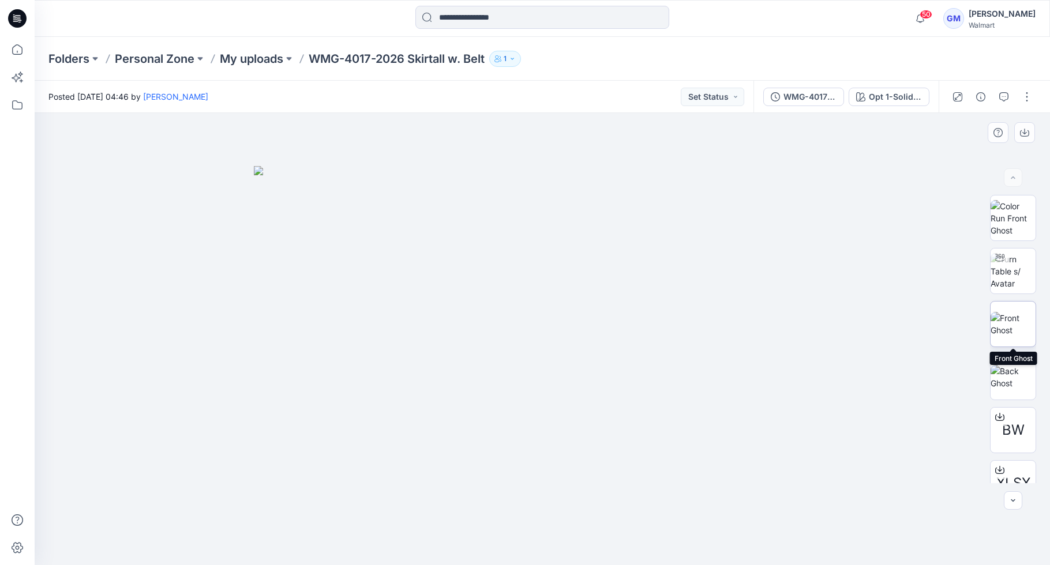
click at [958, 318] on img at bounding box center [1012, 324] width 45 height 24
drag, startPoint x: 607, startPoint y: 405, endPoint x: 427, endPoint y: 406, distance: 180.0
click at [420, 403] on div at bounding box center [542, 339] width 1015 height 452
drag, startPoint x: 654, startPoint y: 513, endPoint x: 505, endPoint y: 474, distance: 153.9
click at [441, 484] on div at bounding box center [542, 339] width 1015 height 452
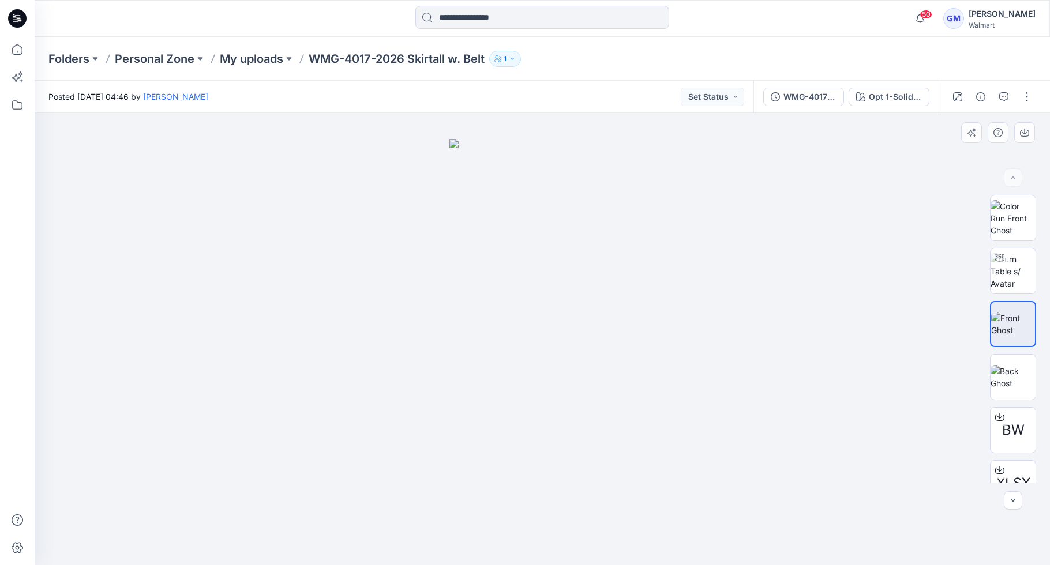
drag, startPoint x: 542, startPoint y: 467, endPoint x: 738, endPoint y: 454, distance: 197.1
click at [628, 458] on img at bounding box center [542, 352] width 186 height 426
drag, startPoint x: 704, startPoint y: 479, endPoint x: 437, endPoint y: 479, distance: 267.6
click at [437, 479] on div at bounding box center [542, 339] width 1015 height 452
drag, startPoint x: 998, startPoint y: 276, endPoint x: 825, endPoint y: 355, distance: 190.0
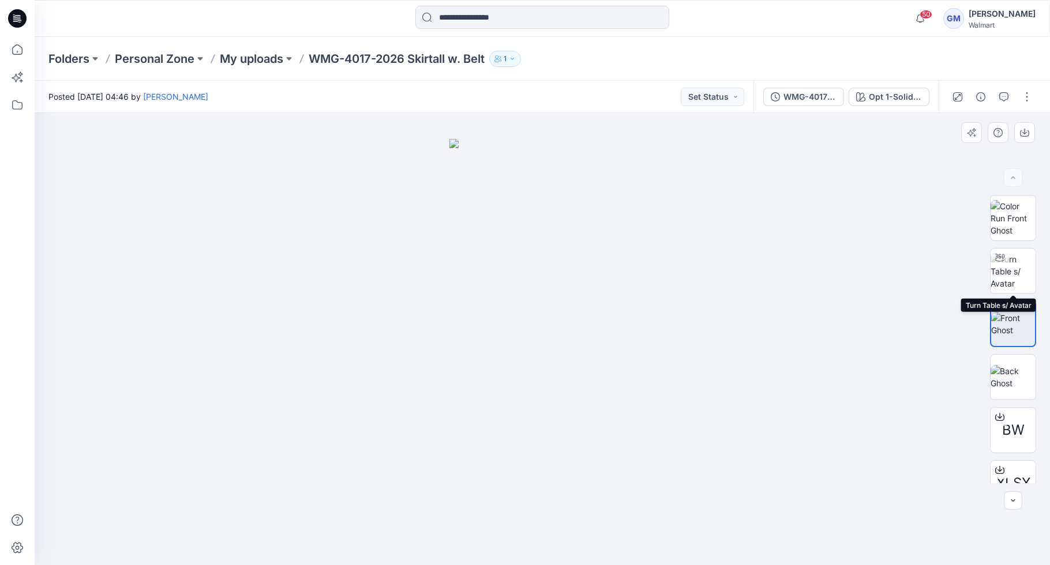
click at [958, 276] on img at bounding box center [1012, 271] width 45 height 36
drag, startPoint x: 555, startPoint y: 438, endPoint x: 497, endPoint y: 443, distance: 58.5
click at [497, 443] on div at bounding box center [542, 339] width 1015 height 452
drag, startPoint x: 541, startPoint y: 436, endPoint x: 352, endPoint y: 435, distance: 188.6
click at [351, 436] on div at bounding box center [542, 339] width 1015 height 452
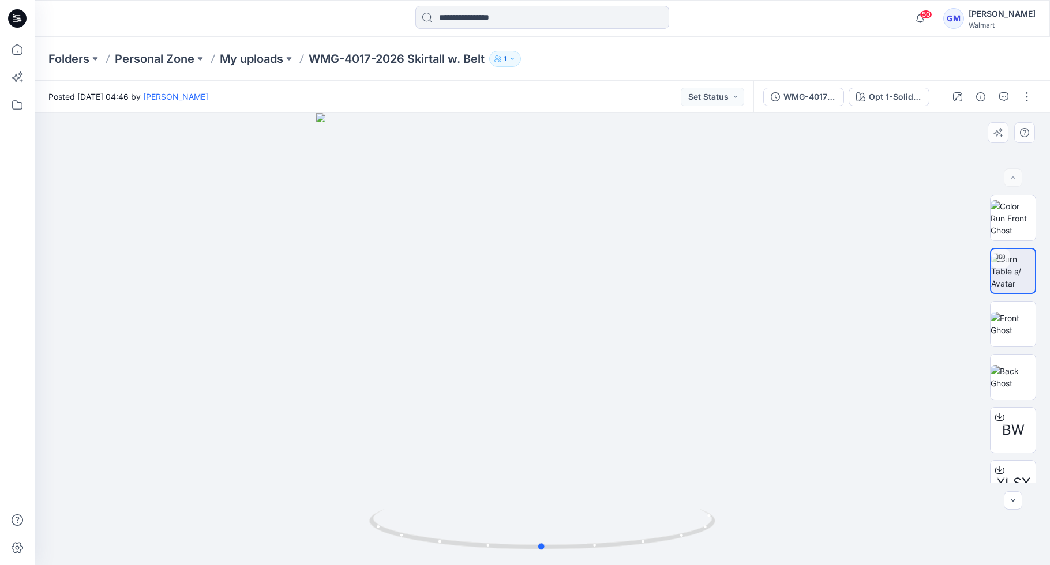
drag, startPoint x: 587, startPoint y: 403, endPoint x: 575, endPoint y: 400, distance: 11.9
click at [575, 400] on div at bounding box center [542, 339] width 1015 height 452
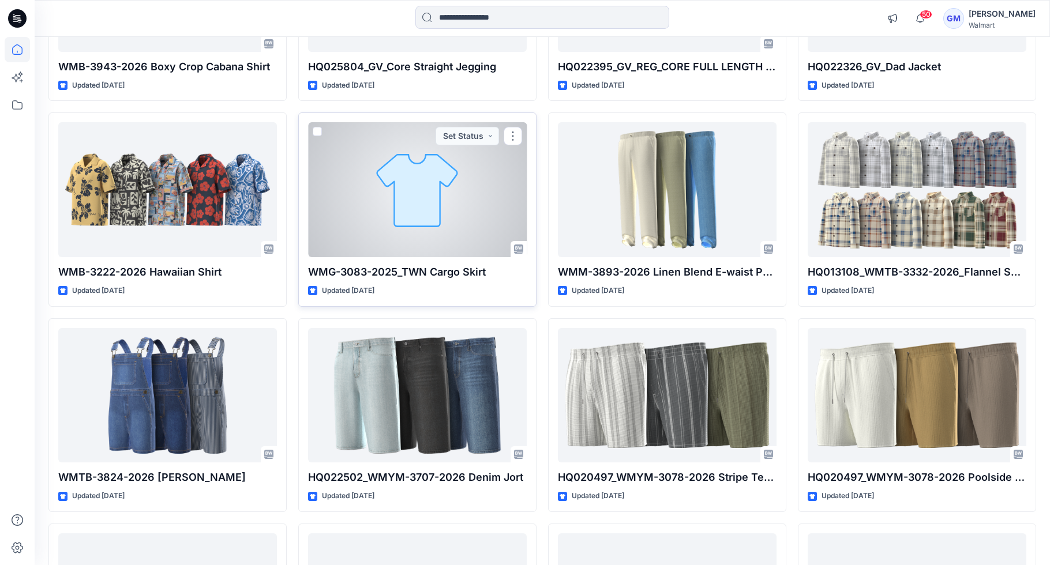
scroll to position [3810, 0]
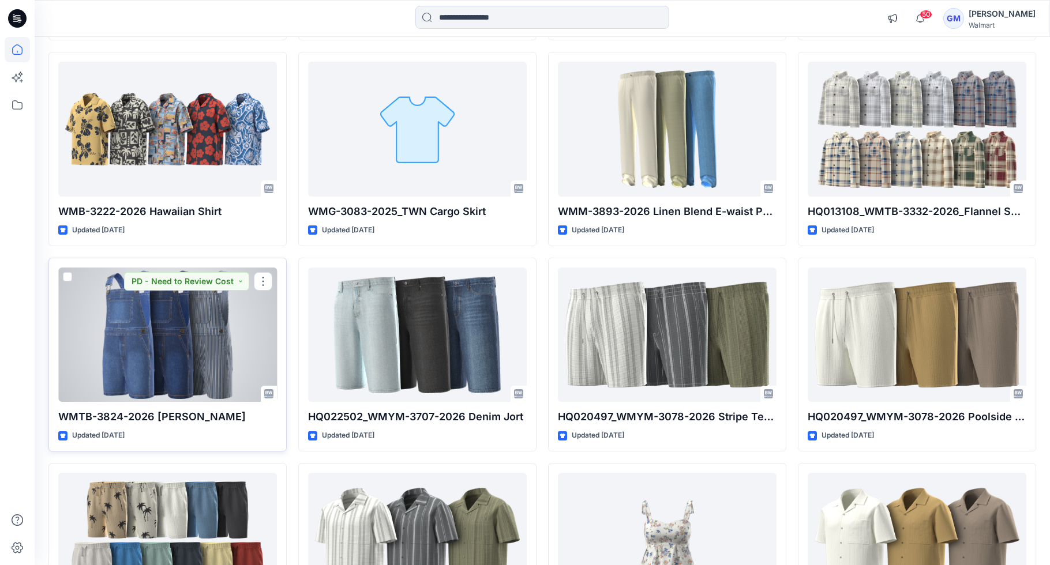
click at [189, 324] on div at bounding box center [167, 335] width 219 height 135
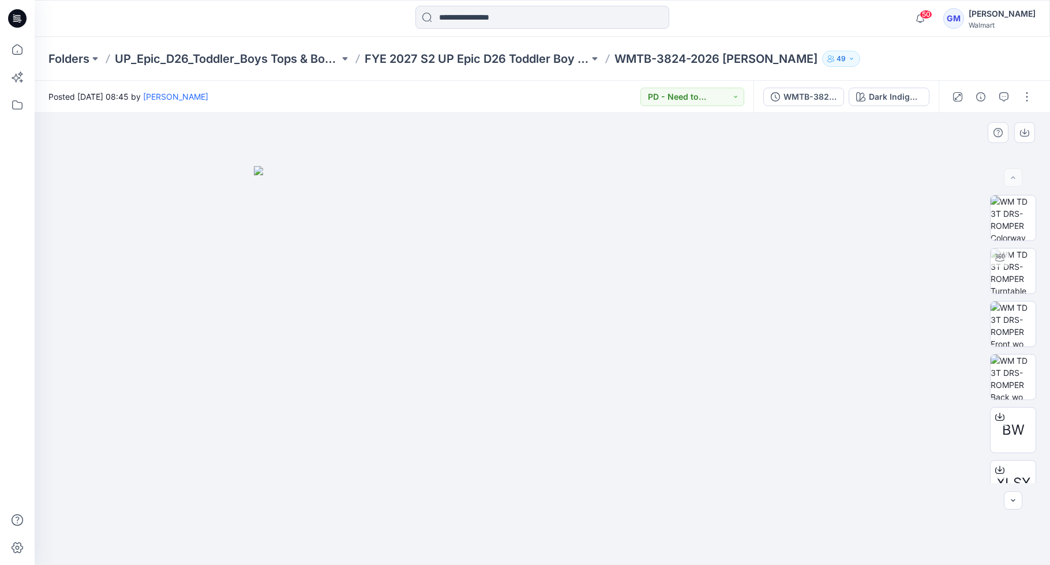
drag, startPoint x: 592, startPoint y: 364, endPoint x: 569, endPoint y: 332, distance: 39.7
click at [452, 348] on img at bounding box center [542, 365] width 577 height 399
click at [958, 276] on img at bounding box center [1012, 271] width 45 height 45
drag, startPoint x: 625, startPoint y: 406, endPoint x: 569, endPoint y: 407, distance: 56.0
click at [568, 407] on div at bounding box center [542, 339] width 1015 height 452
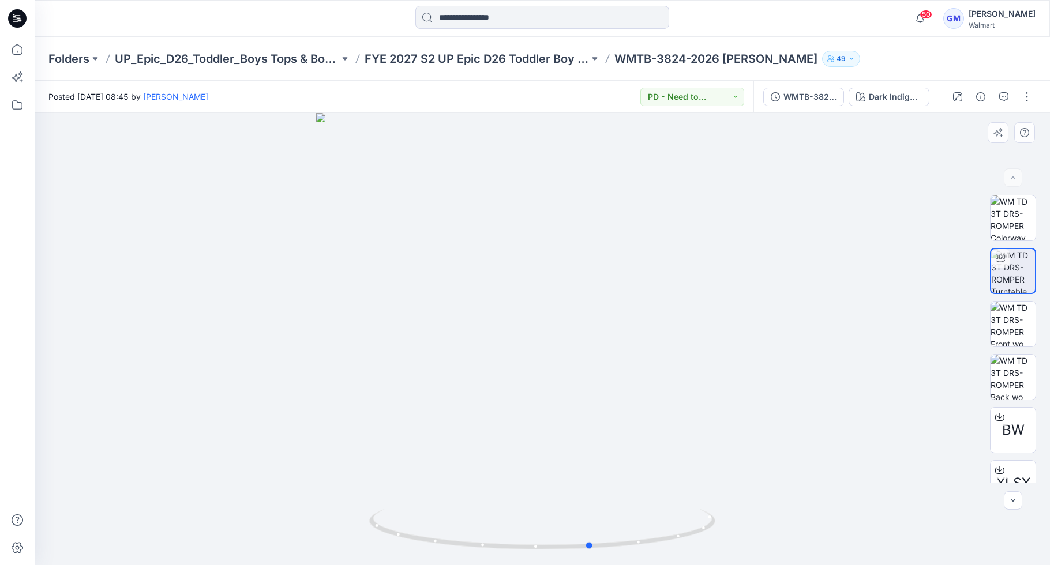
drag, startPoint x: 569, startPoint y: 407, endPoint x: 405, endPoint y: 389, distance: 165.4
click at [356, 385] on div at bounding box center [542, 339] width 1015 height 452
drag, startPoint x: 615, startPoint y: 429, endPoint x: 647, endPoint y: 380, distance: 58.1
click at [489, 420] on div at bounding box center [542, 339] width 1015 height 452
